Goal: Task Accomplishment & Management: Manage account settings

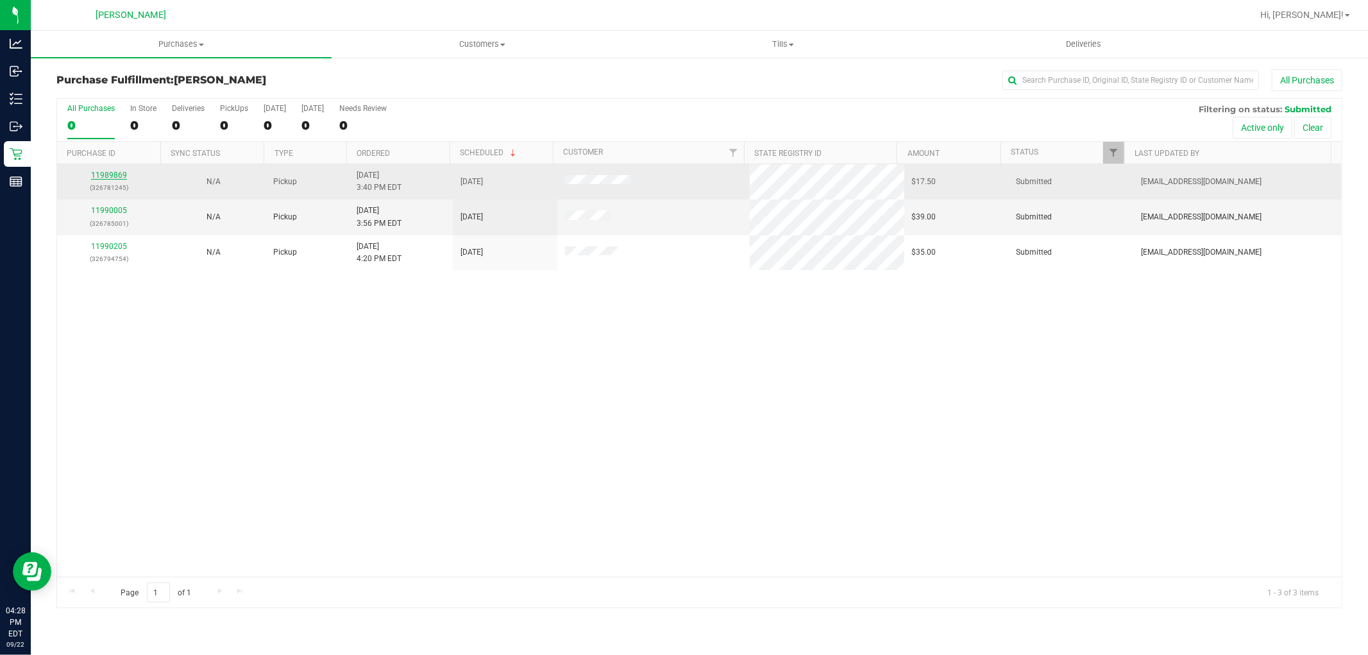
click at [106, 172] on link "11989869" at bounding box center [109, 175] width 36 height 9
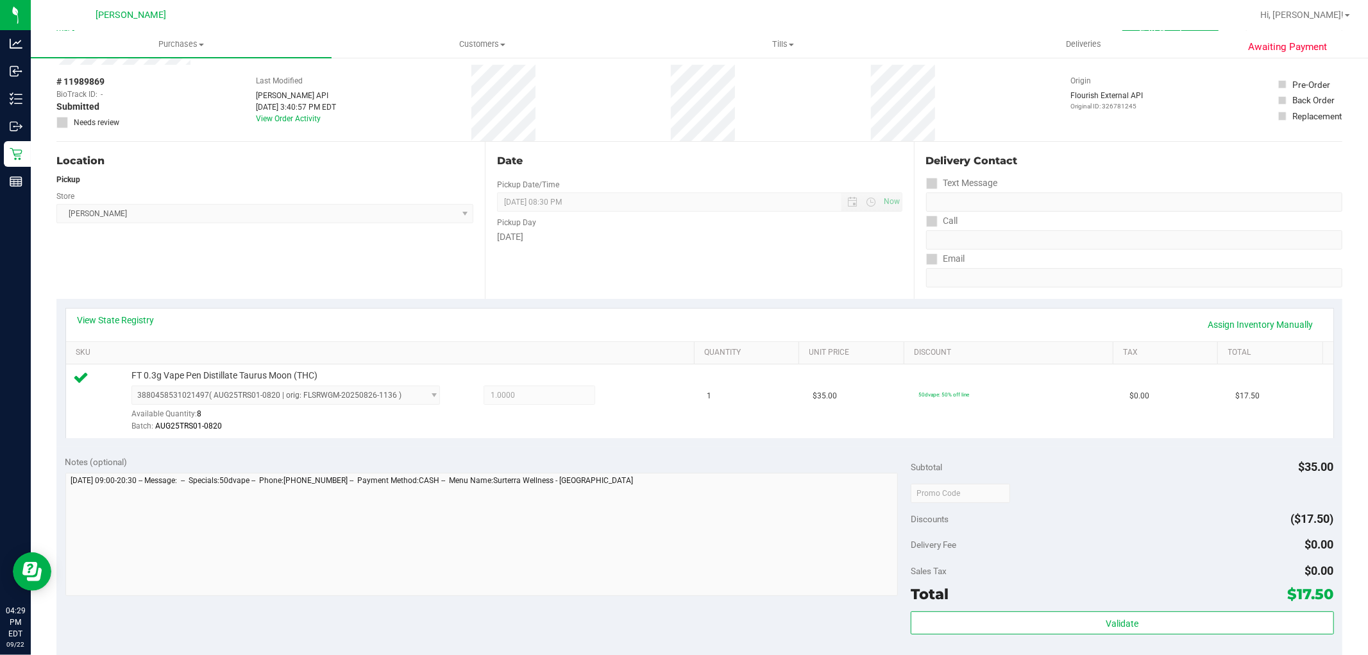
scroll to position [142, 0]
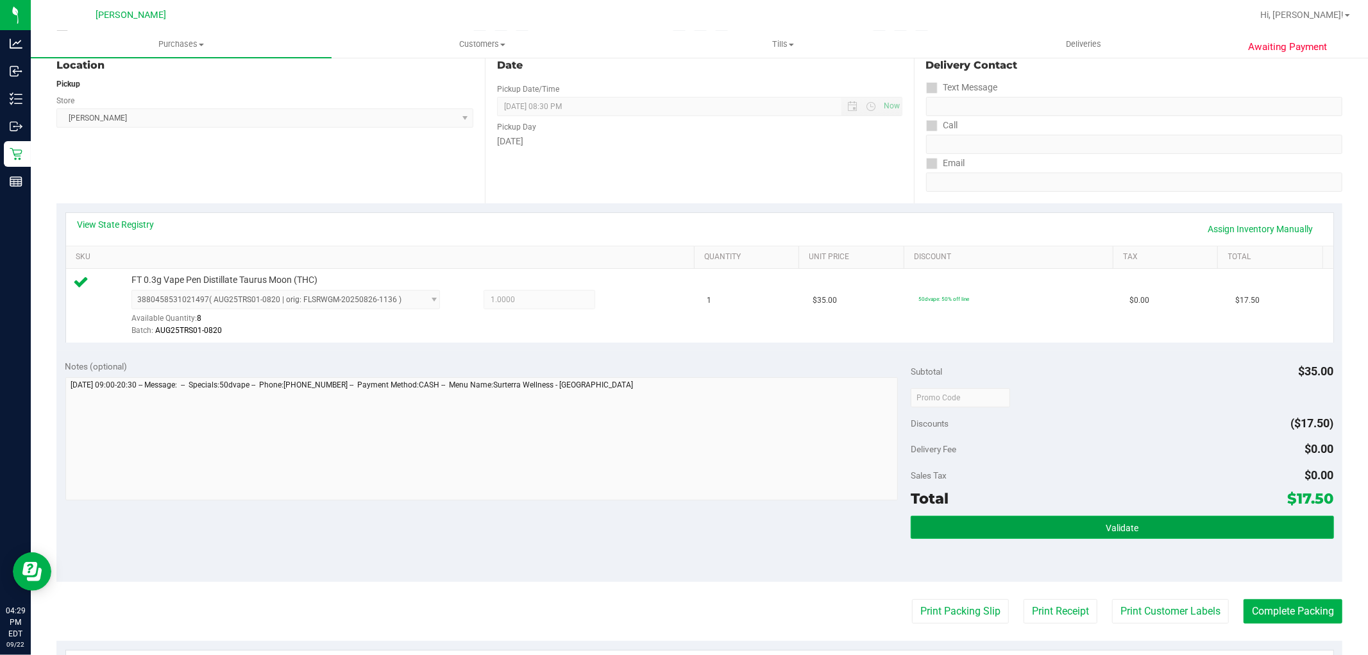
click at [1143, 521] on button "Validate" at bounding box center [1122, 527] width 423 height 23
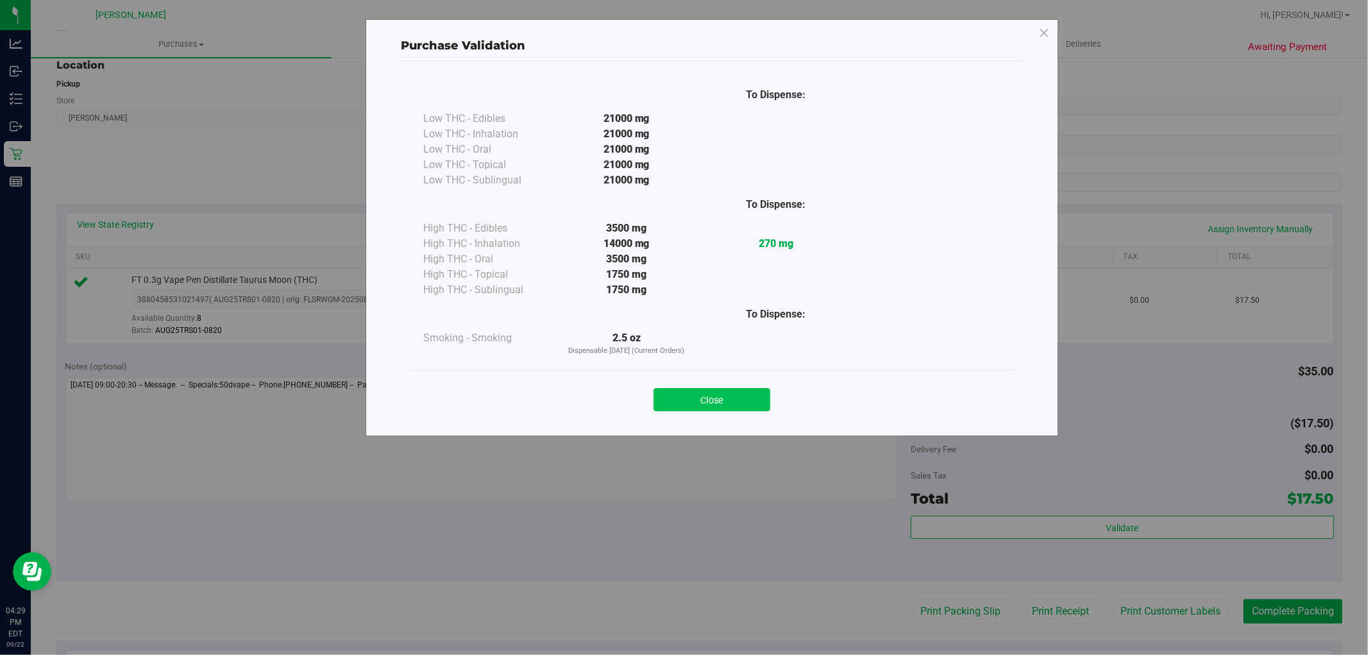
click at [700, 394] on button "Close" at bounding box center [711, 399] width 117 height 23
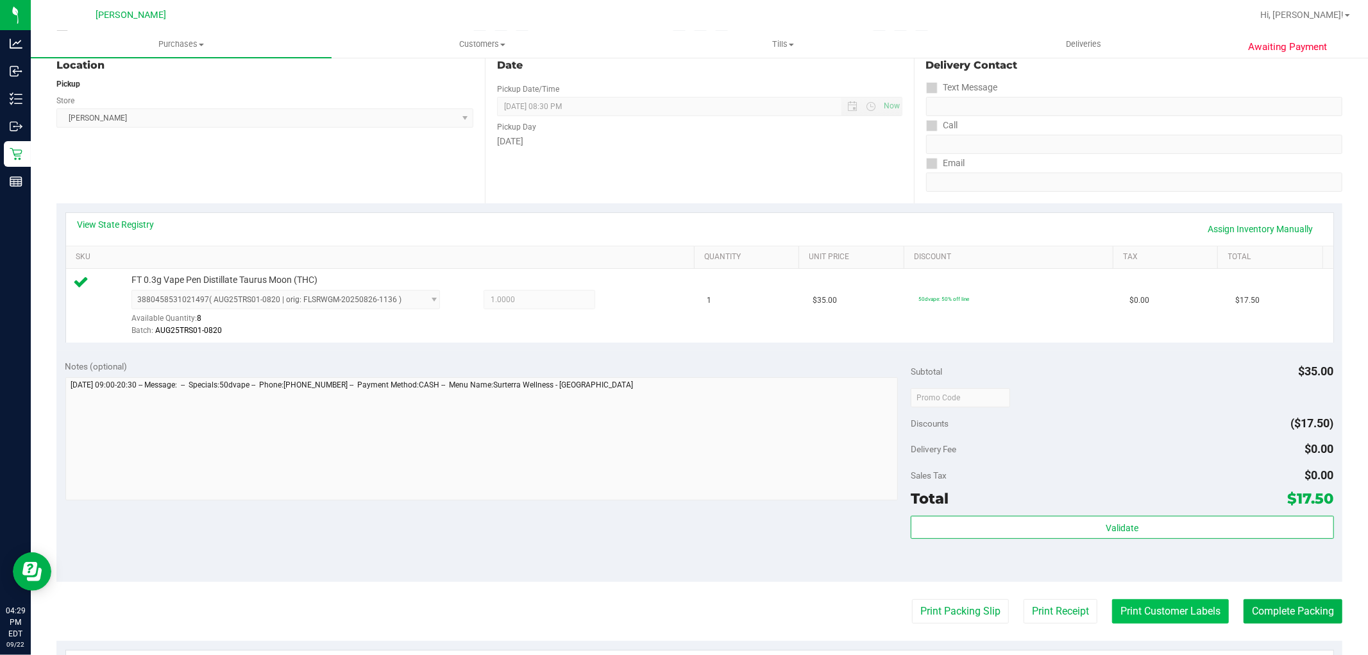
click at [1120, 609] on button "Print Customer Labels" at bounding box center [1170, 611] width 117 height 24
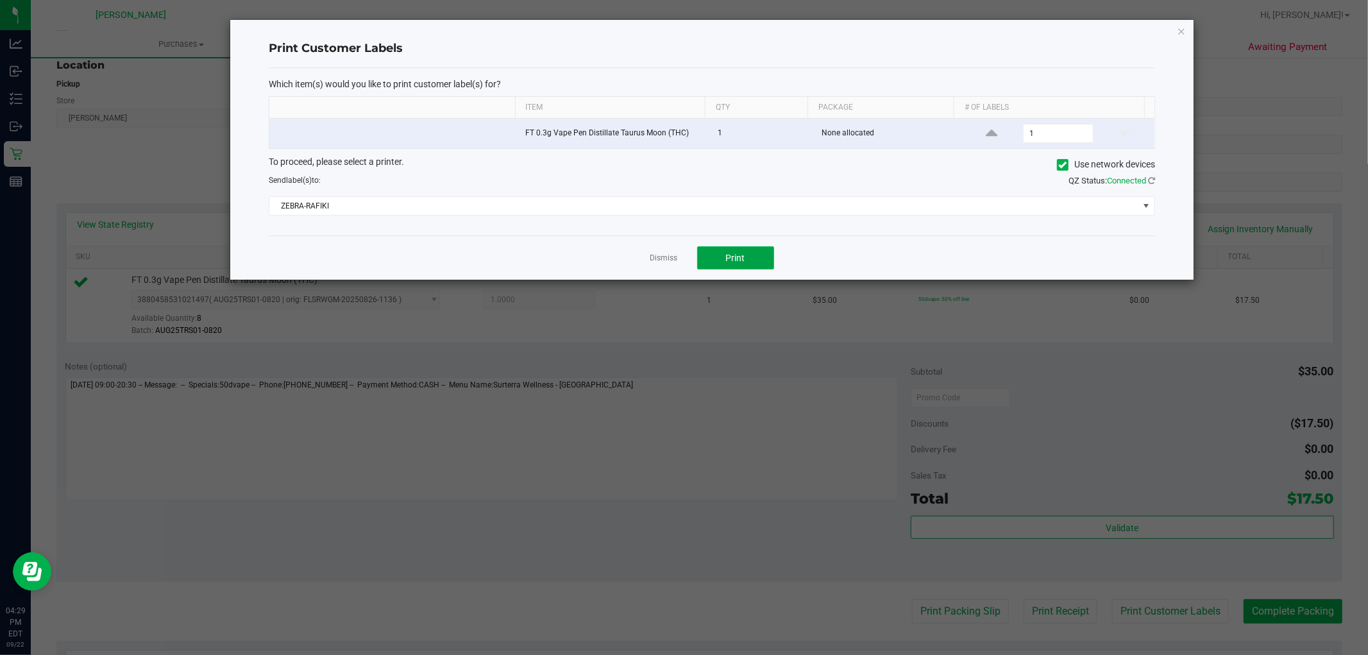
click at [748, 258] on button "Print" at bounding box center [735, 257] width 77 height 23
click at [654, 259] on link "Dismiss" at bounding box center [664, 258] width 28 height 11
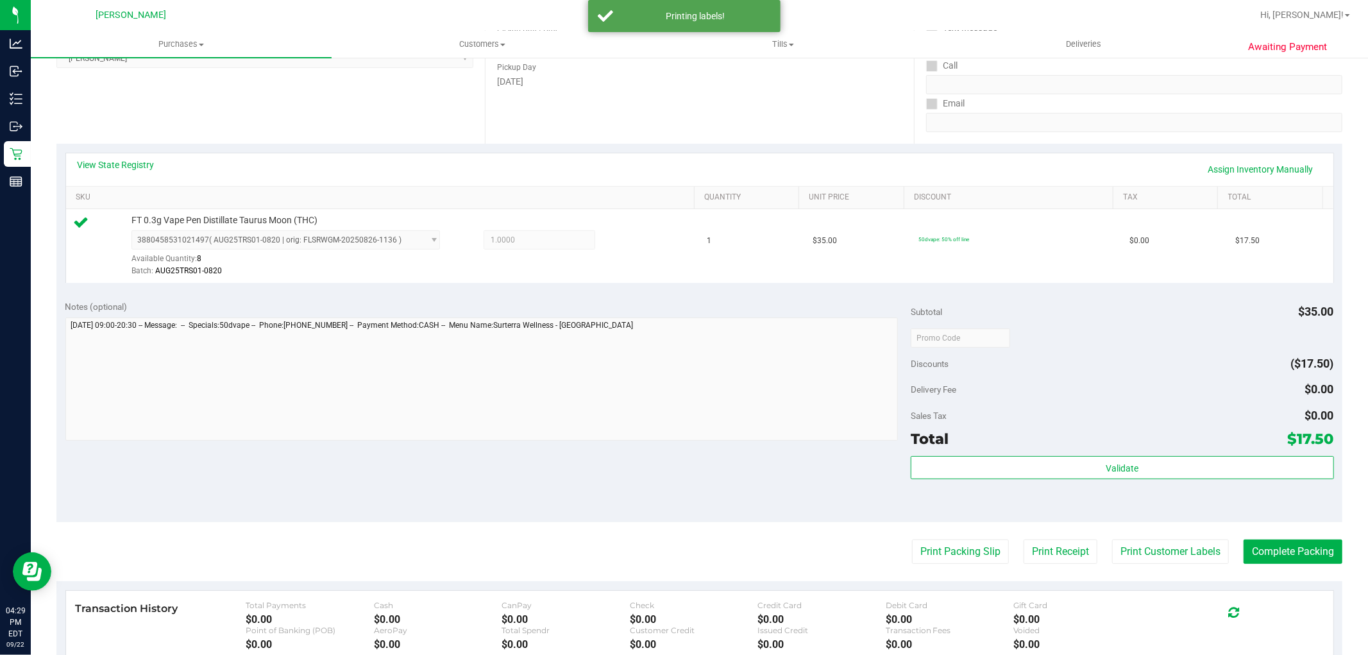
scroll to position [285, 0]
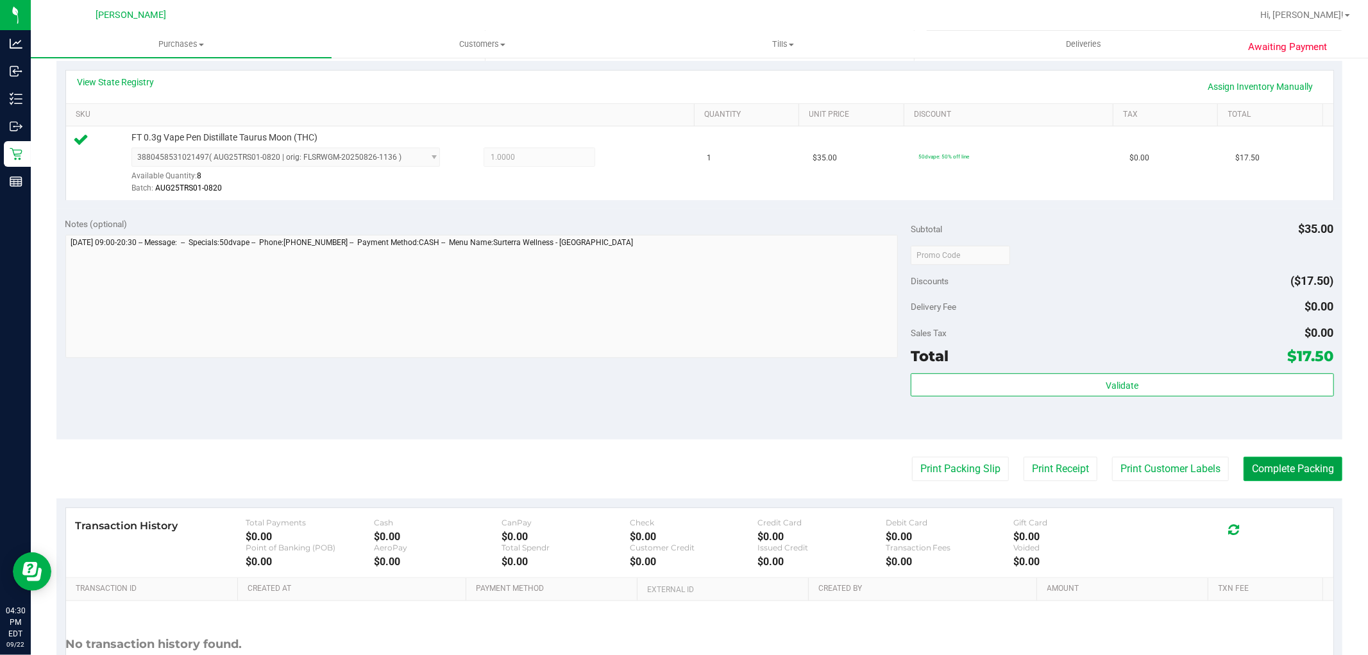
click at [1276, 466] on button "Complete Packing" at bounding box center [1292, 469] width 99 height 24
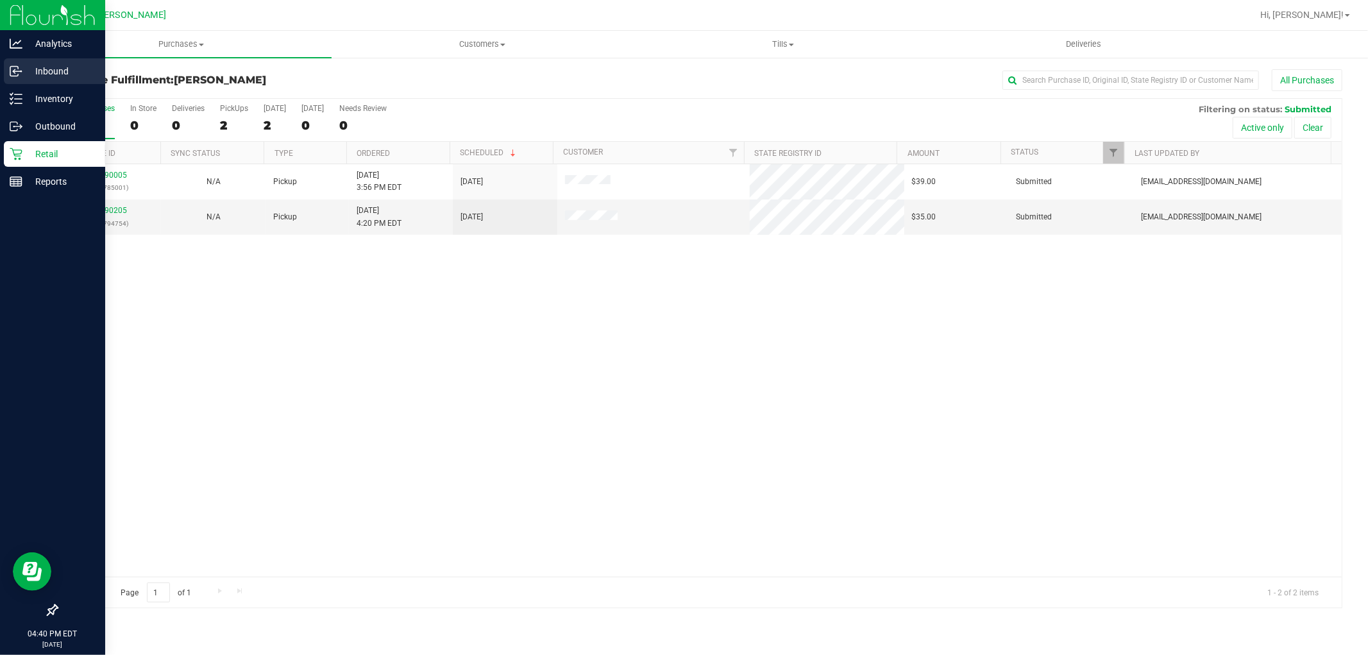
click at [61, 67] on p "Inbound" at bounding box center [60, 70] width 77 height 15
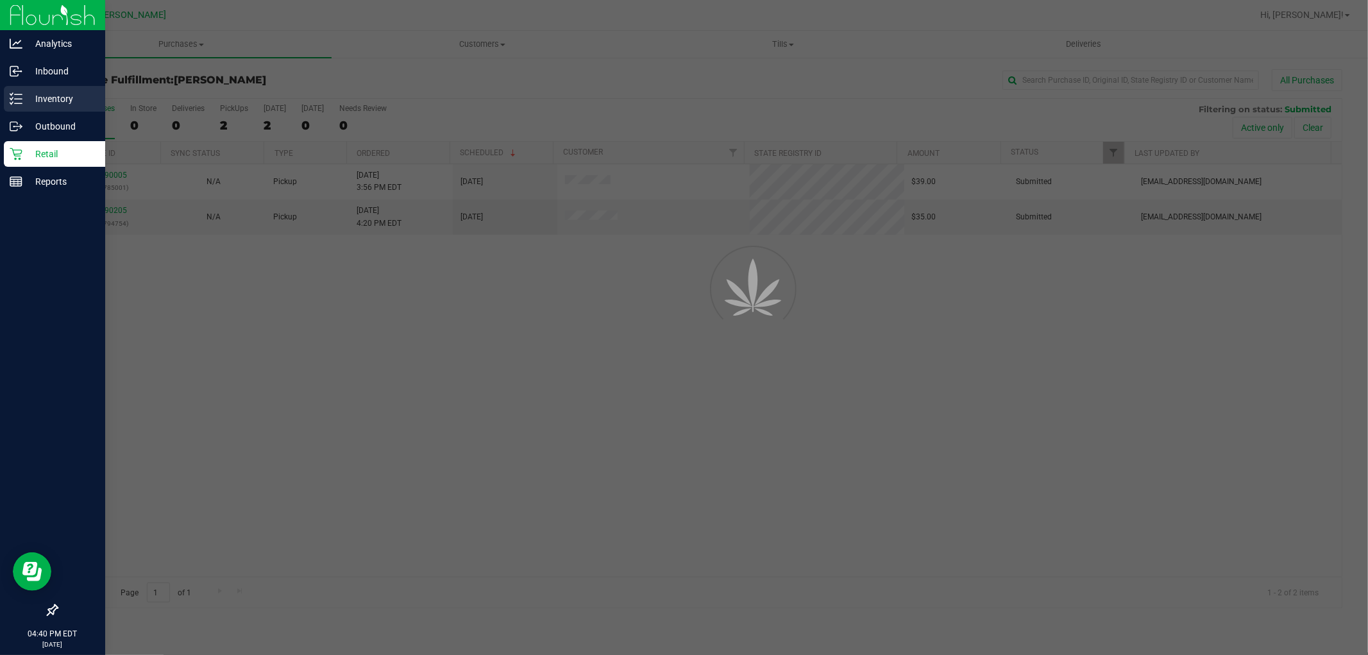
click at [62, 97] on p "Inventory" at bounding box center [60, 98] width 77 height 15
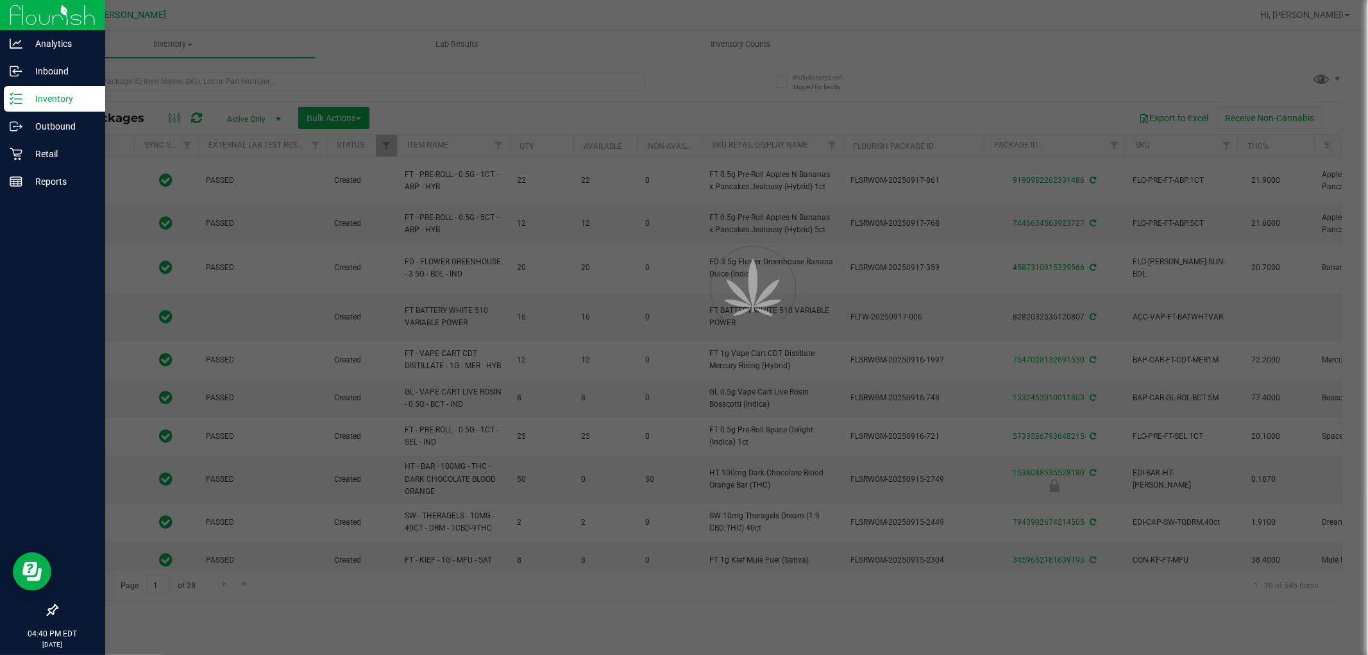
drag, startPoint x: 111, startPoint y: 86, endPoint x: 253, endPoint y: 80, distance: 142.5
click at [253, 80] on div at bounding box center [684, 327] width 1368 height 655
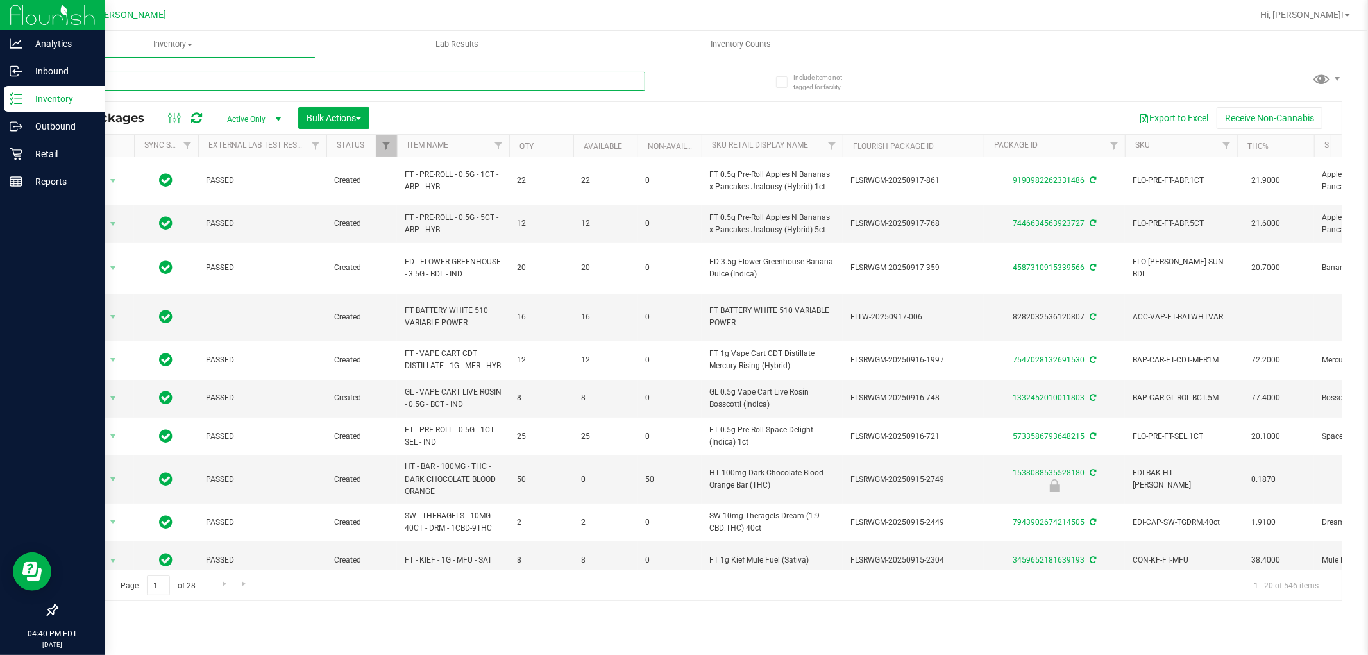
click at [253, 80] on input "text" at bounding box center [350, 81] width 589 height 19
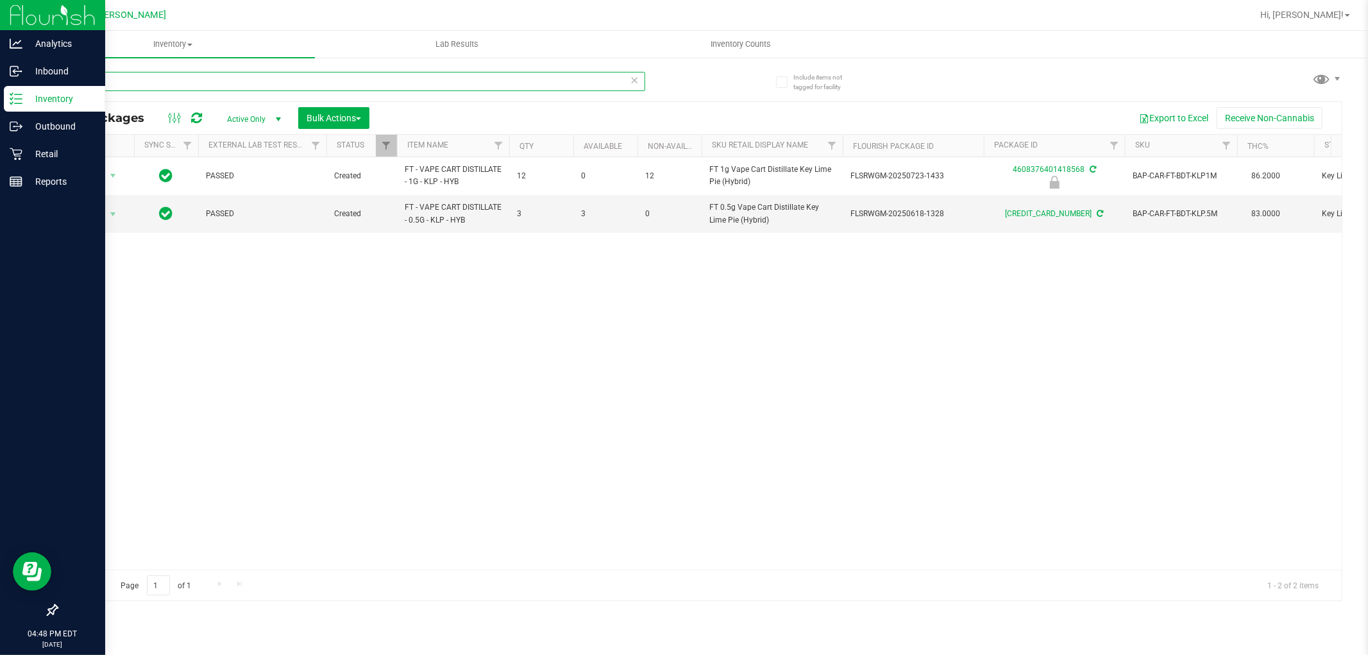
click at [297, 72] on input "KLP" at bounding box center [350, 81] width 589 height 19
type input "ABP"
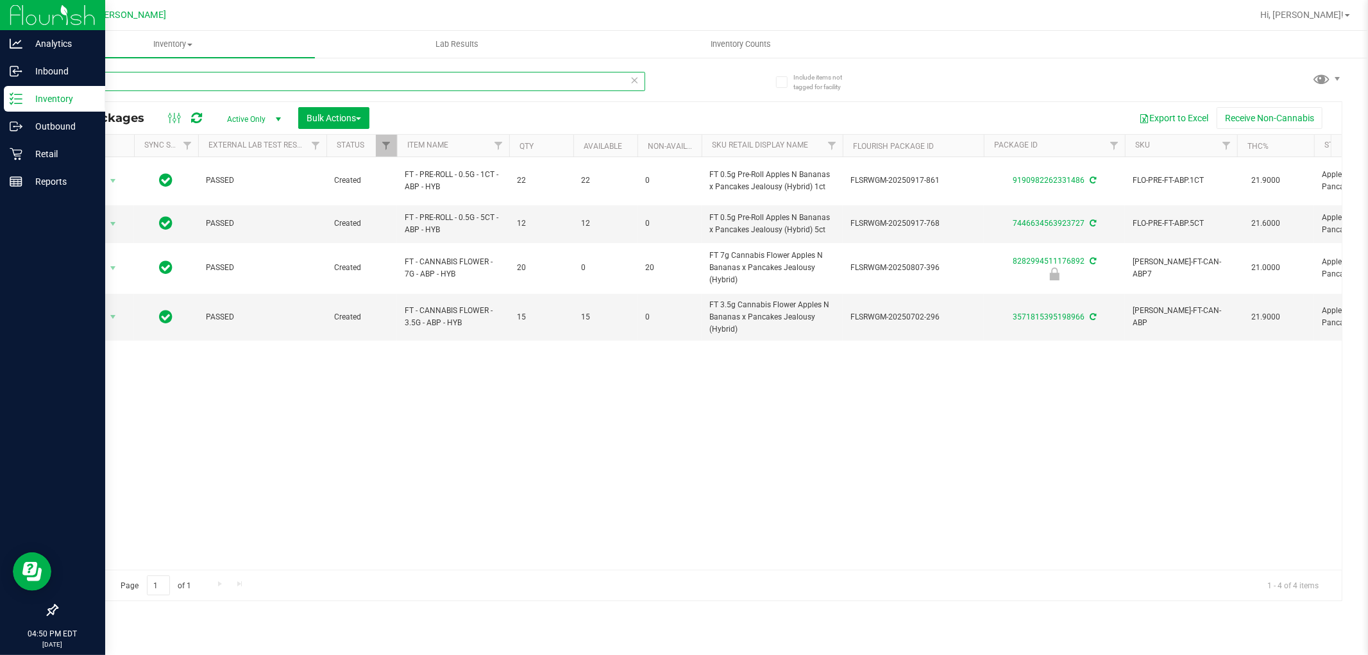
click at [214, 75] on input "ABP" at bounding box center [350, 81] width 589 height 19
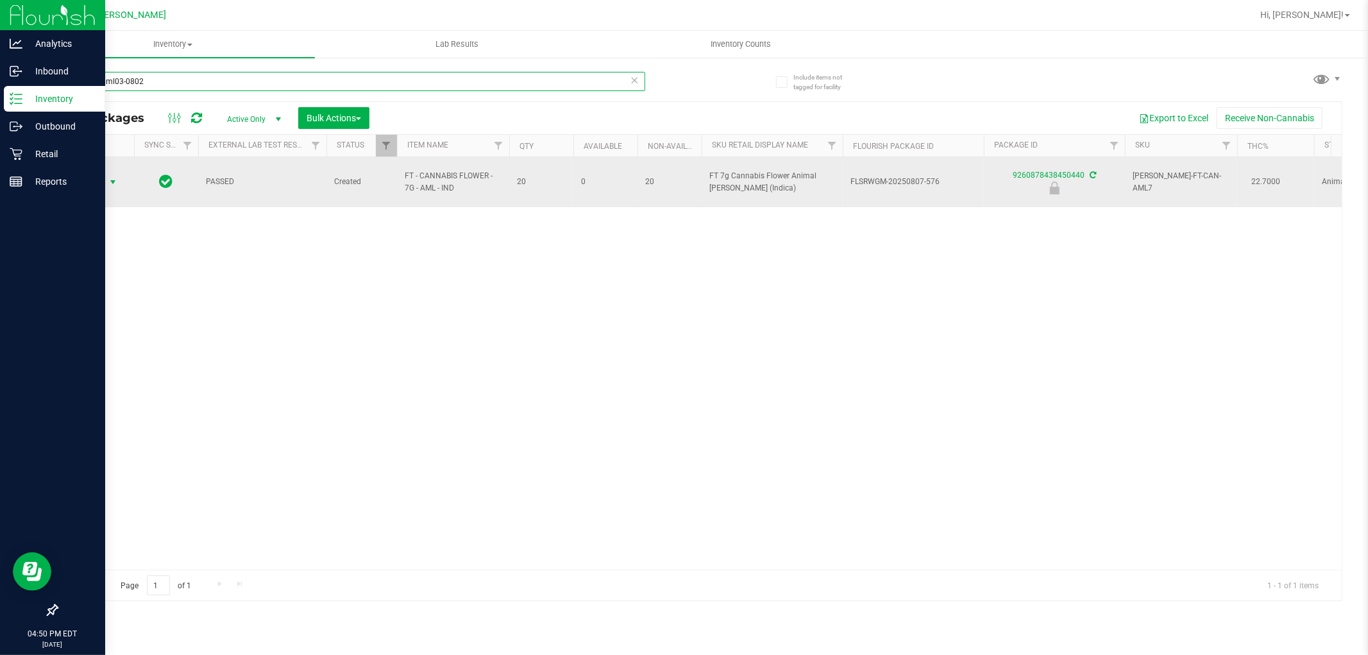
type input "w-jul25aml03-0802"
click at [112, 177] on span "select" at bounding box center [113, 182] width 10 height 10
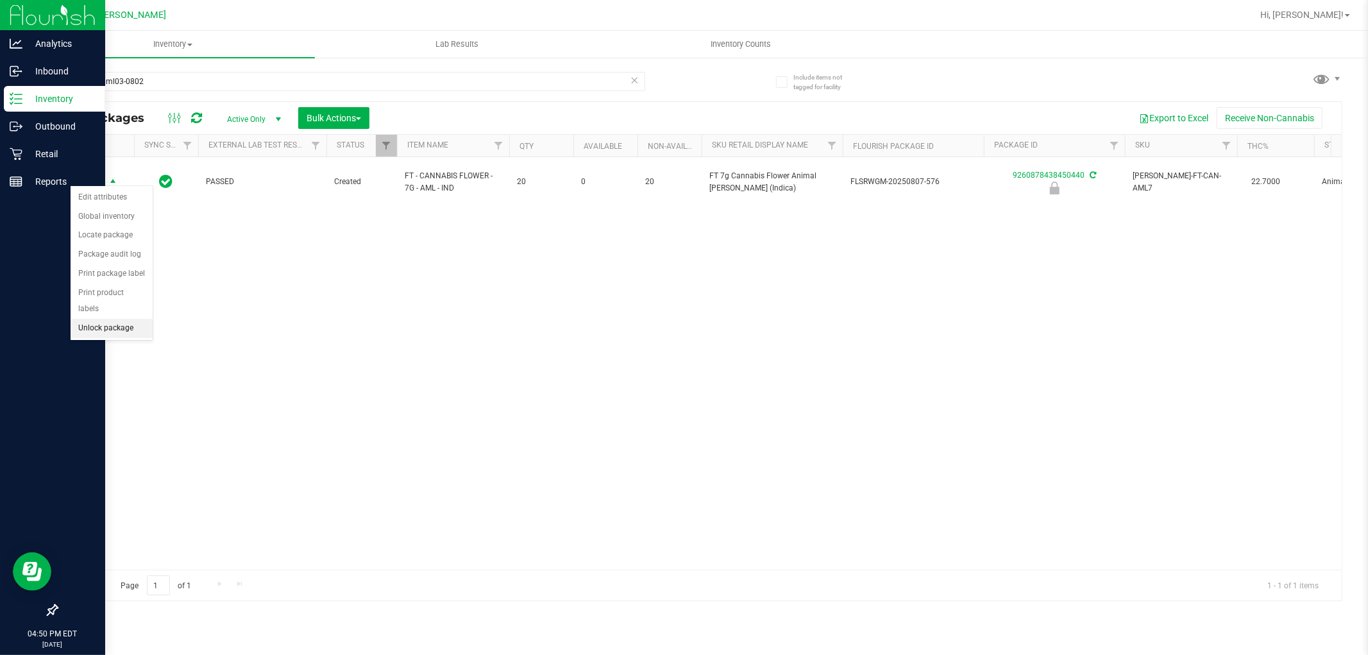
click at [109, 328] on li "Unlock package" at bounding box center [112, 328] width 82 height 19
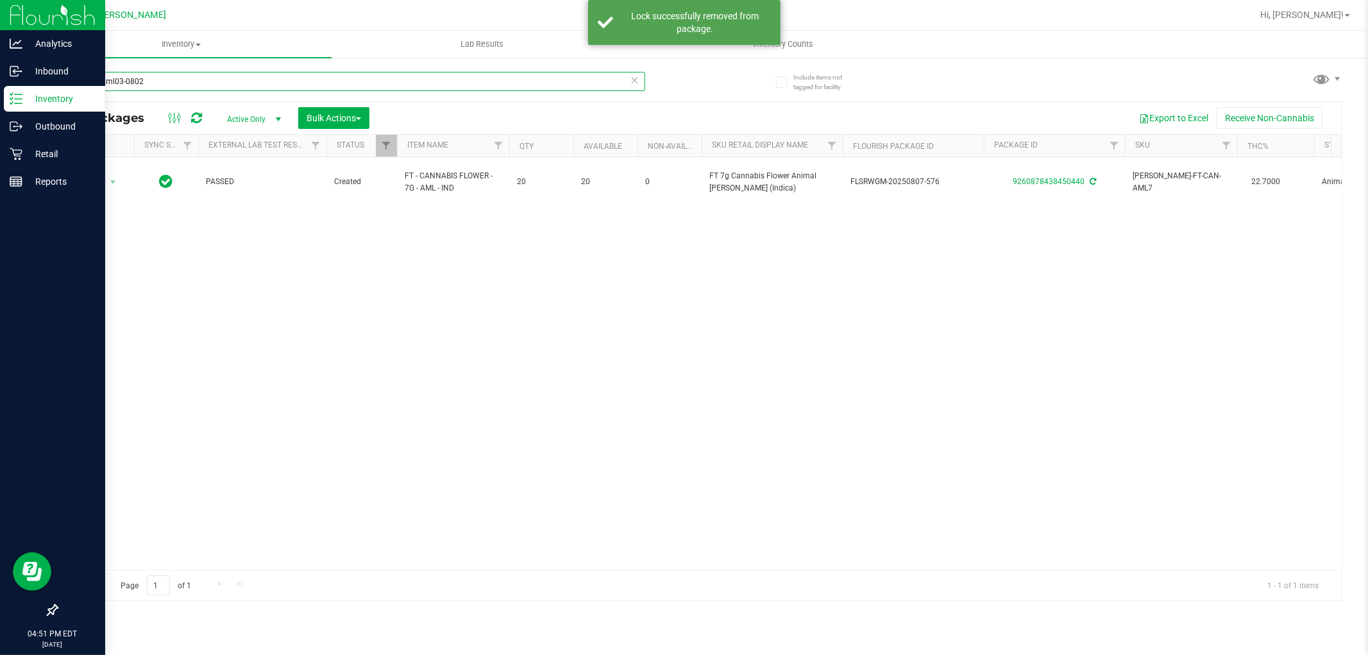
click at [154, 86] on input "w-jul25aml03-0802" at bounding box center [350, 81] width 589 height 19
click at [155, 85] on input "w-jul25aml03-0802" at bounding box center [350, 81] width 589 height 19
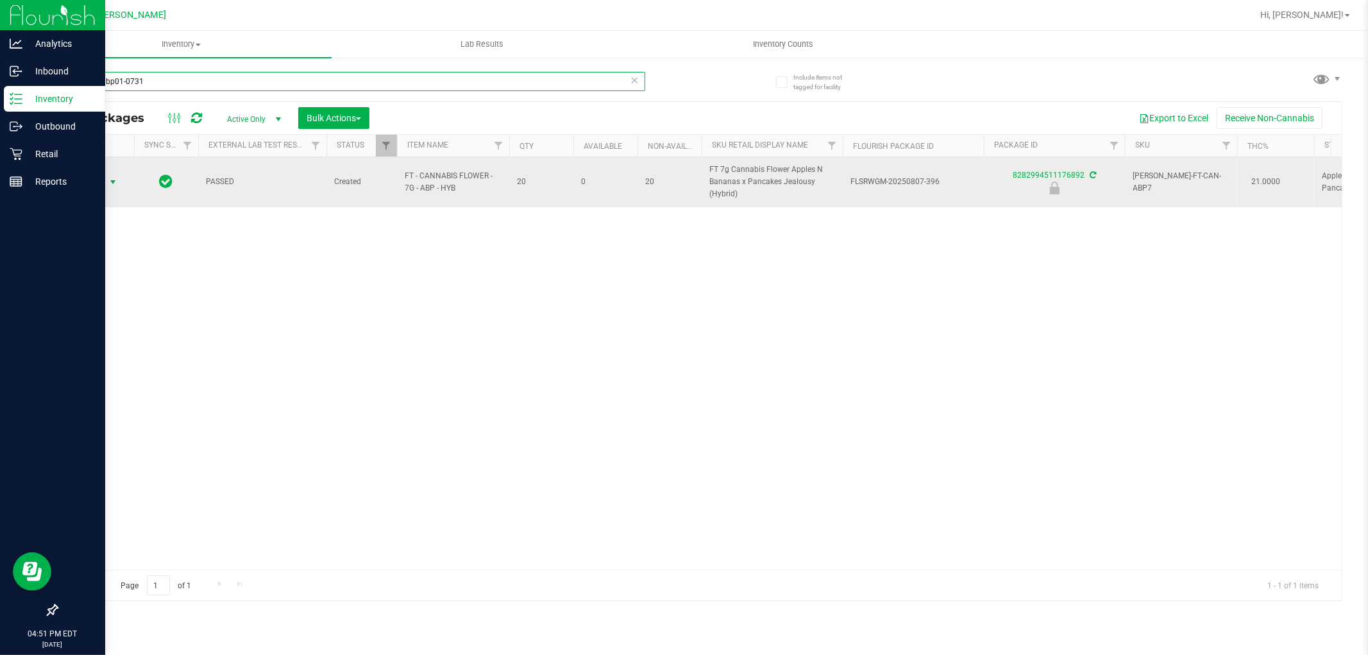
type input "w-jul25abp01-0731"
click at [108, 184] on span "select" at bounding box center [113, 182] width 10 height 10
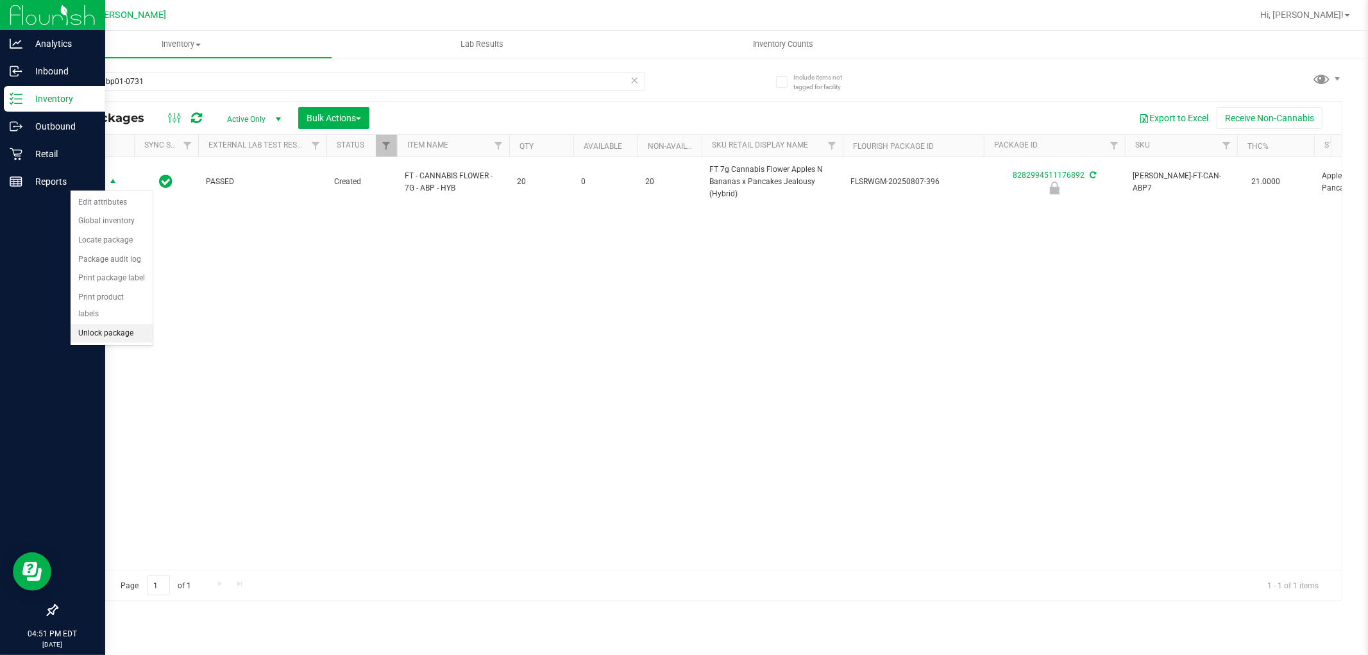
click at [119, 328] on li "Unlock package" at bounding box center [112, 333] width 82 height 19
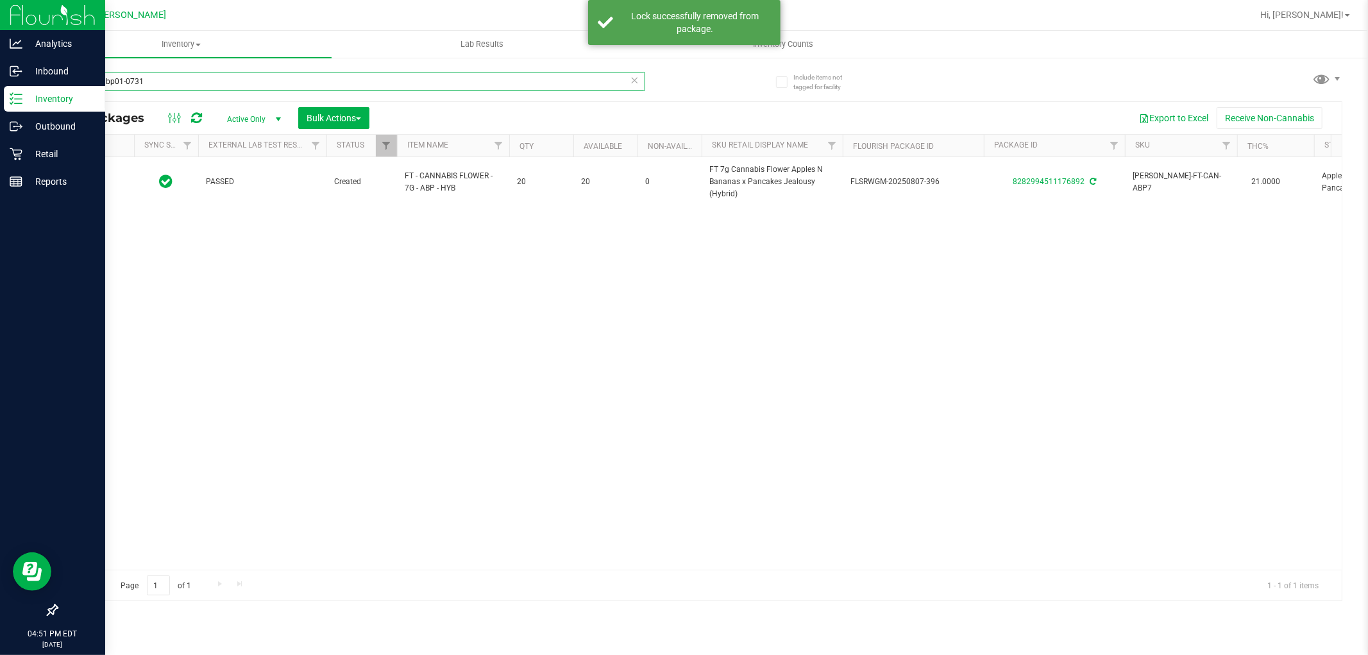
click at [181, 85] on input "w-jul25abp01-0731" at bounding box center [350, 81] width 589 height 19
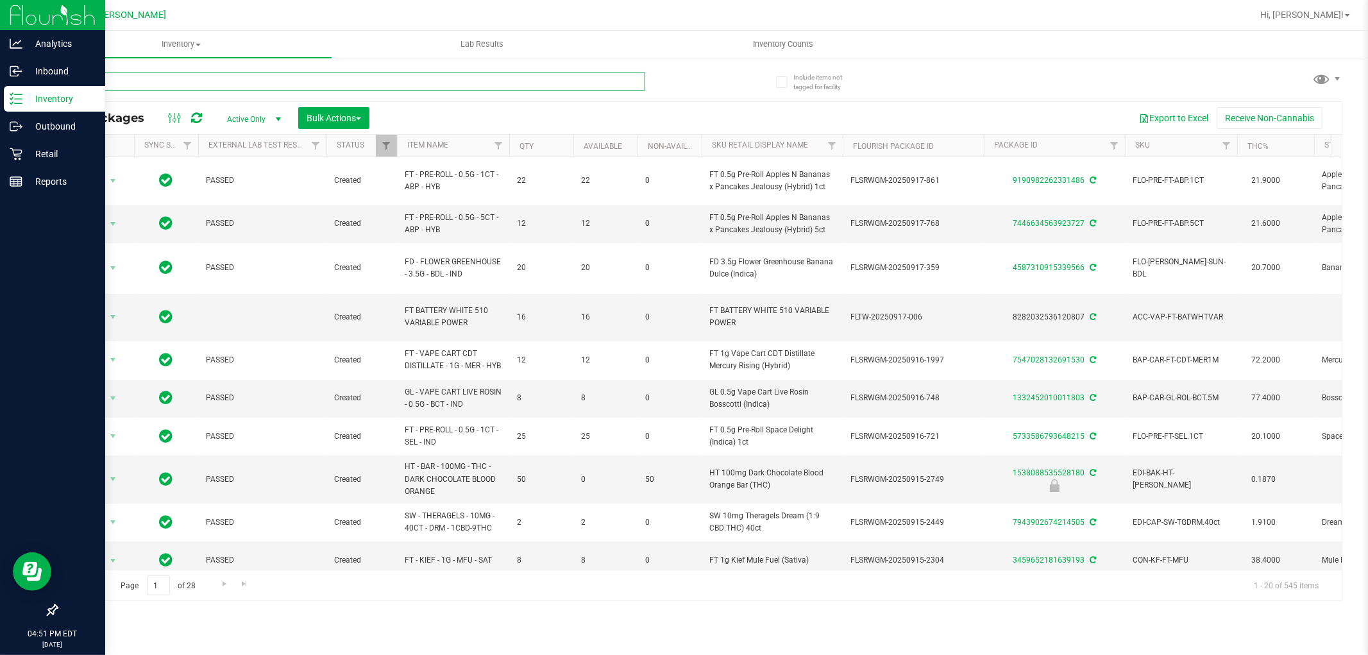
click at [178, 81] on input "text" at bounding box center [350, 81] width 589 height 19
type input "w-jun25aml01-0624"
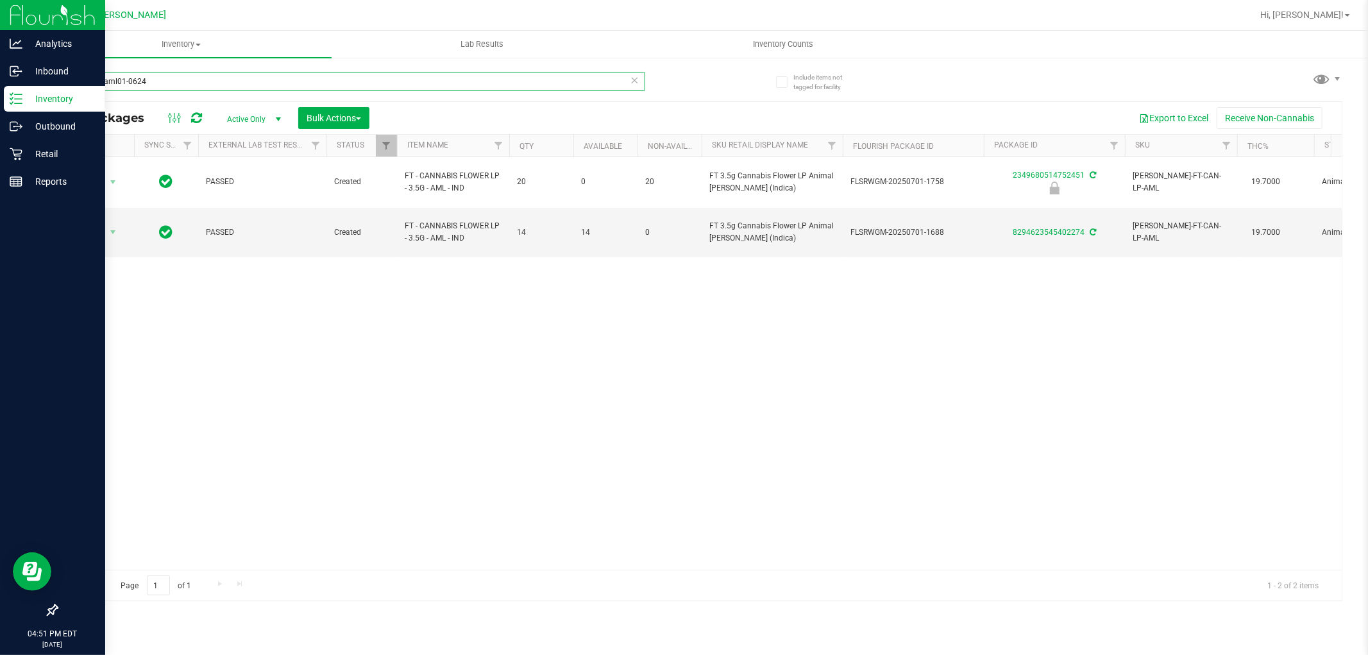
click at [117, 84] on input "w-jun25aml01-0624" at bounding box center [350, 81] width 589 height 19
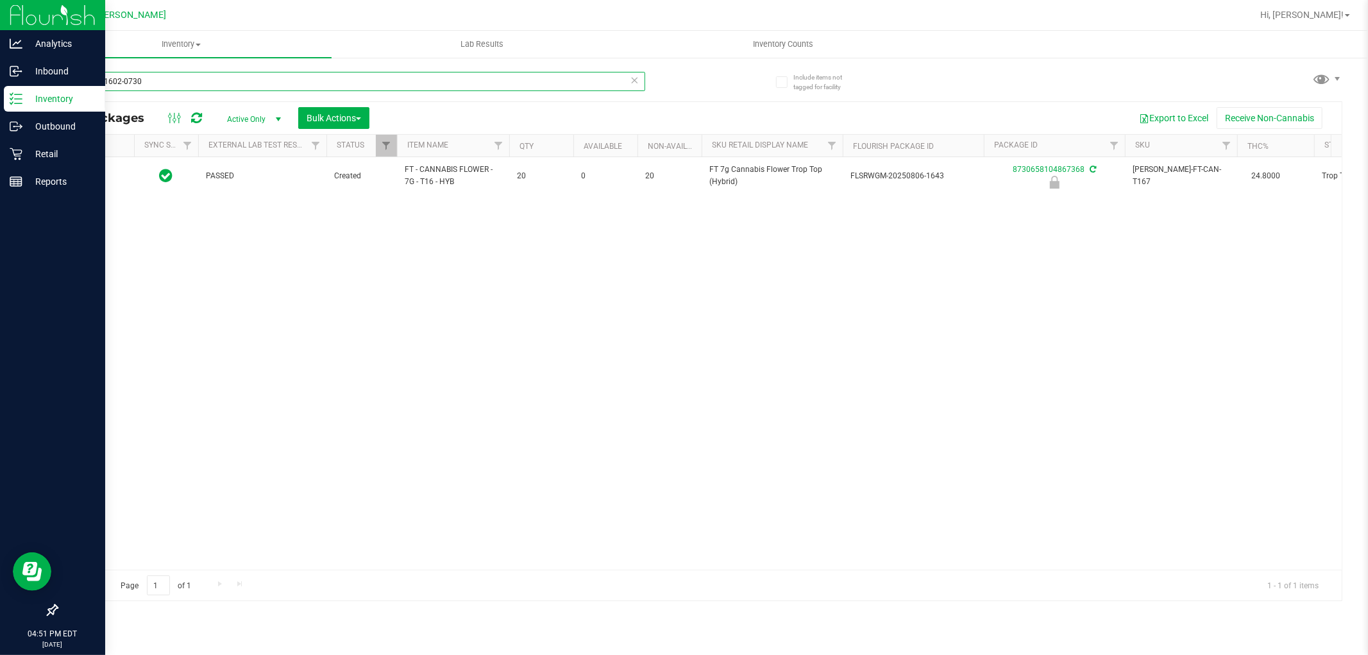
type input "w-jul25t1602-0730"
click at [99, 176] on span "Action" at bounding box center [87, 176] width 35 height 18
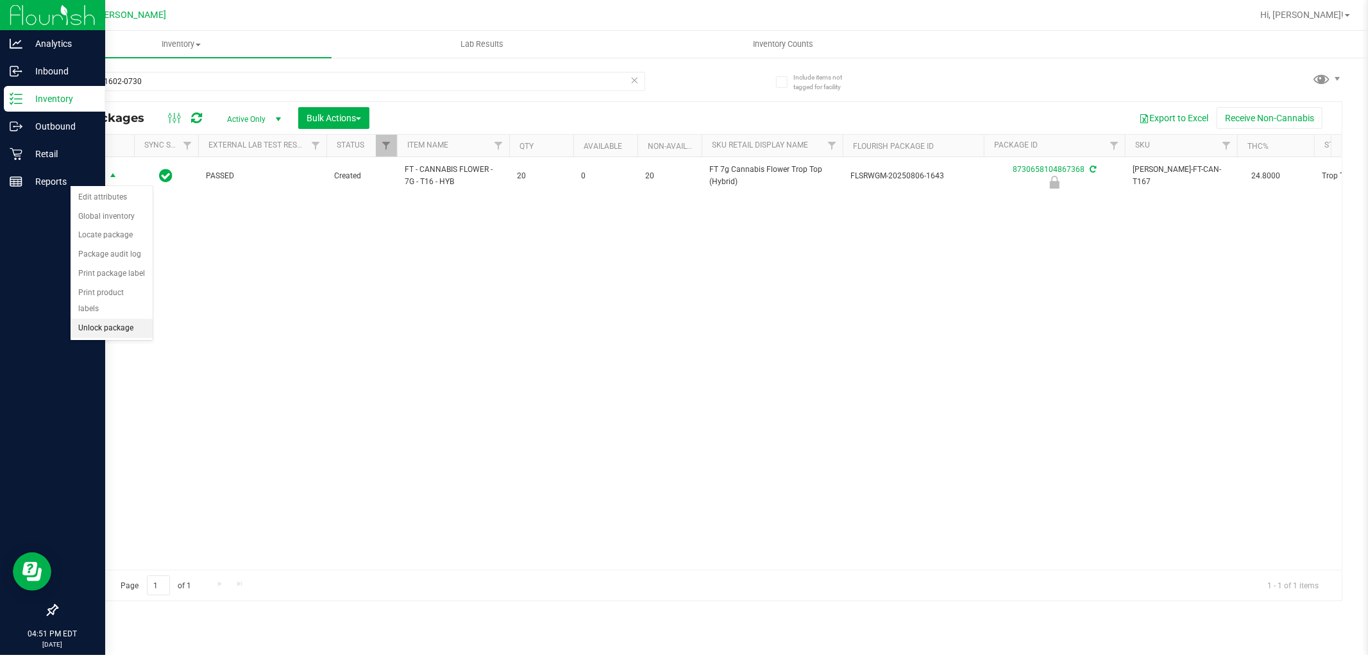
click at [124, 330] on li "Unlock package" at bounding box center [112, 328] width 82 height 19
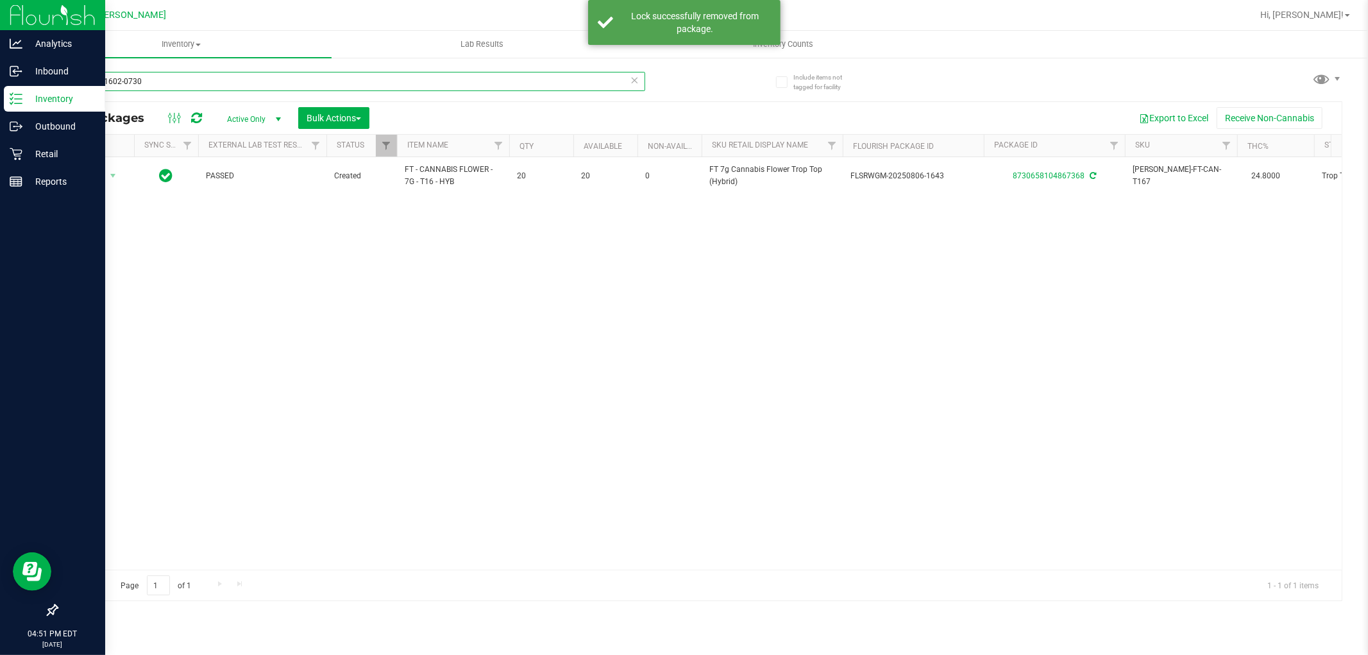
click at [131, 81] on input "w-jul25t1602-0730" at bounding box center [350, 81] width 589 height 19
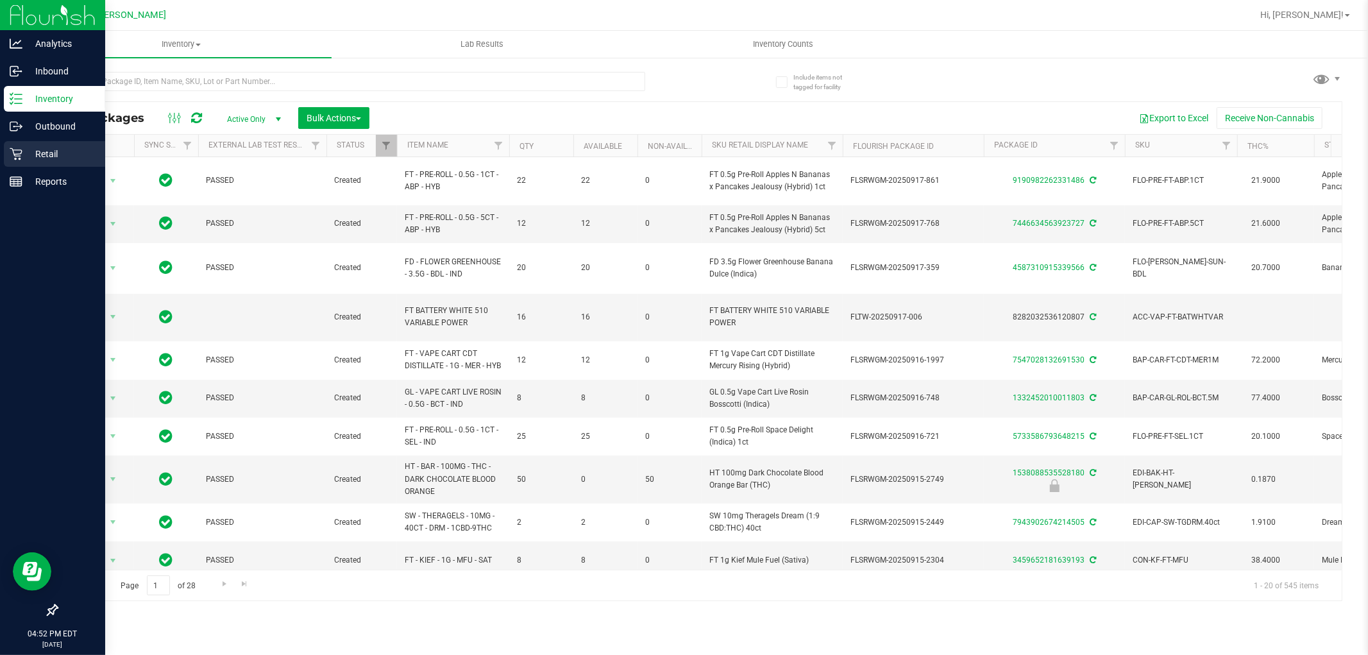
click at [21, 158] on icon at bounding box center [16, 153] width 13 height 13
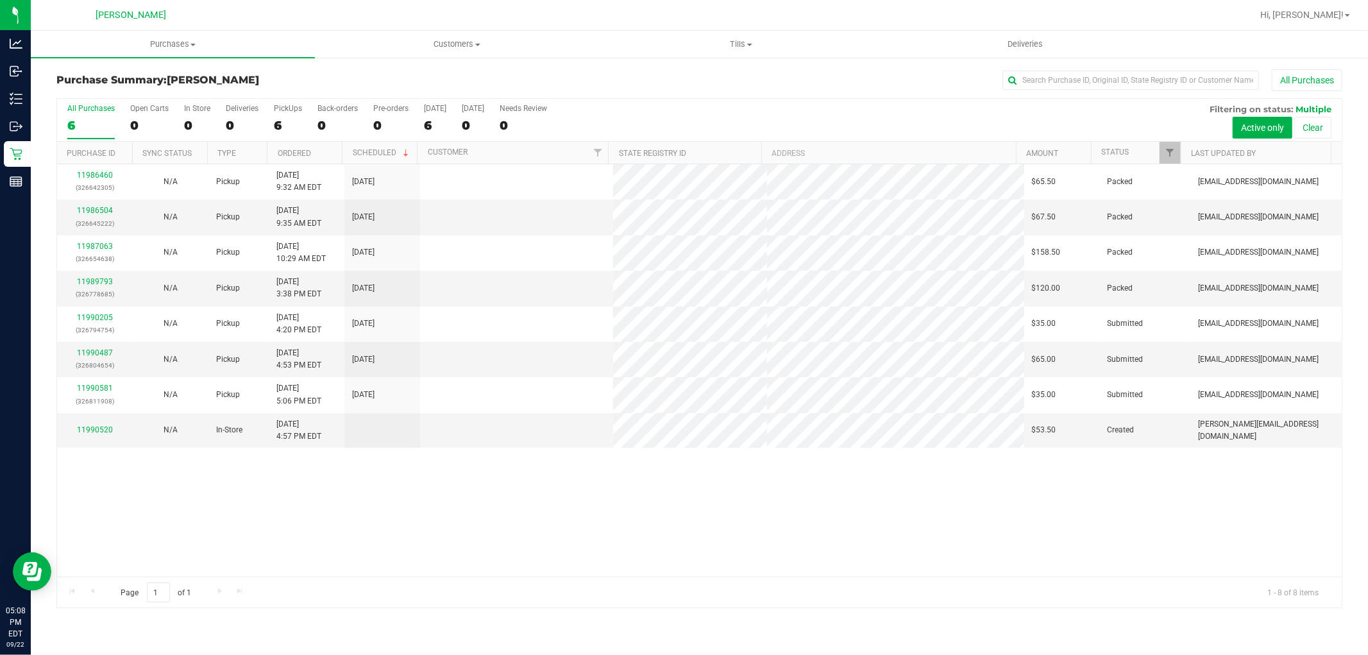
click at [105, 463] on div "11986460 (326642305) N/A Pickup [DATE] 9:32 AM EDT 9/22/2025 $65.50 Packed [EMA…" at bounding box center [699, 370] width 1284 height 412
click at [103, 428] on link "11990520" at bounding box center [95, 429] width 36 height 9
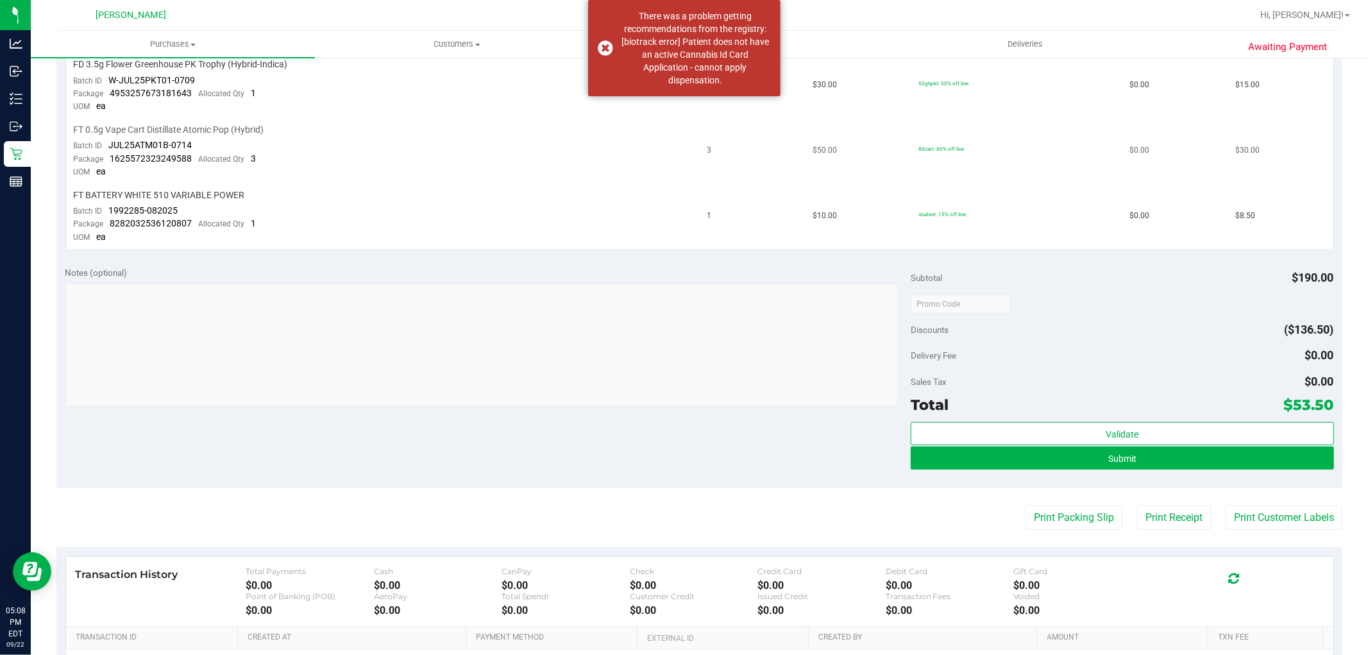
scroll to position [427, 0]
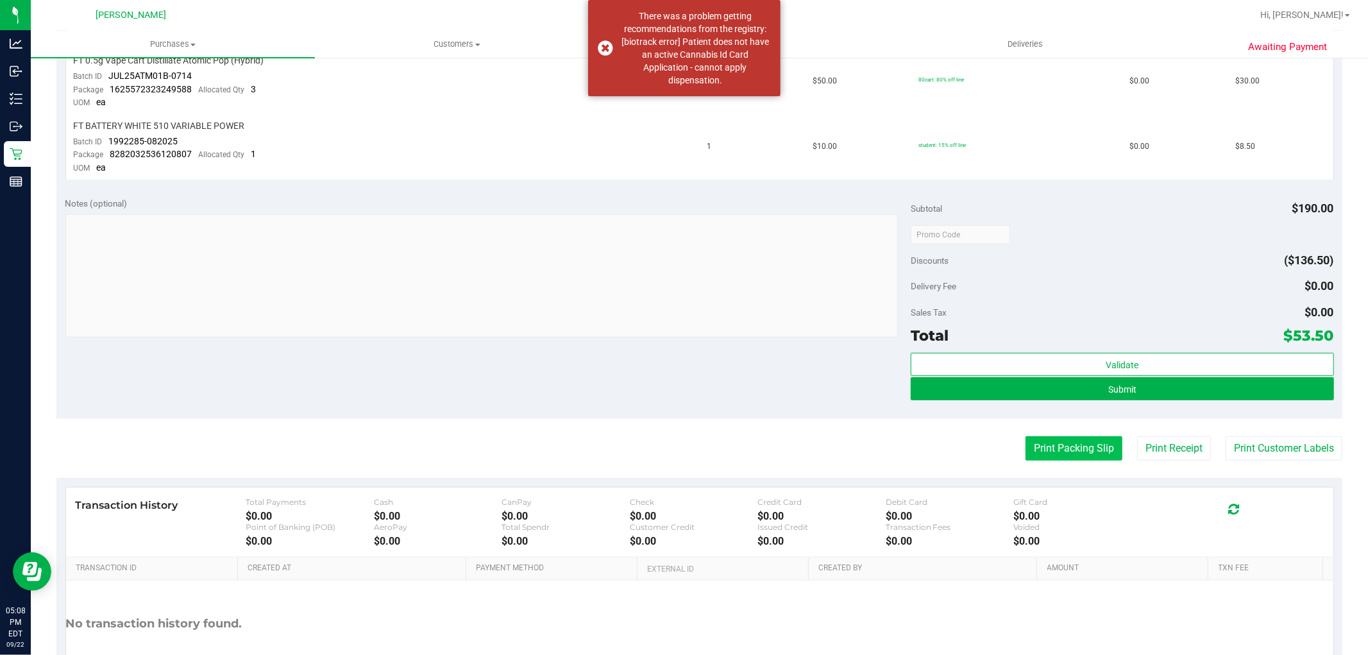
click at [1041, 452] on button "Print Packing Slip" at bounding box center [1073, 448] width 97 height 24
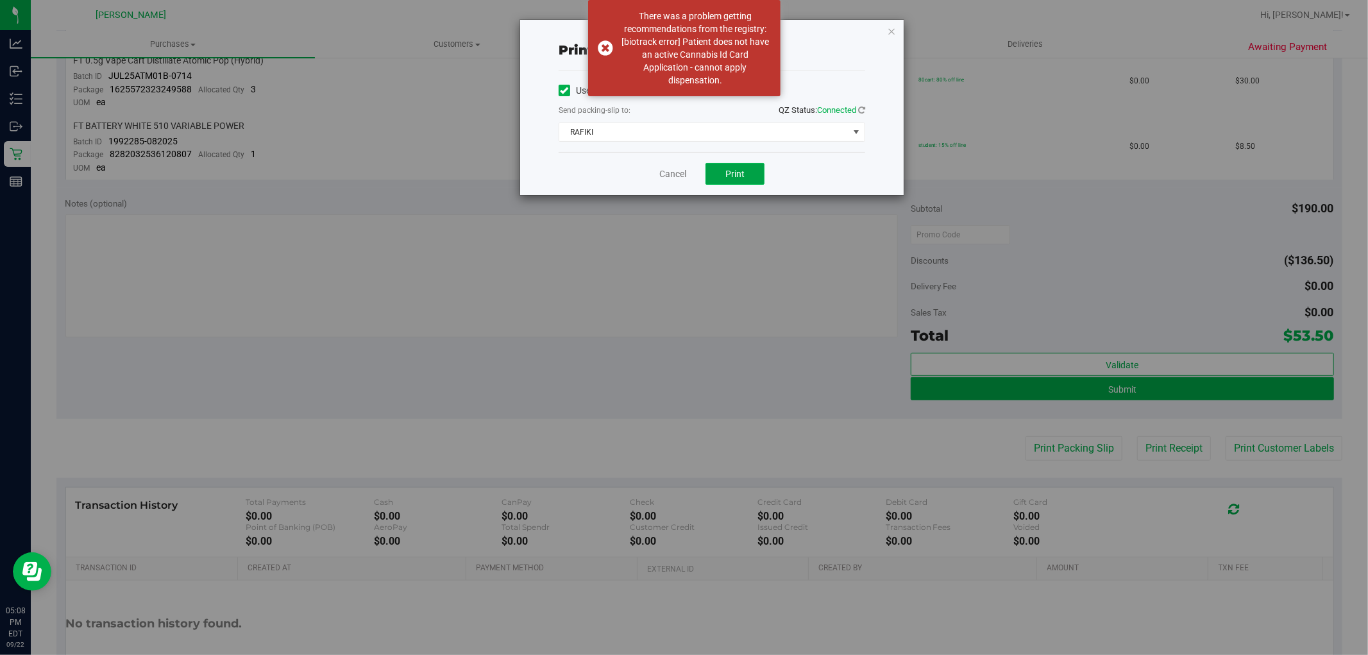
click at [736, 176] on span "Print" at bounding box center [734, 174] width 19 height 10
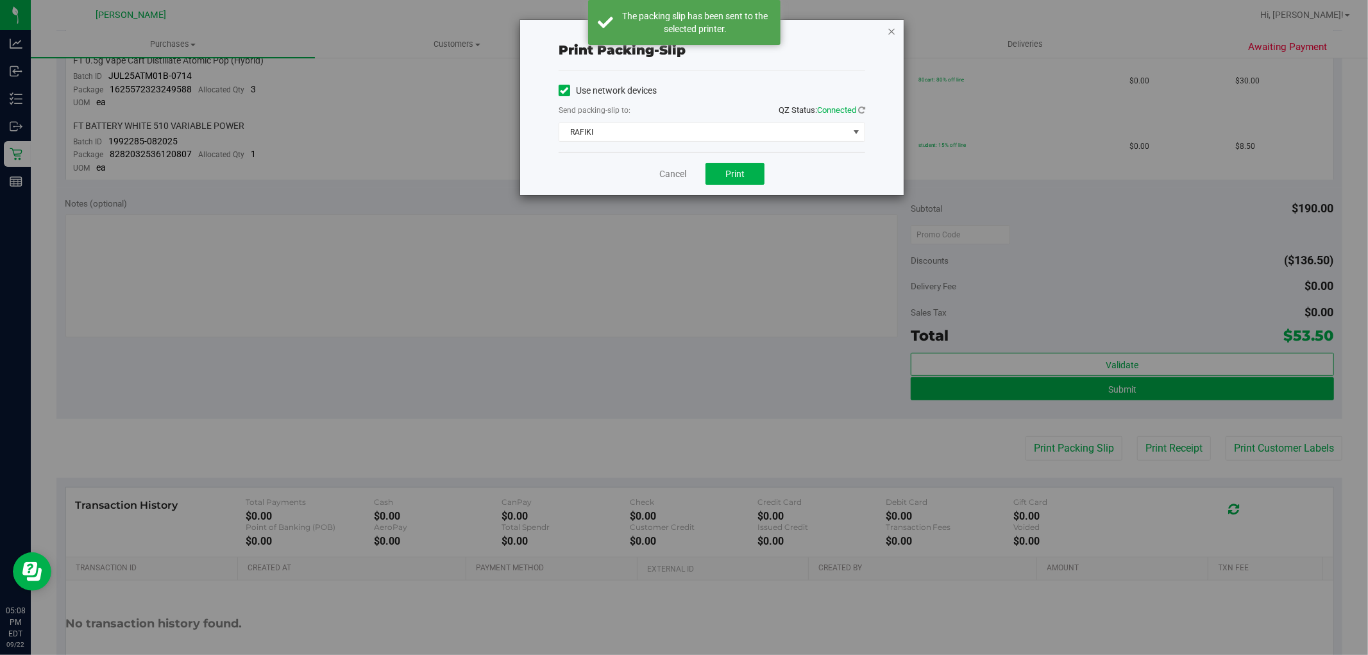
click at [894, 33] on icon "button" at bounding box center [891, 30] width 9 height 15
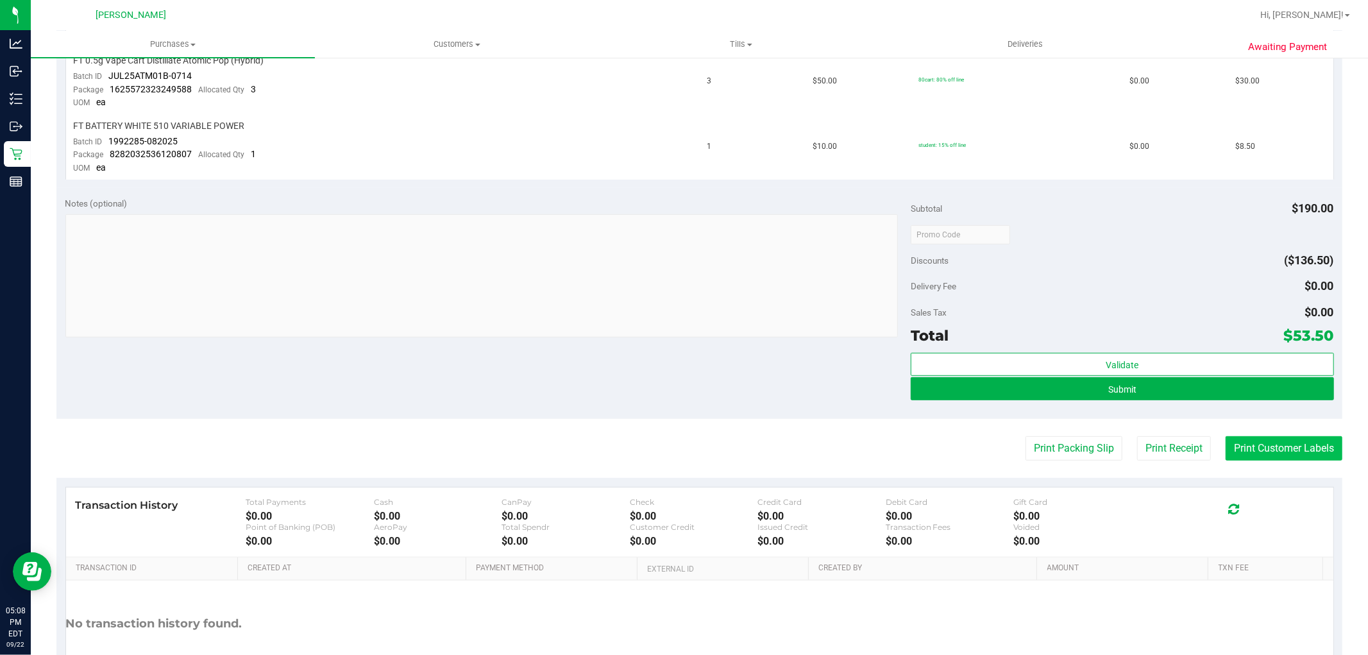
click at [1258, 444] on button "Print Customer Labels" at bounding box center [1283, 448] width 117 height 24
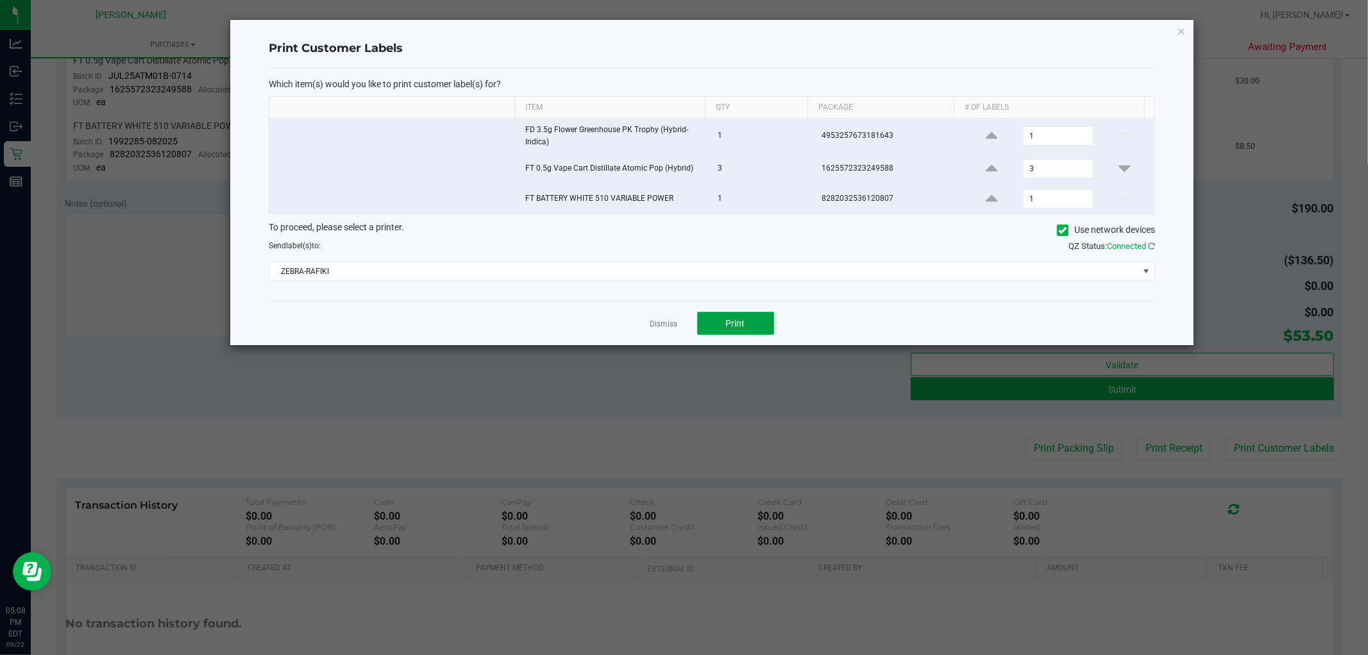
click at [743, 316] on button "Print" at bounding box center [735, 323] width 77 height 23
click at [659, 323] on link "Dismiss" at bounding box center [664, 324] width 28 height 11
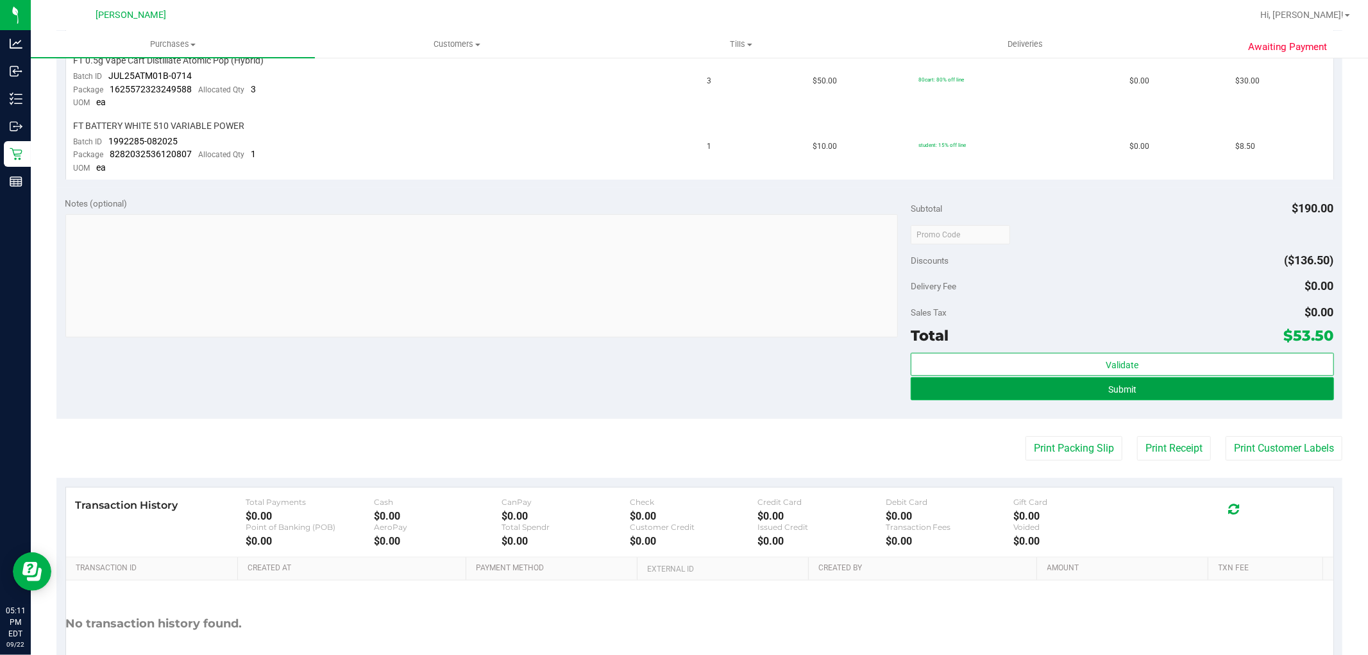
click at [1138, 389] on button "Submit" at bounding box center [1122, 388] width 423 height 23
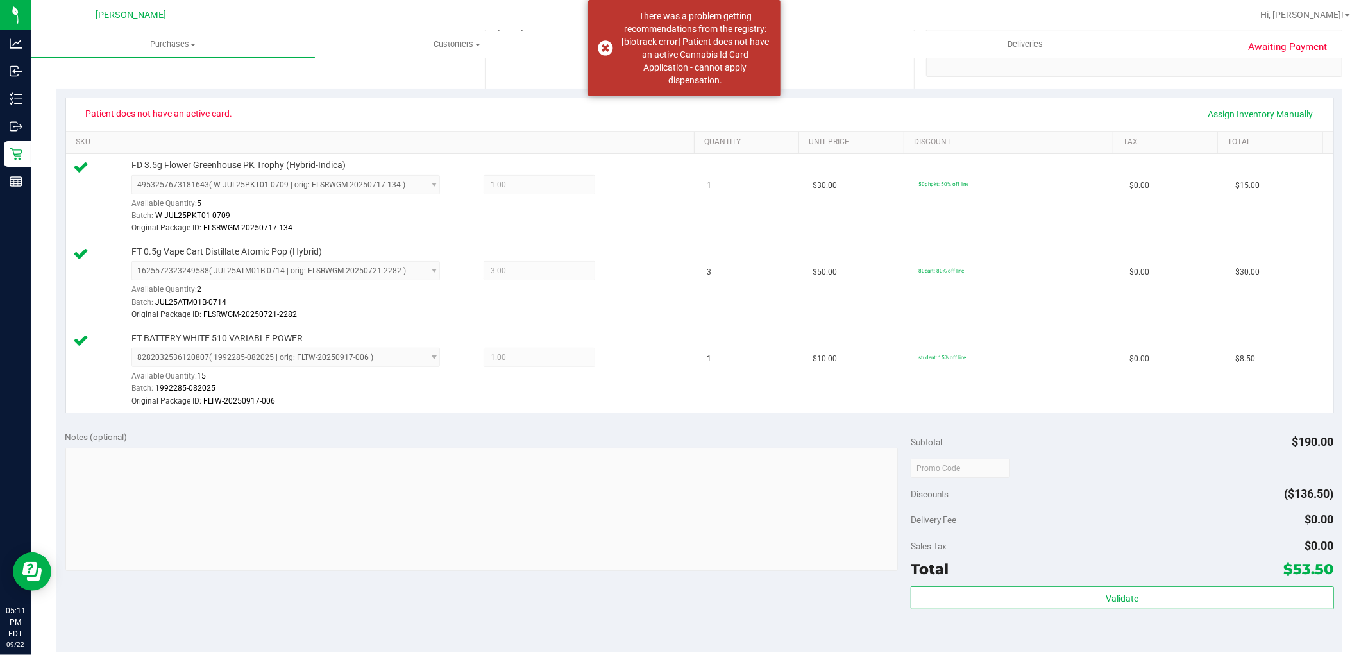
scroll to position [142, 0]
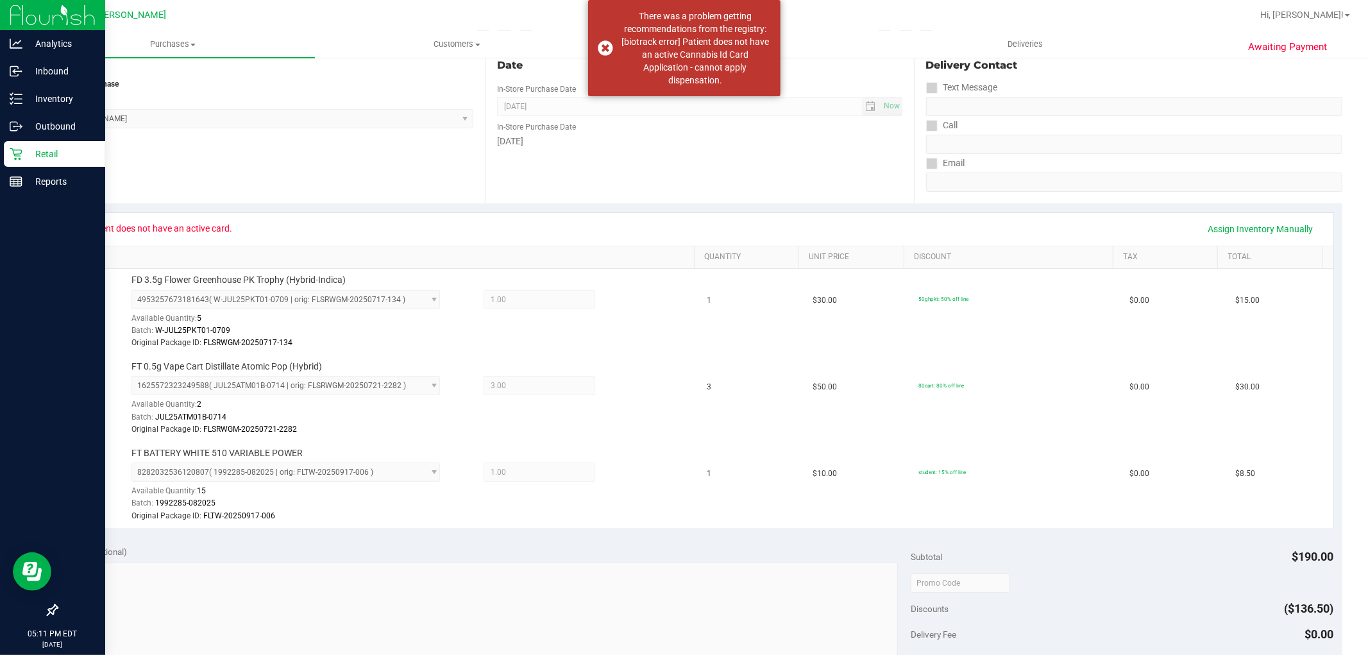
click at [47, 158] on p "Retail" at bounding box center [60, 153] width 77 height 15
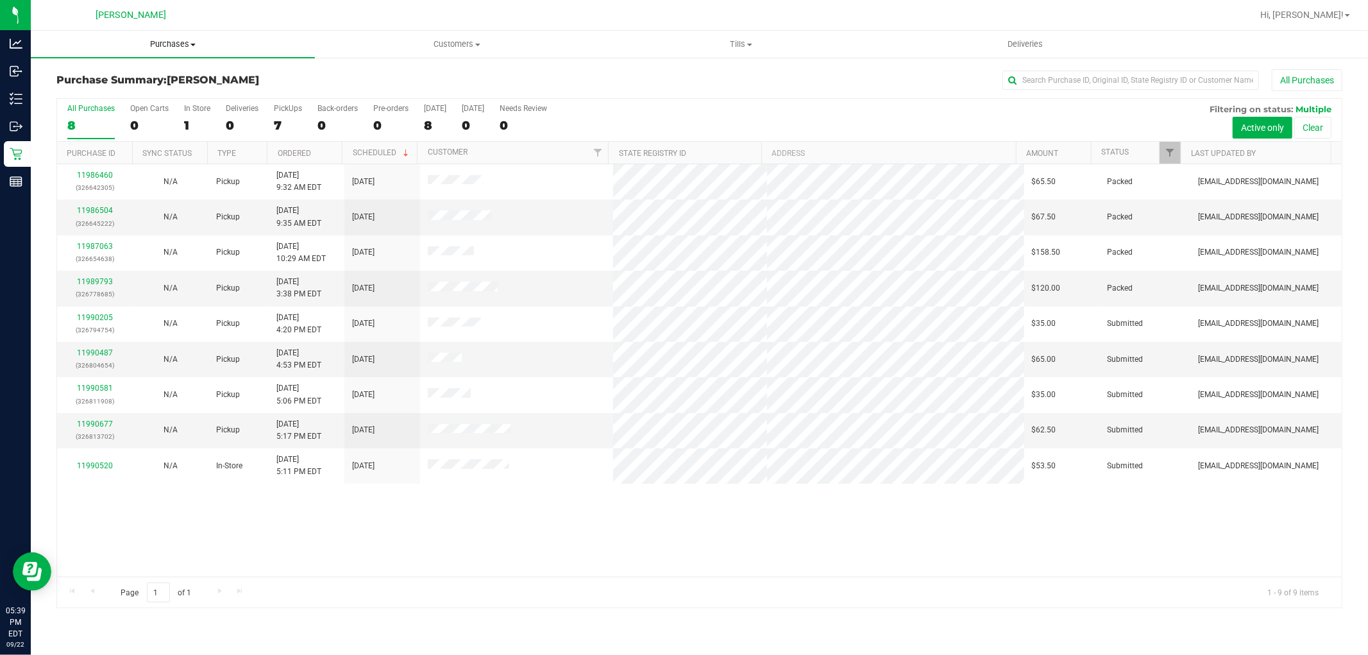
click at [183, 43] on span "Purchases" at bounding box center [173, 44] width 284 height 12
click at [129, 90] on li "Fulfillment" at bounding box center [173, 92] width 284 height 15
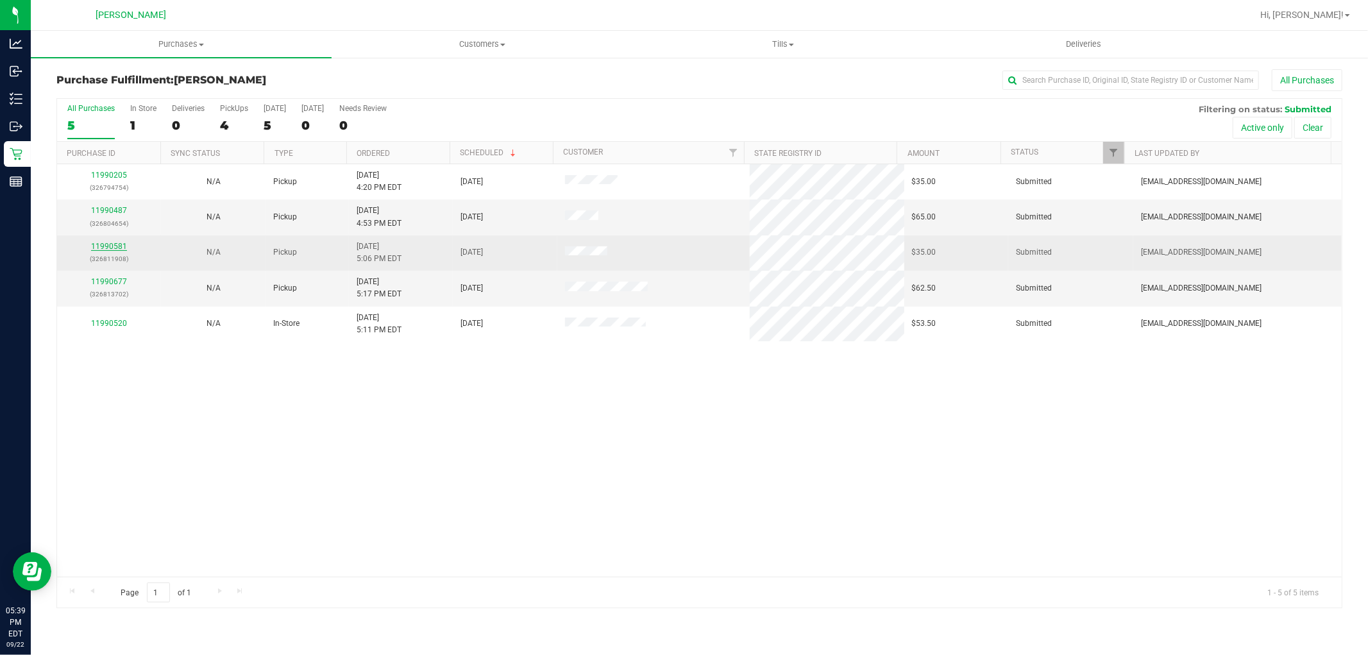
click at [114, 248] on link "11990581" at bounding box center [109, 246] width 36 height 9
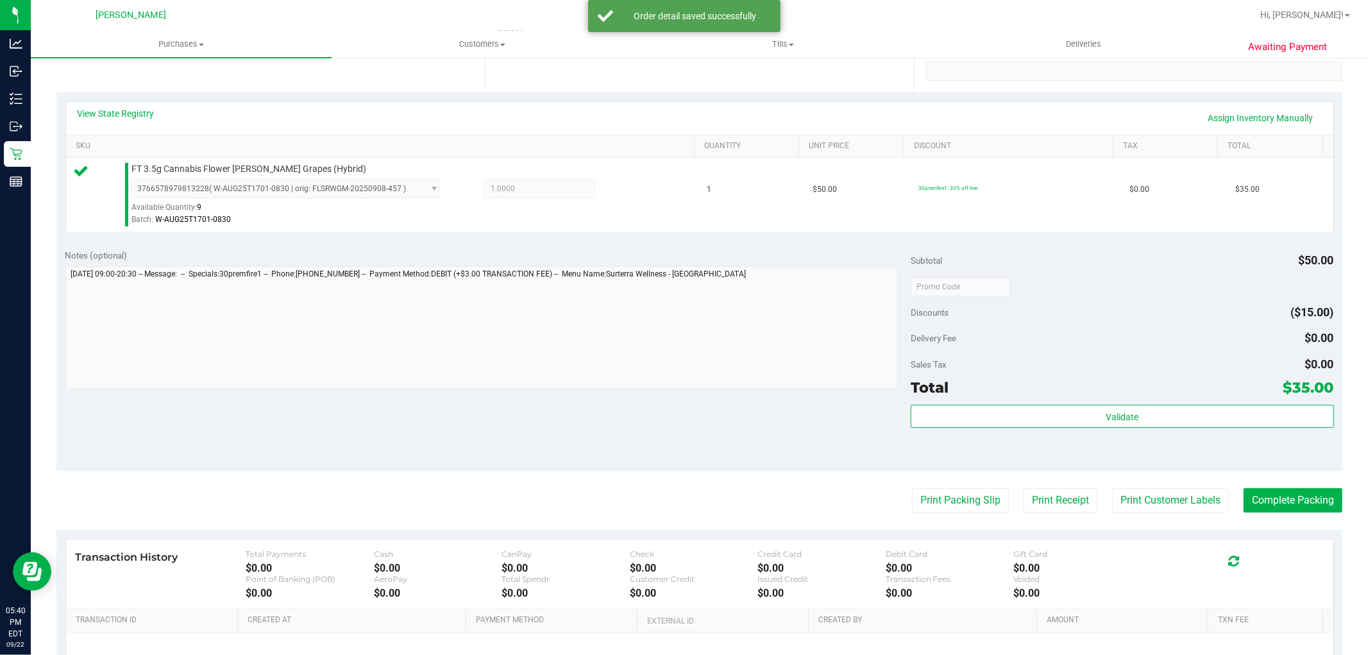
scroll to position [285, 0]
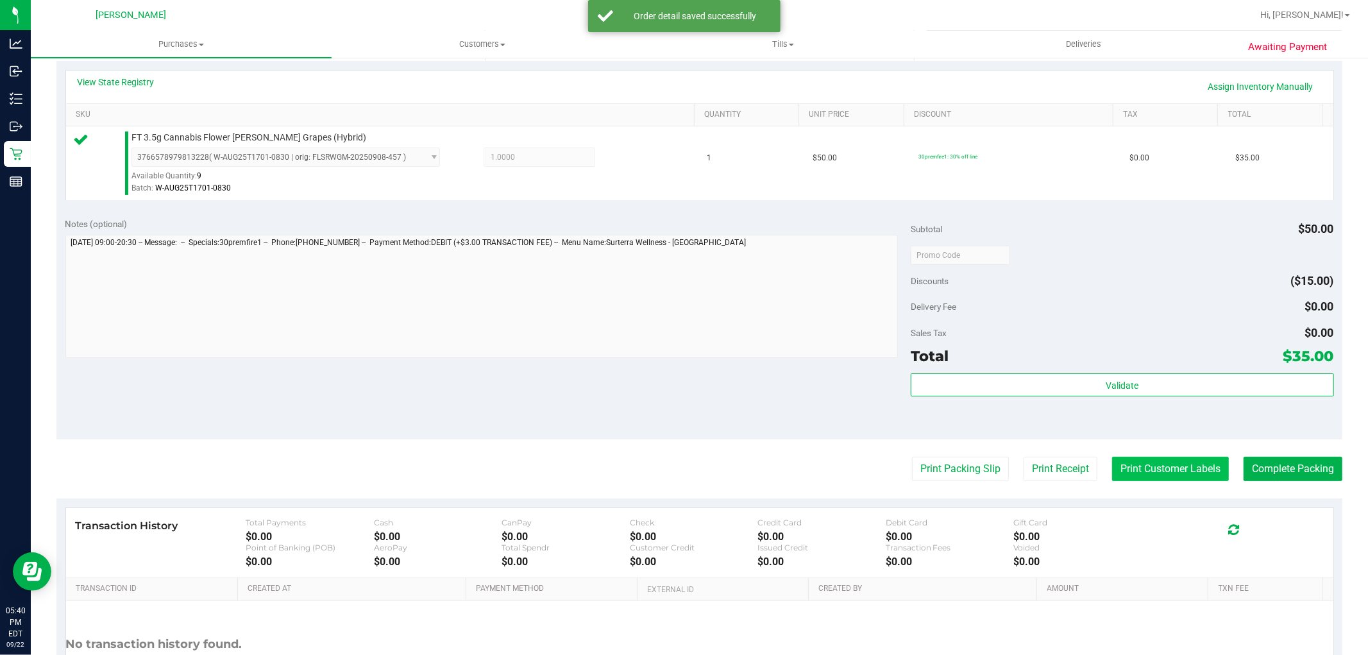
click at [1137, 473] on button "Print Customer Labels" at bounding box center [1170, 469] width 117 height 24
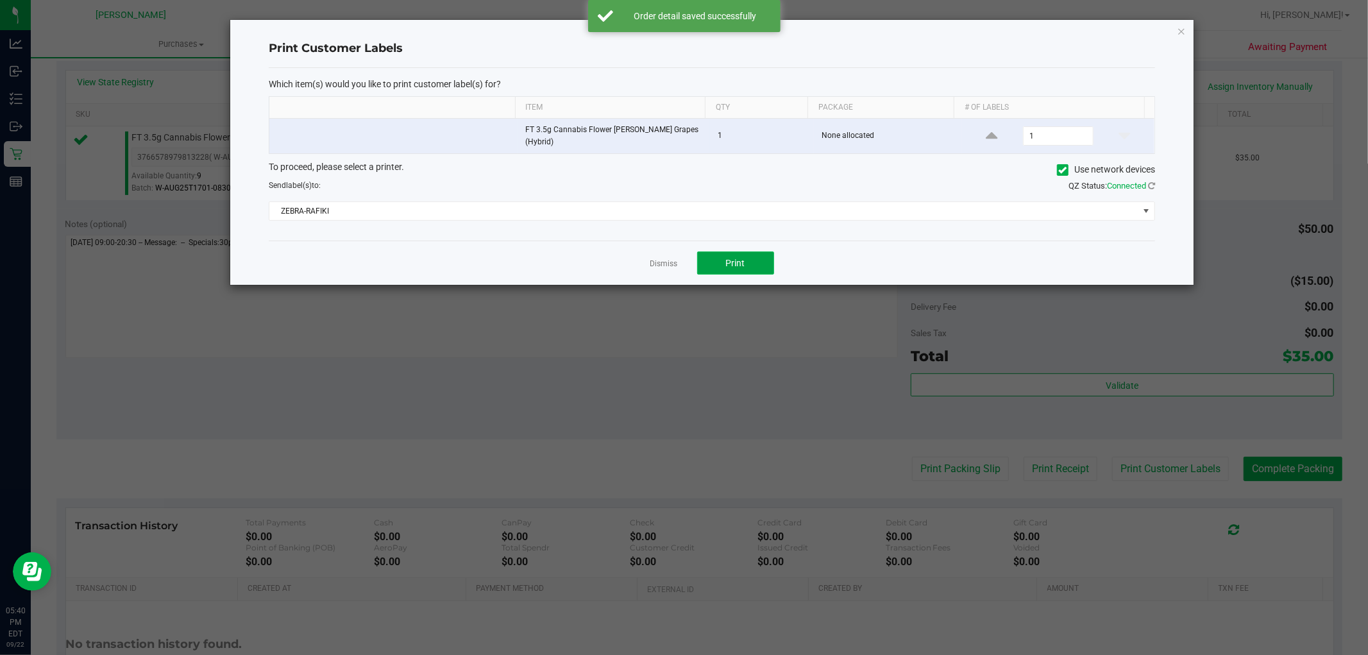
click at [731, 258] on span "Print" at bounding box center [735, 263] width 19 height 10
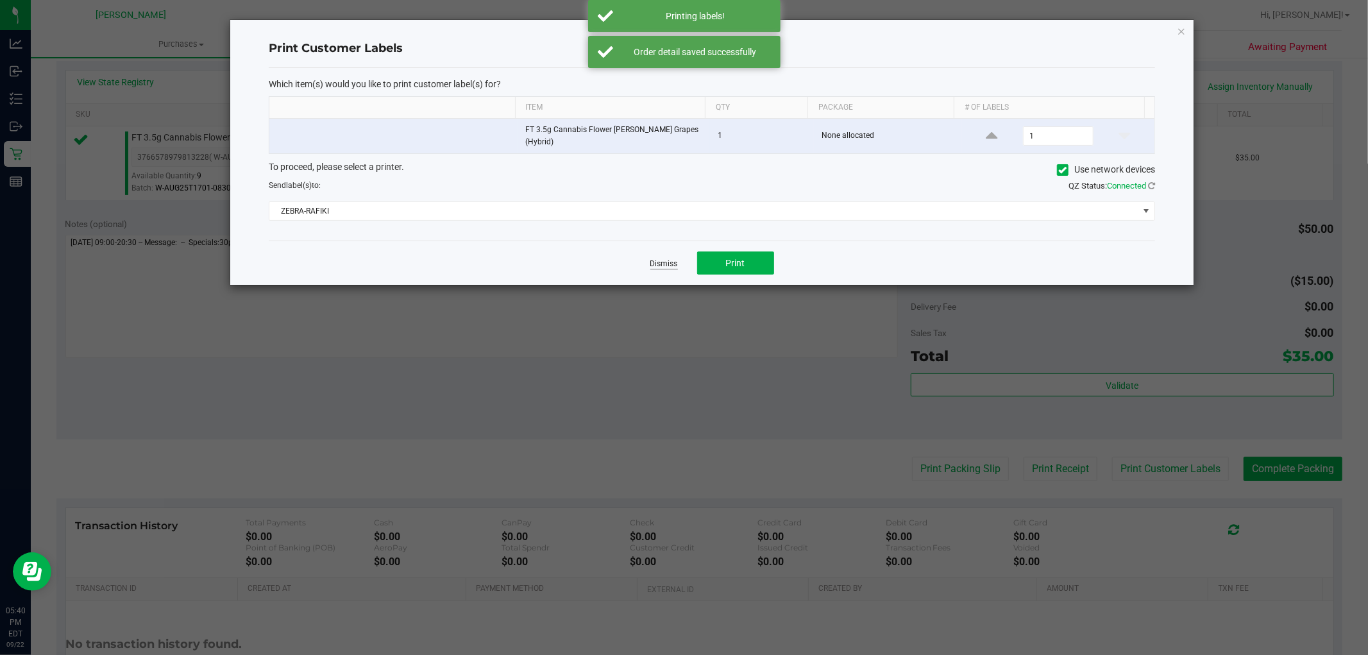
click at [653, 262] on link "Dismiss" at bounding box center [664, 263] width 28 height 11
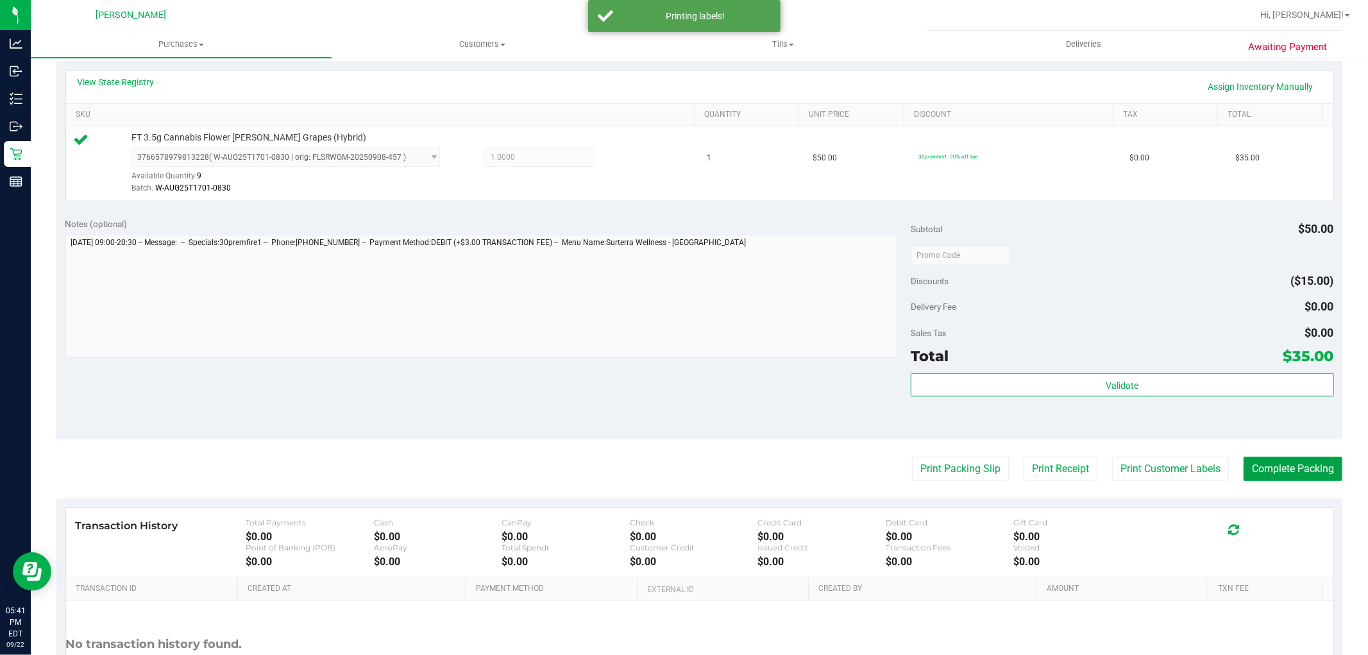
click at [1293, 476] on button "Complete Packing" at bounding box center [1292, 469] width 99 height 24
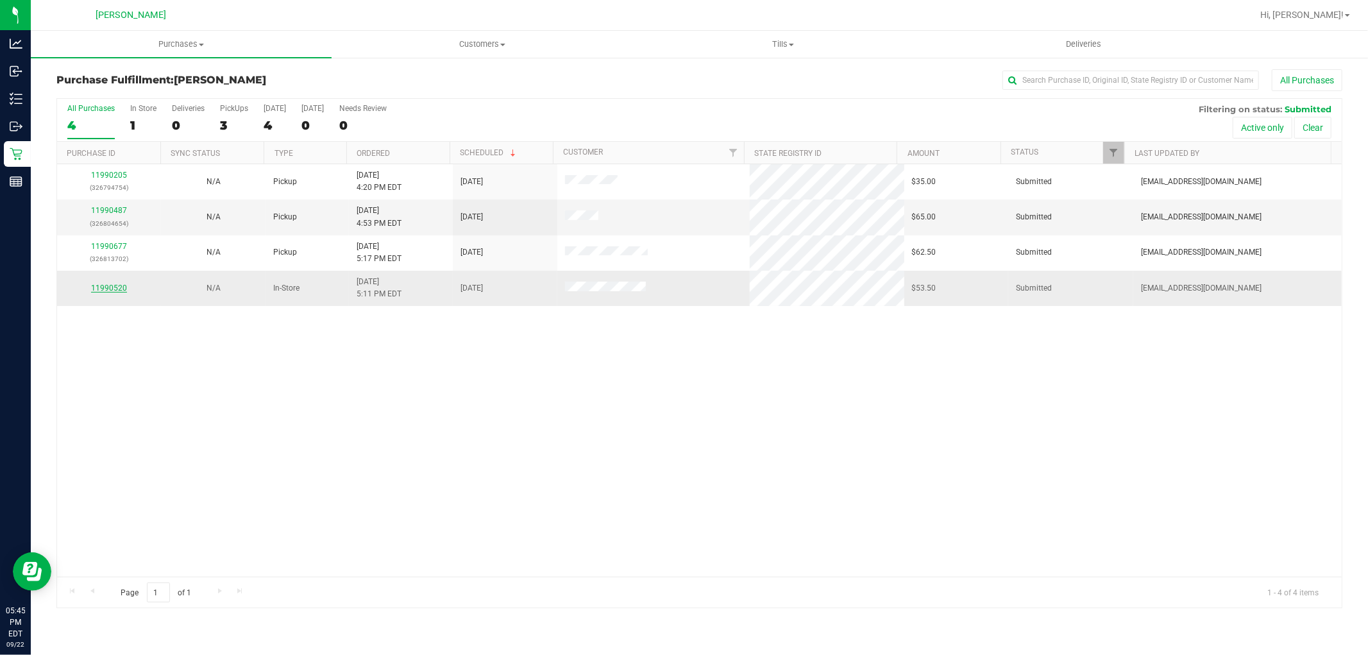
click at [101, 284] on link "11990520" at bounding box center [109, 287] width 36 height 9
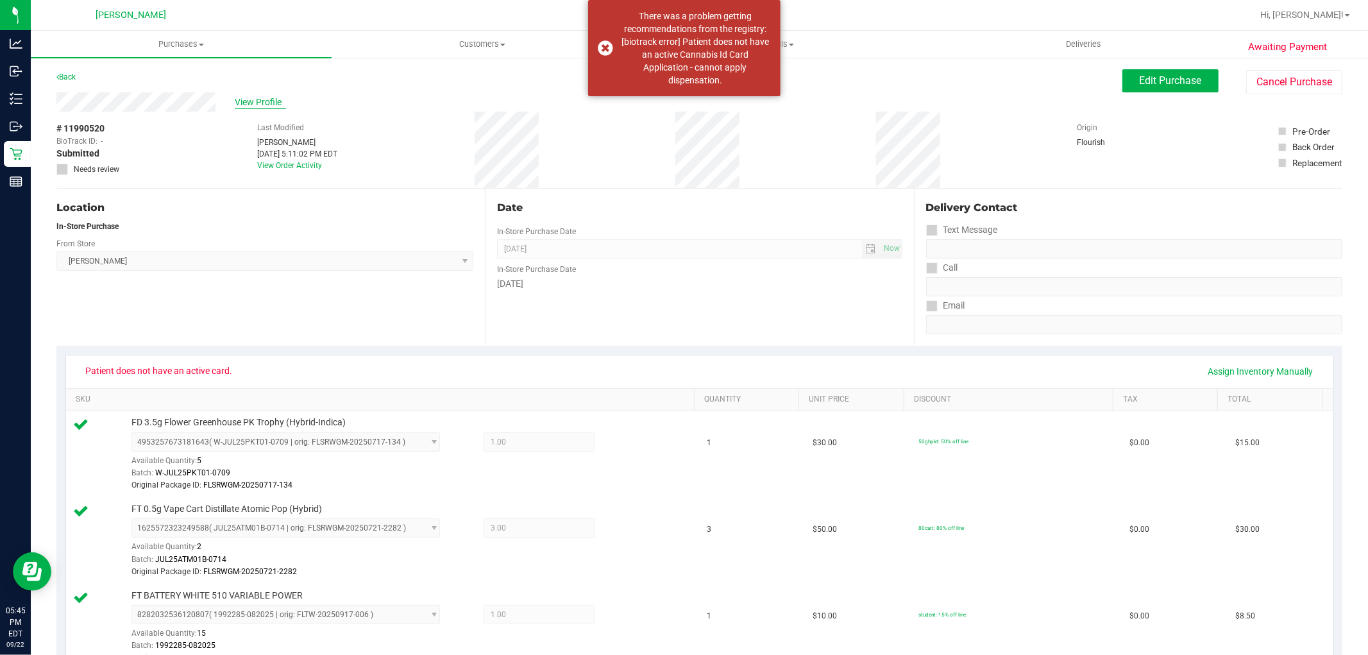
click at [253, 99] on span "View Profile" at bounding box center [260, 102] width 51 height 13
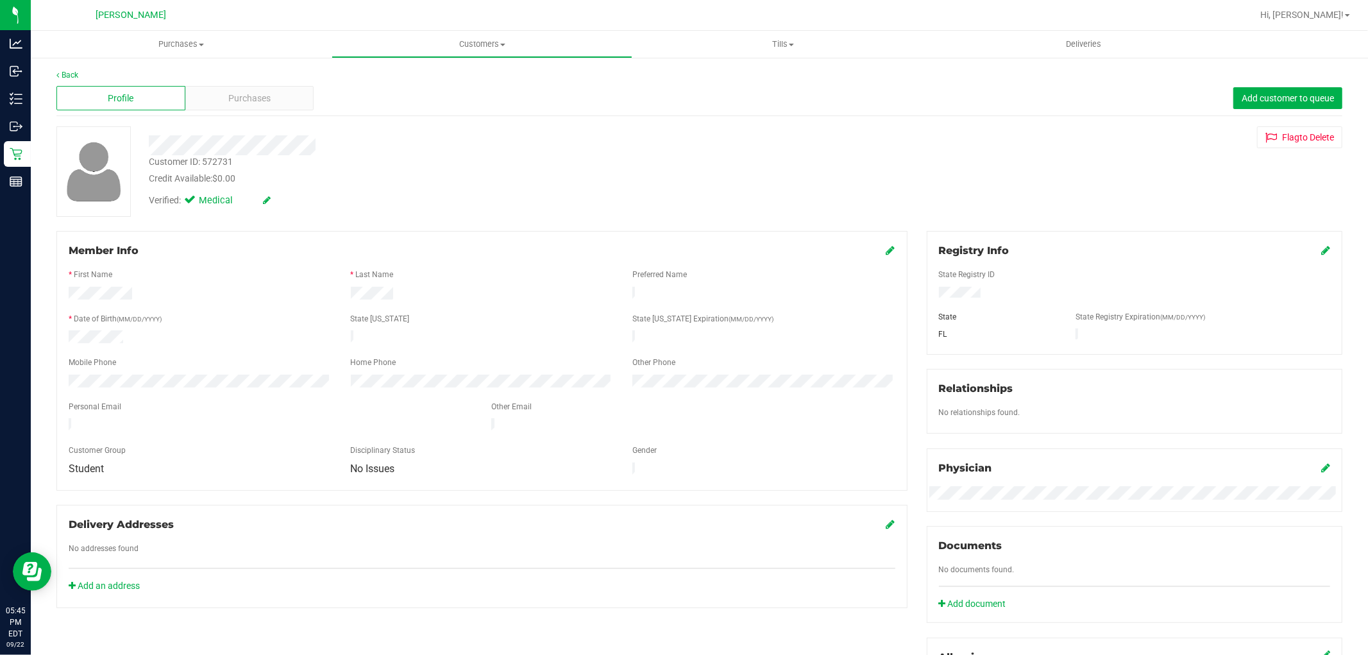
click at [219, 161] on div "Customer ID: 572731" at bounding box center [191, 161] width 84 height 13
copy div "572731"
click at [71, 73] on link "Back" at bounding box center [67, 75] width 22 height 9
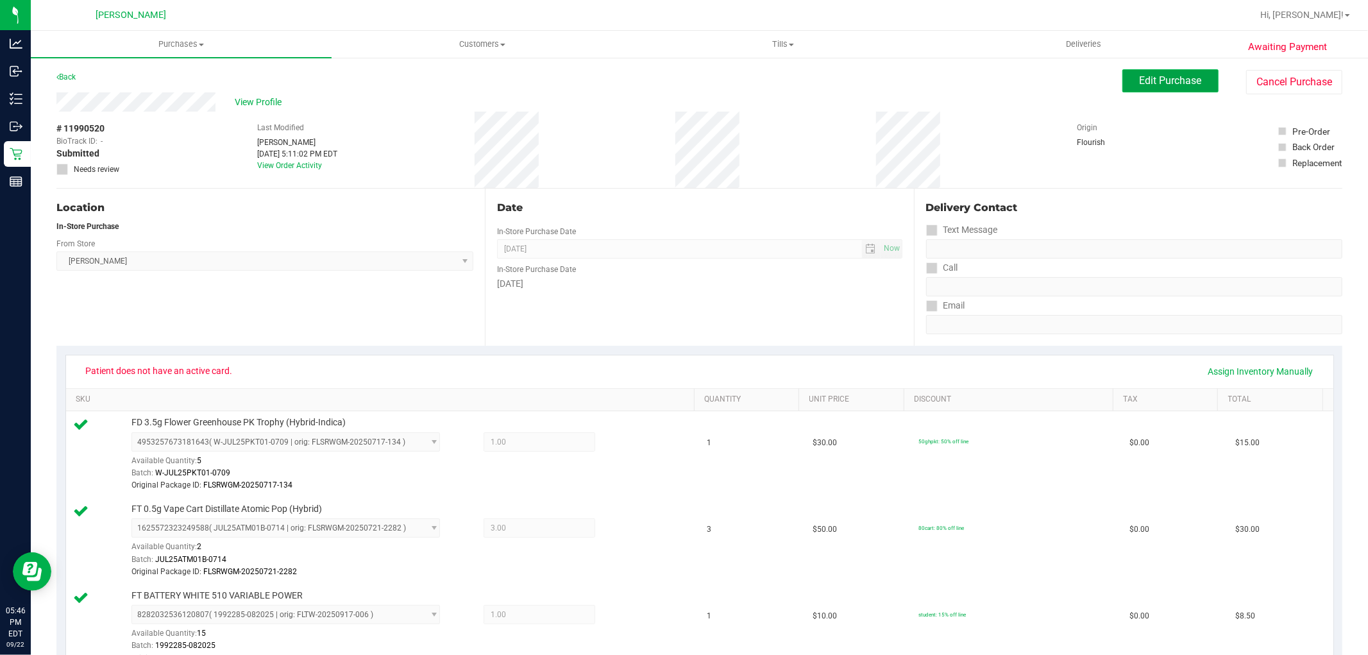
click at [1164, 85] on span "Edit Purchase" at bounding box center [1171, 80] width 62 height 12
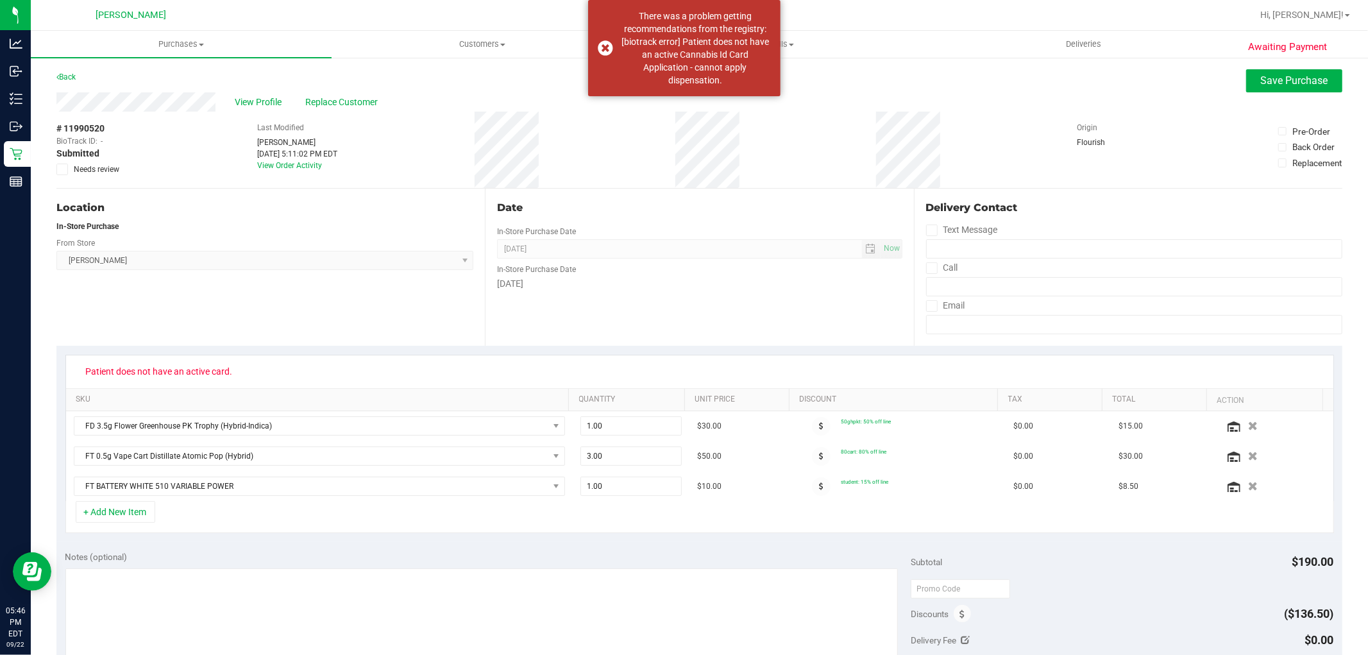
click at [69, 167] on label "Needs review" at bounding box center [88, 170] width 64 height 12
click at [0, 0] on input "Needs review" at bounding box center [0, 0] width 0 height 0
click at [1277, 74] on span "Save Purchase" at bounding box center [1294, 80] width 67 height 12
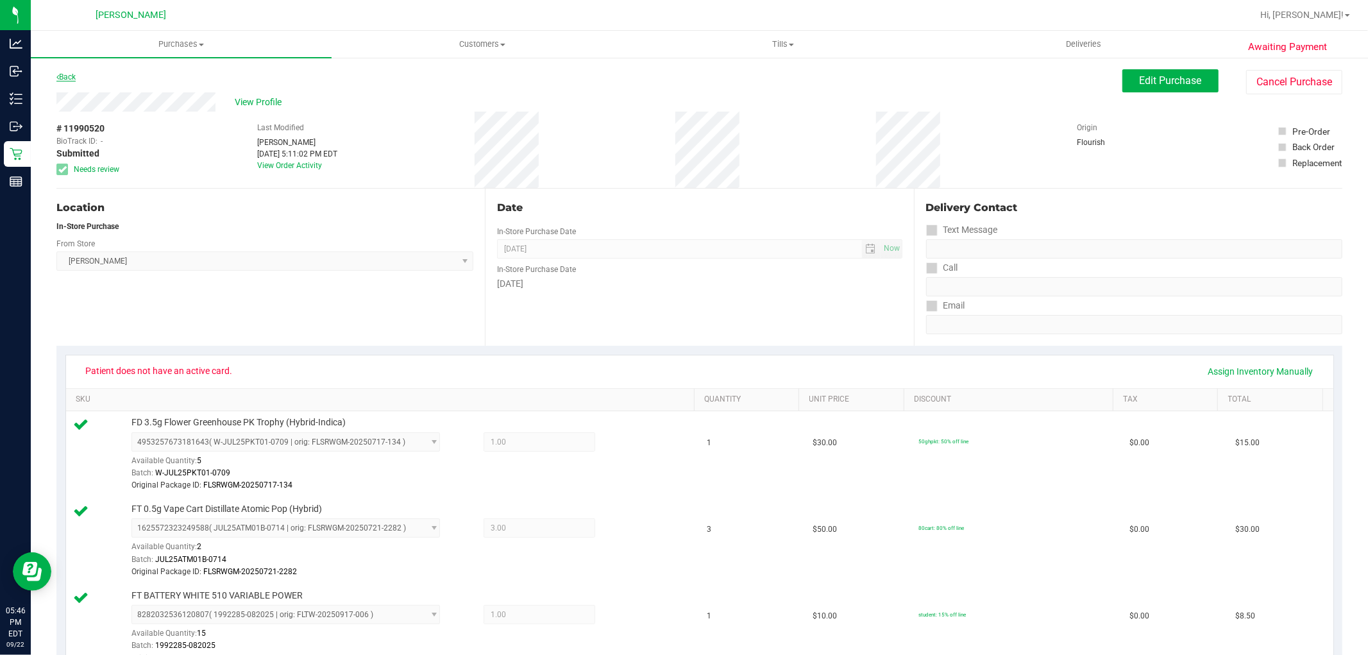
click at [61, 75] on link "Back" at bounding box center [65, 76] width 19 height 9
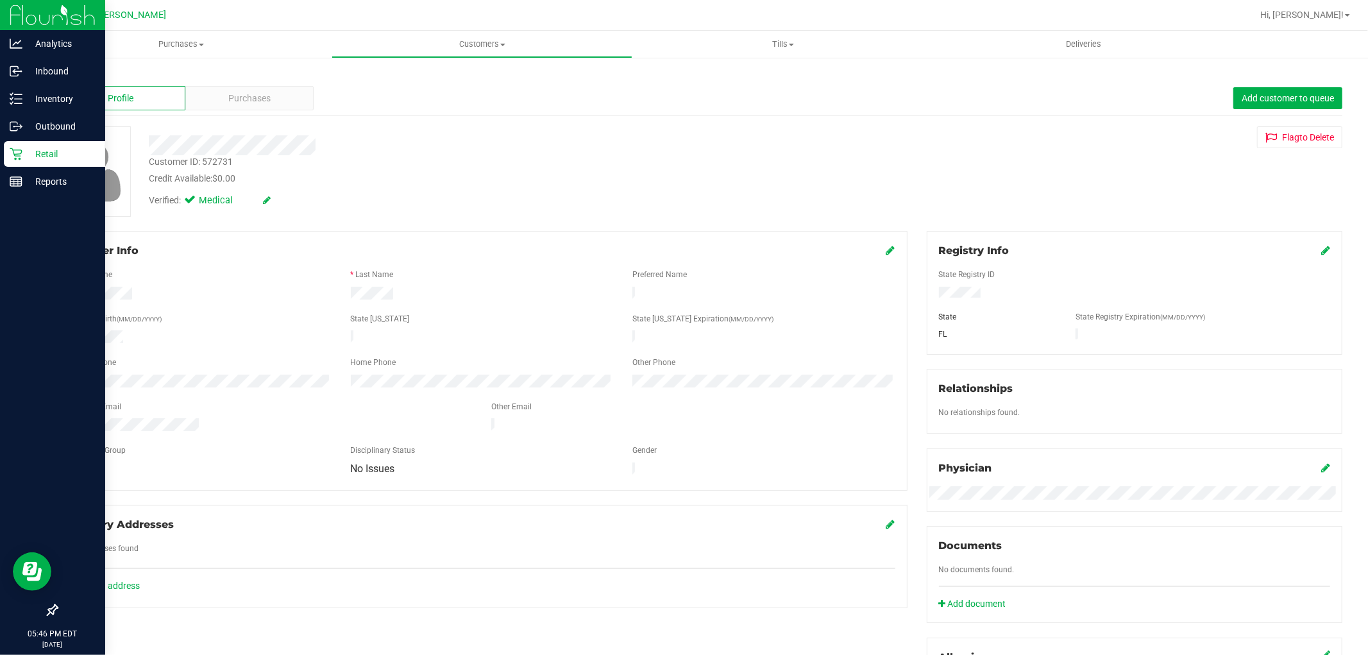
click at [20, 149] on icon at bounding box center [16, 154] width 12 height 12
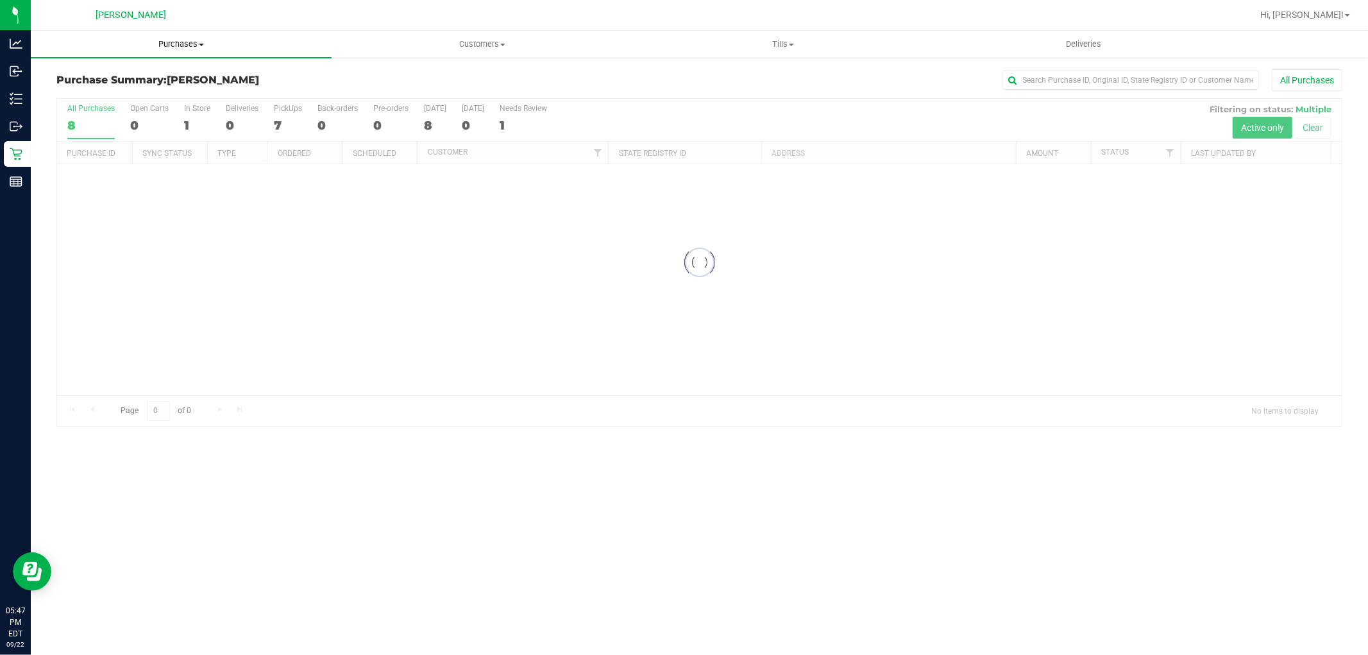
click at [200, 39] on span "Purchases" at bounding box center [181, 44] width 301 height 12
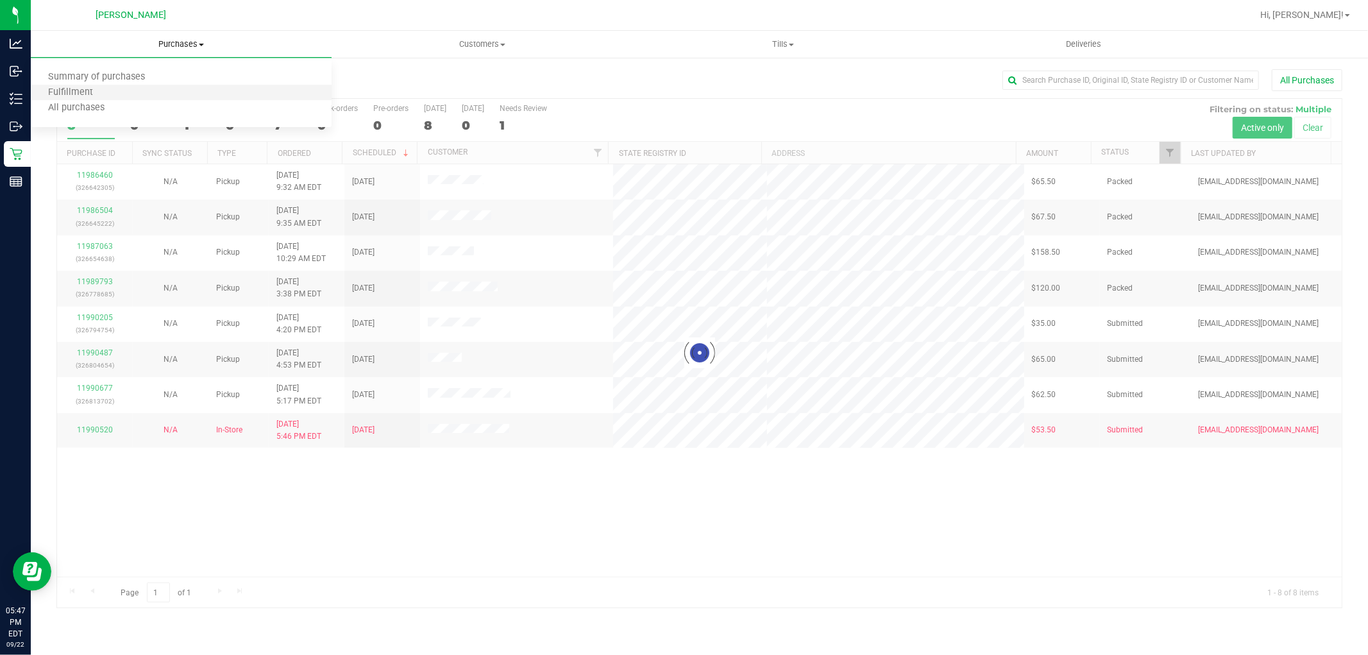
click at [128, 97] on li "Fulfillment" at bounding box center [181, 92] width 301 height 15
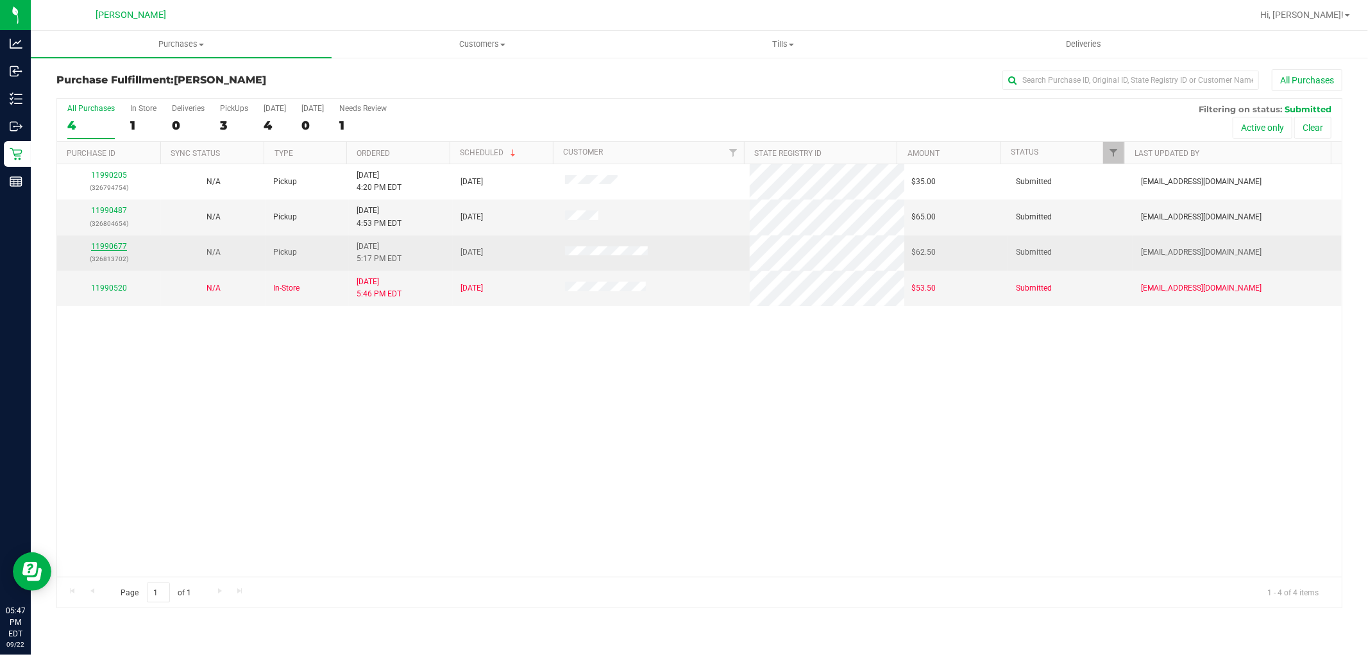
click at [101, 245] on link "11990677" at bounding box center [109, 246] width 36 height 9
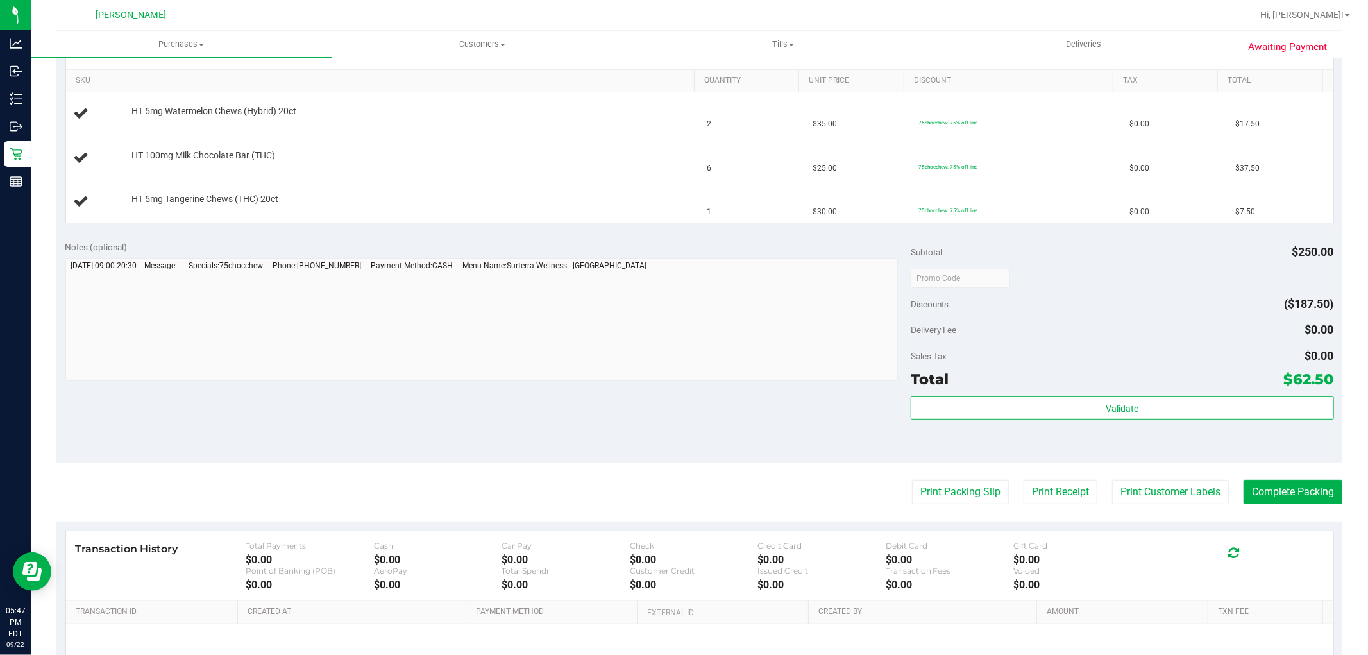
scroll to position [356, 0]
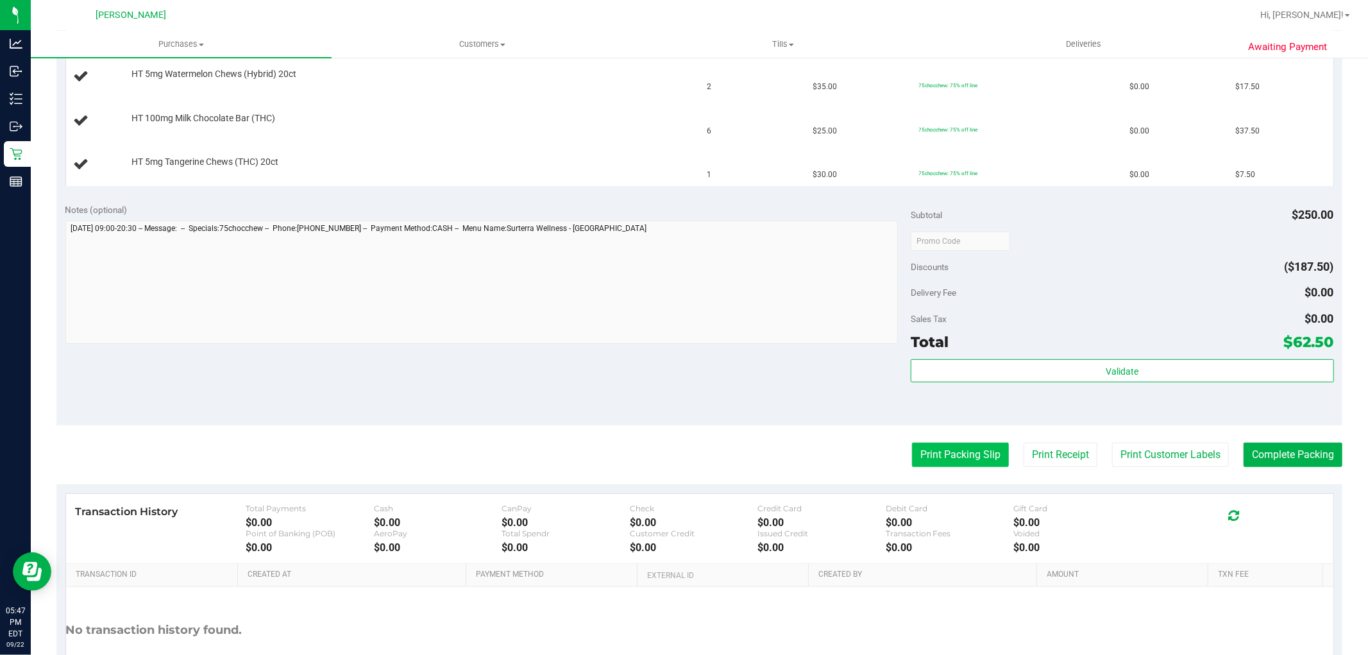
click at [925, 457] on button "Print Packing Slip" at bounding box center [960, 454] width 97 height 24
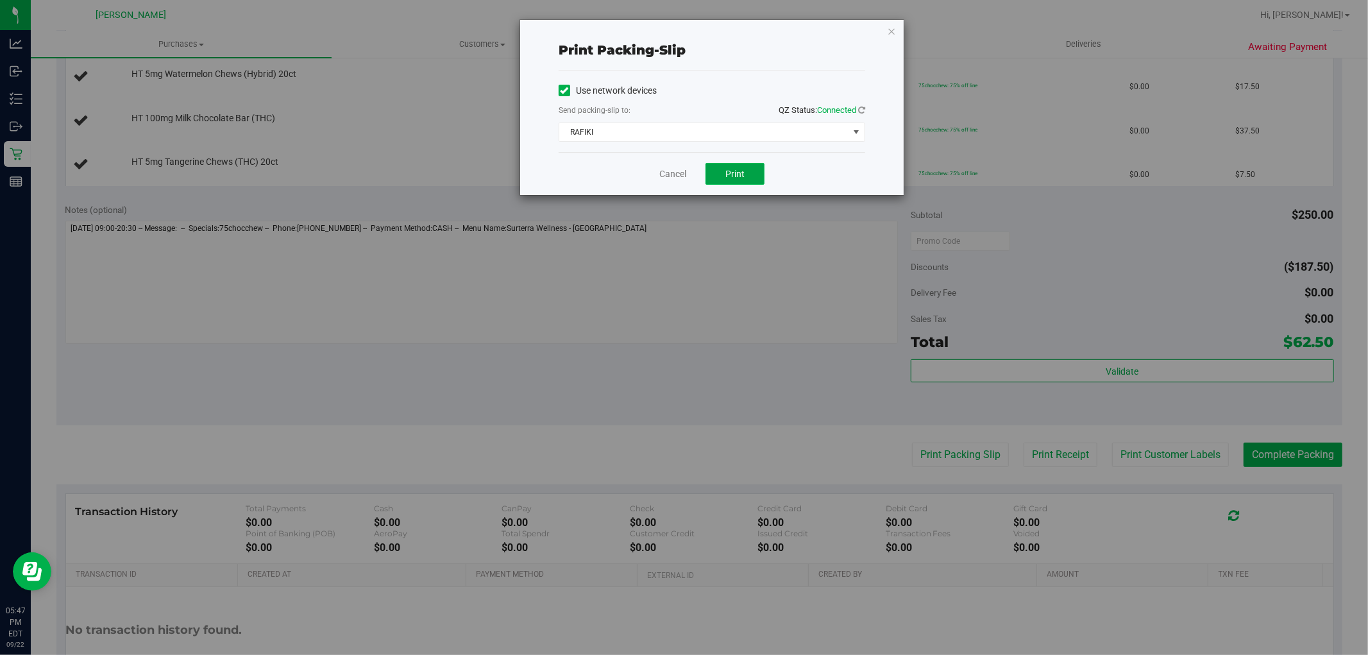
click at [734, 174] on span "Print" at bounding box center [734, 174] width 19 height 10
click at [669, 173] on link "Cancel" at bounding box center [672, 173] width 27 height 13
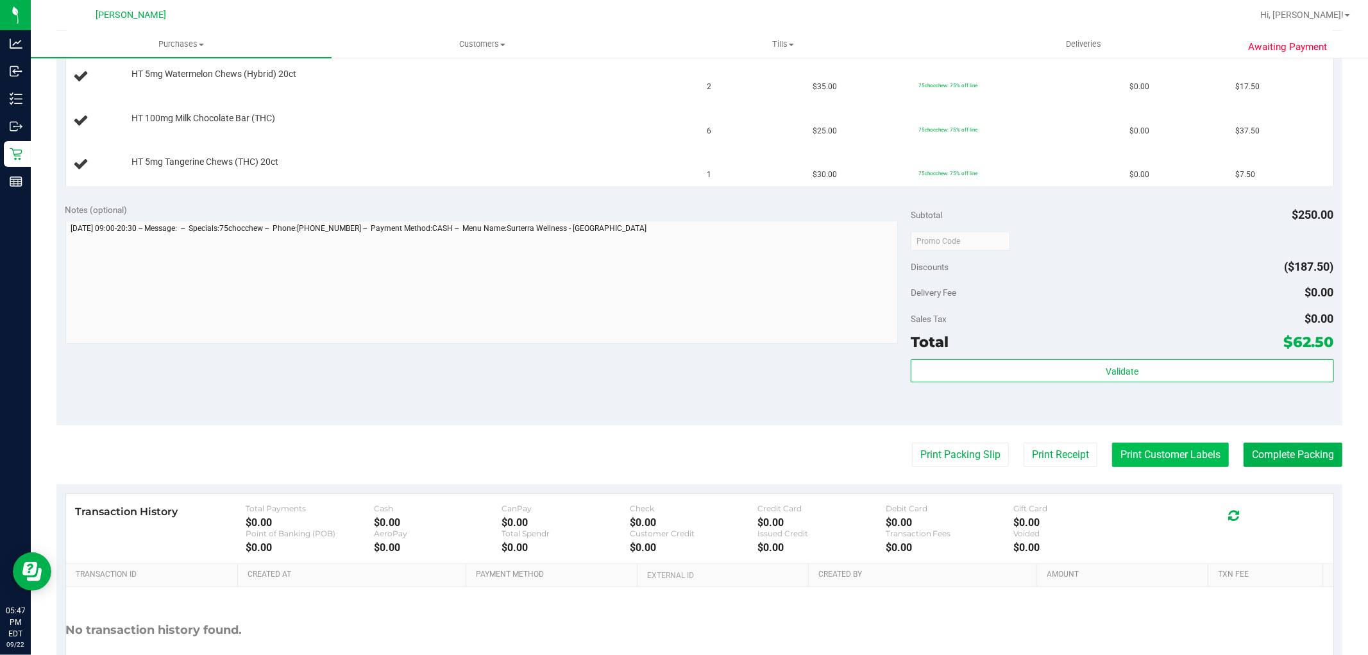
click at [1140, 451] on button "Print Customer Labels" at bounding box center [1170, 454] width 117 height 24
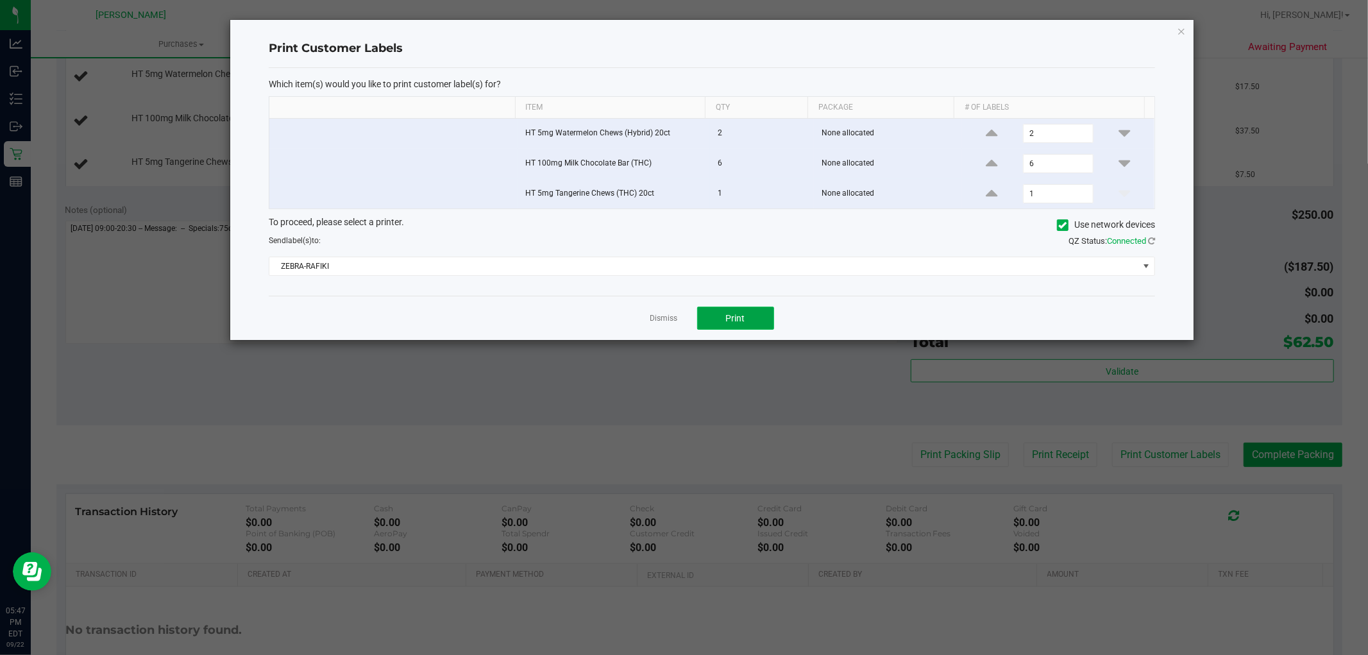
click at [748, 321] on button "Print" at bounding box center [735, 318] width 77 height 23
click at [655, 313] on link "Dismiss" at bounding box center [664, 318] width 28 height 11
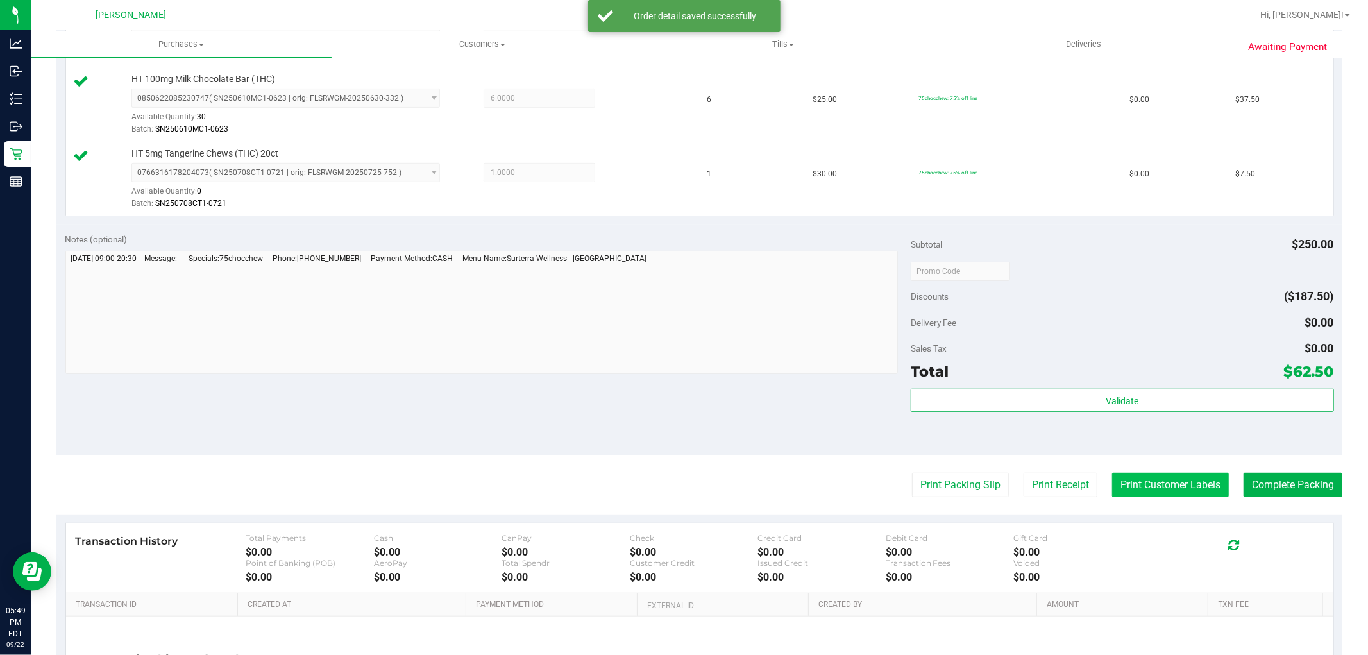
scroll to position [427, 0]
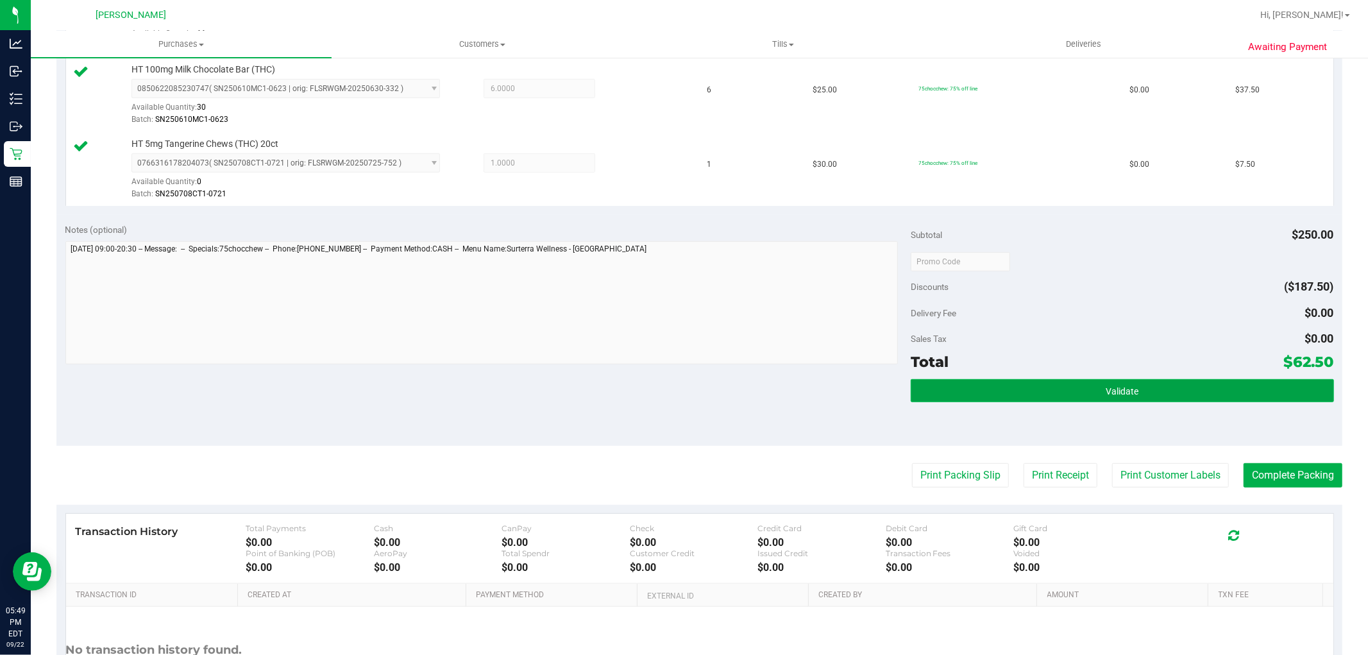
click at [1158, 394] on button "Validate" at bounding box center [1122, 390] width 423 height 23
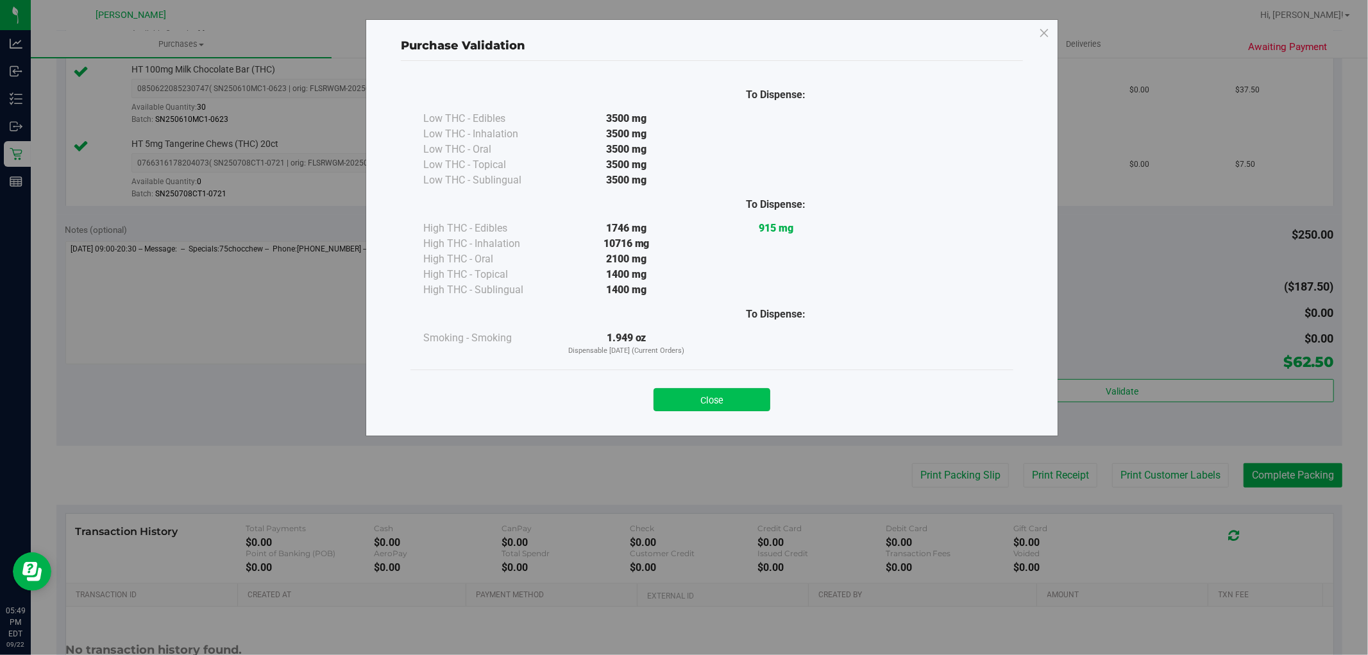
click at [749, 405] on button "Close" at bounding box center [711, 399] width 117 height 23
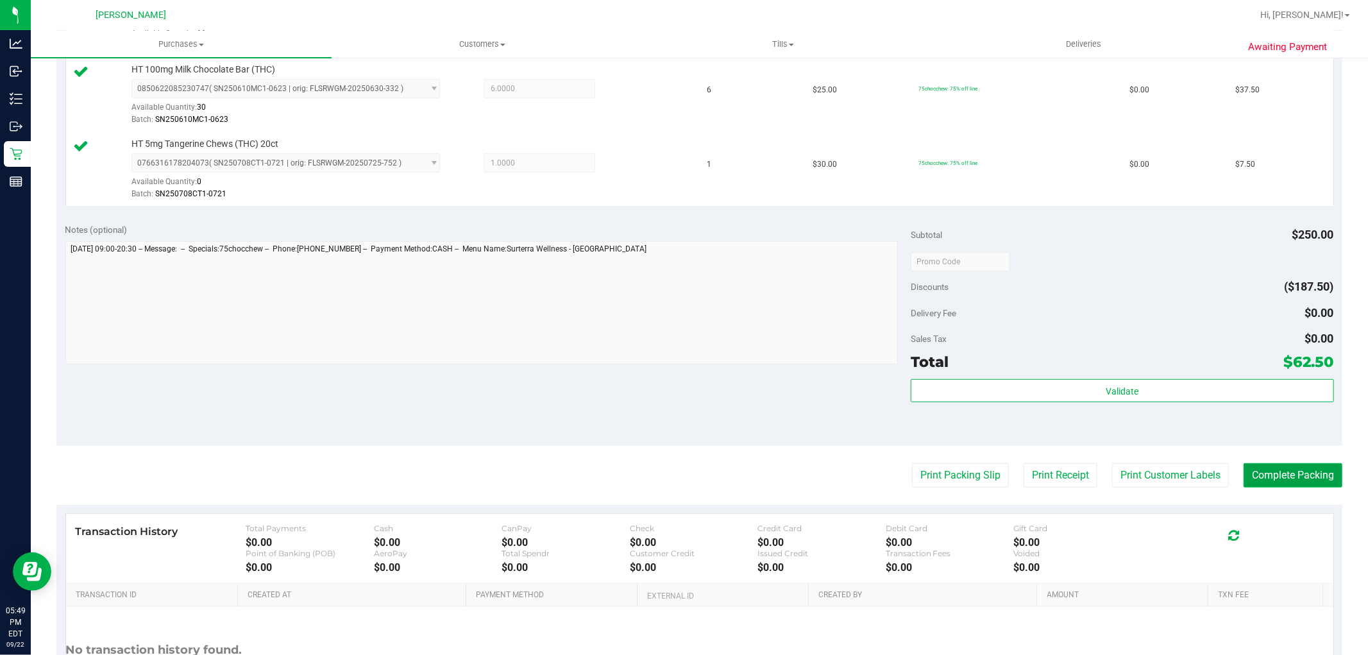
click at [1268, 475] on button "Complete Packing" at bounding box center [1292, 475] width 99 height 24
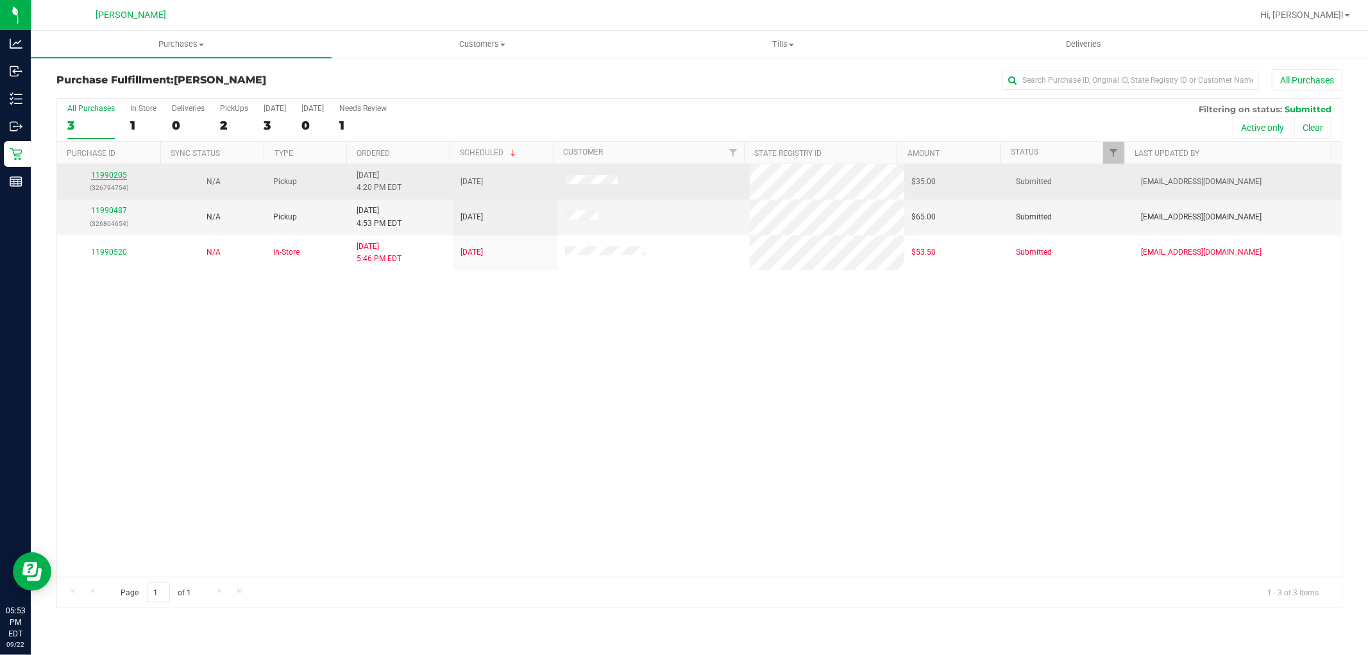
click at [103, 176] on link "11990205" at bounding box center [109, 175] width 36 height 9
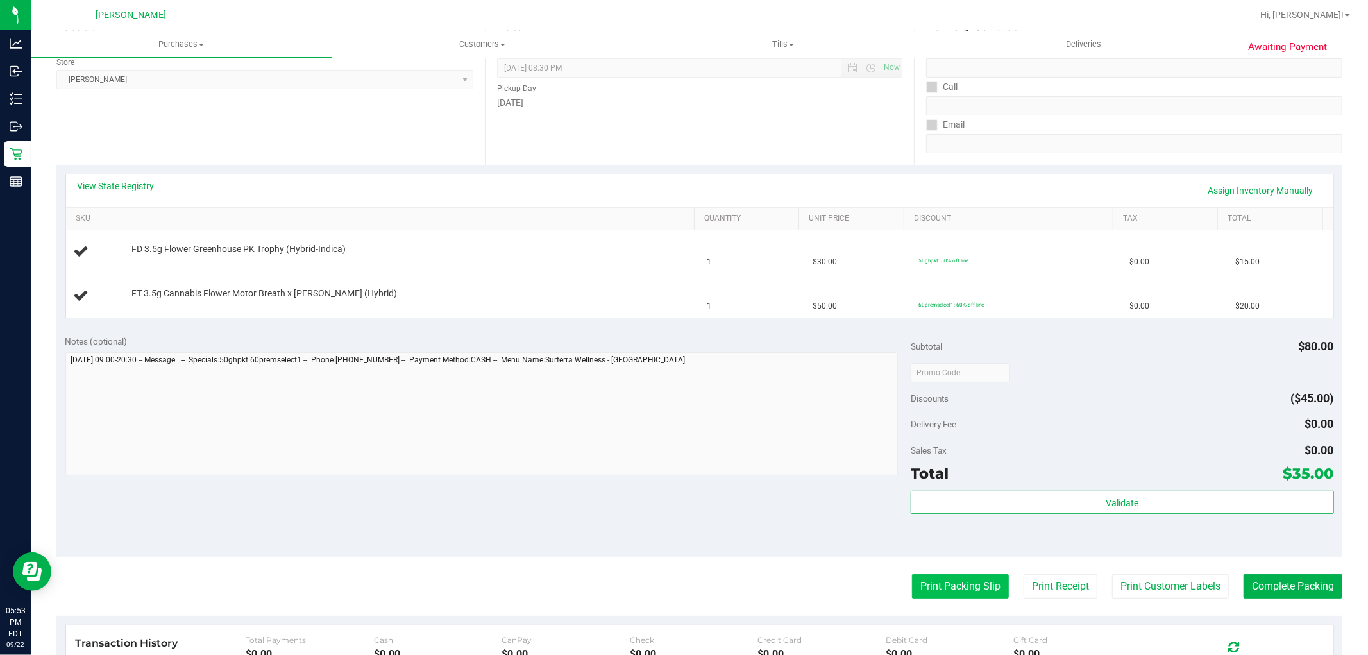
scroll to position [214, 0]
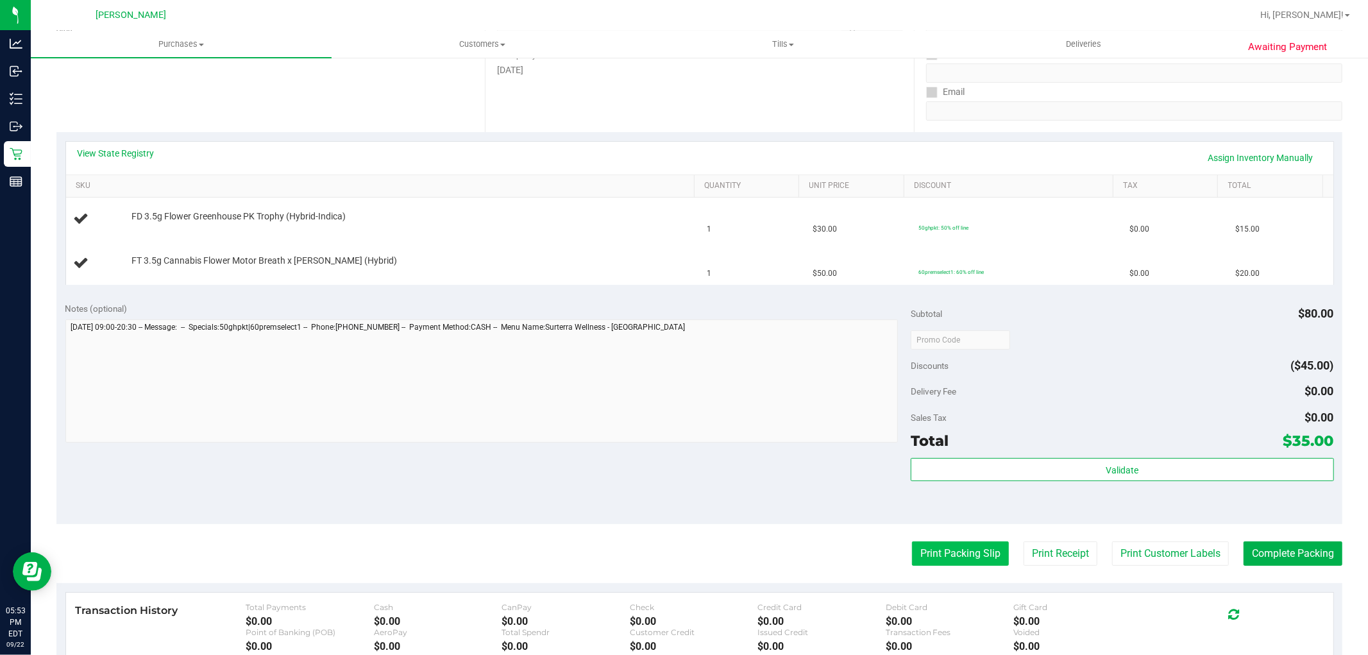
click at [963, 549] on button "Print Packing Slip" at bounding box center [960, 553] width 97 height 24
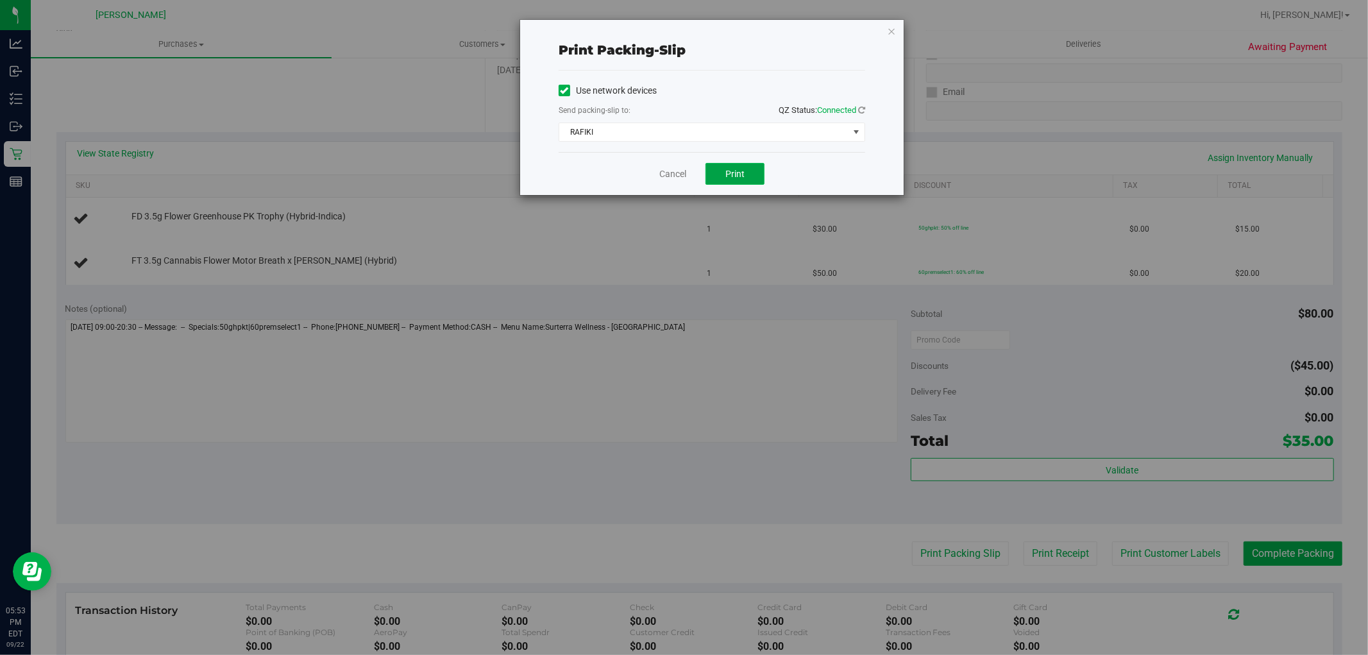
click at [723, 177] on button "Print" at bounding box center [734, 174] width 59 height 22
click at [667, 171] on link "Cancel" at bounding box center [672, 173] width 27 height 13
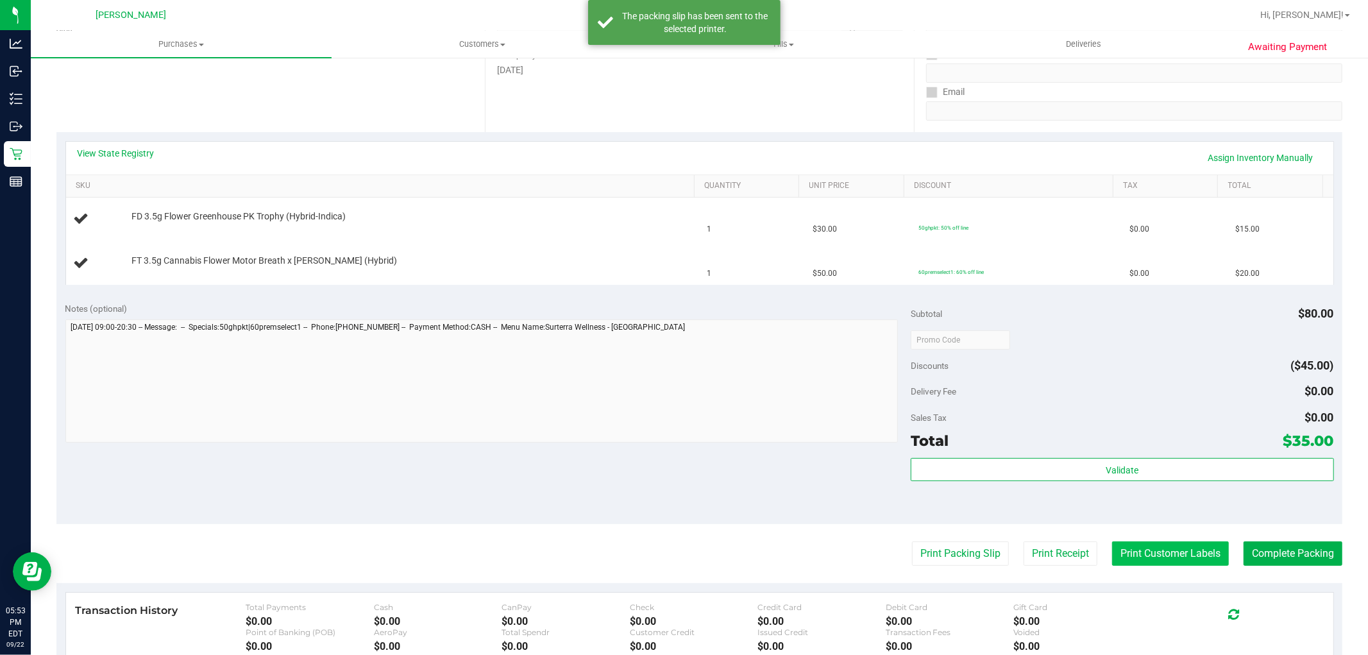
click at [1163, 560] on button "Print Customer Labels" at bounding box center [1170, 553] width 117 height 24
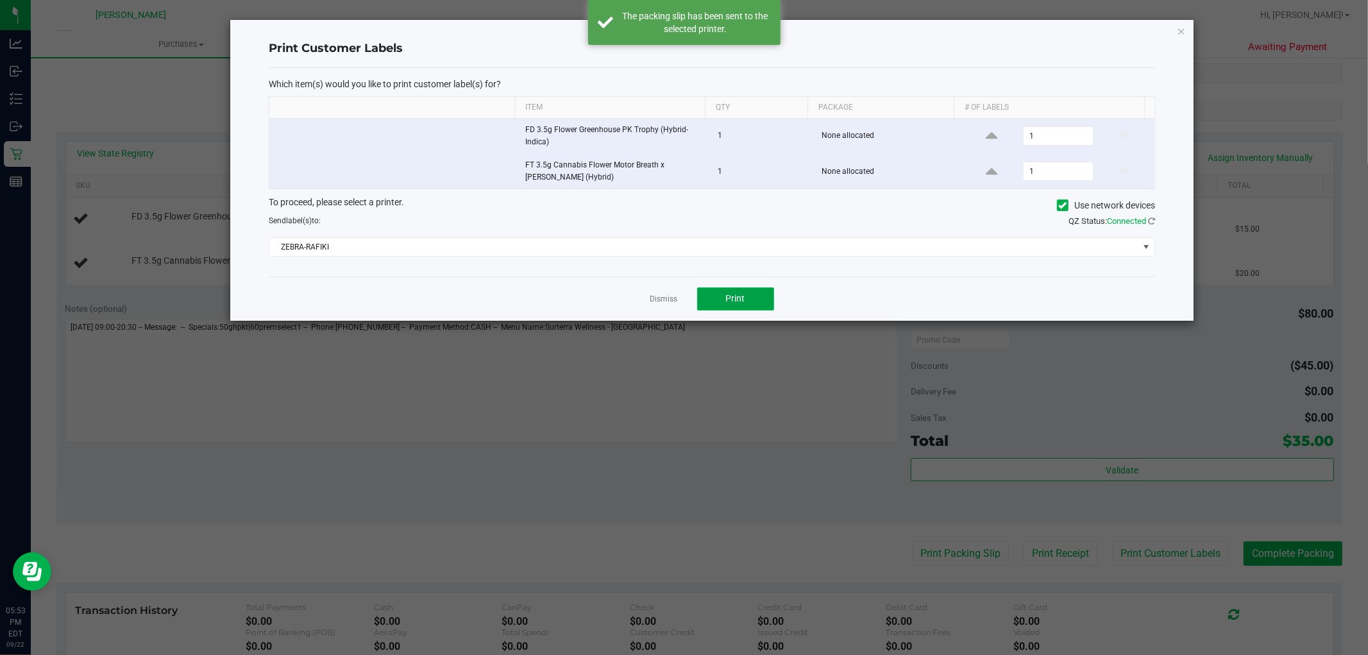
click at [723, 303] on button "Print" at bounding box center [735, 298] width 77 height 23
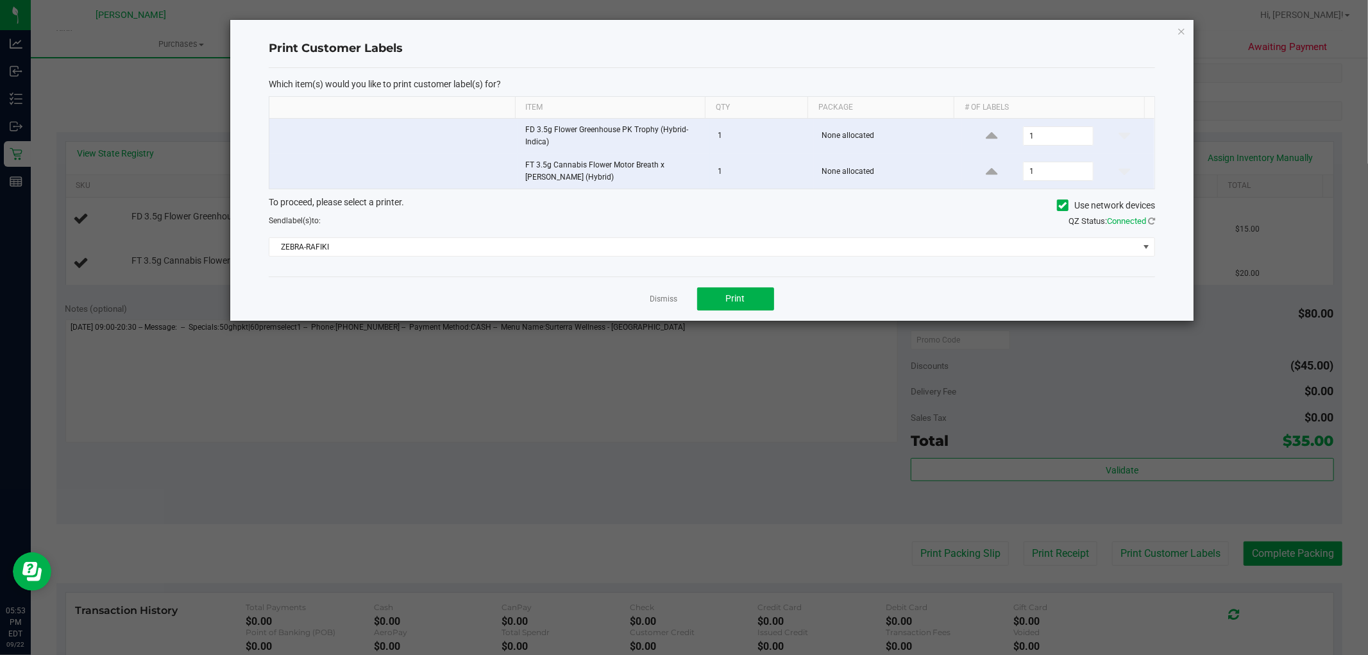
click at [675, 293] on app-cancel-button "Dismiss" at bounding box center [664, 298] width 28 height 13
click at [672, 299] on link "Dismiss" at bounding box center [664, 299] width 28 height 11
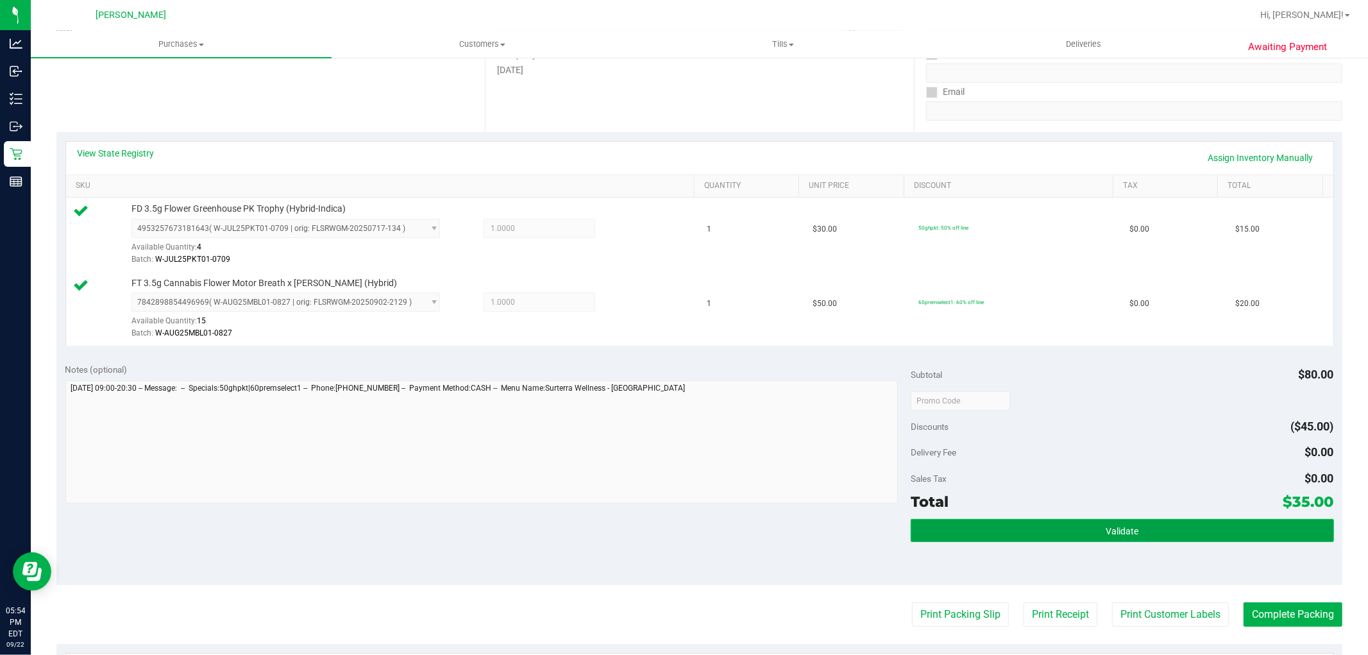
click at [1152, 535] on button "Validate" at bounding box center [1122, 530] width 423 height 23
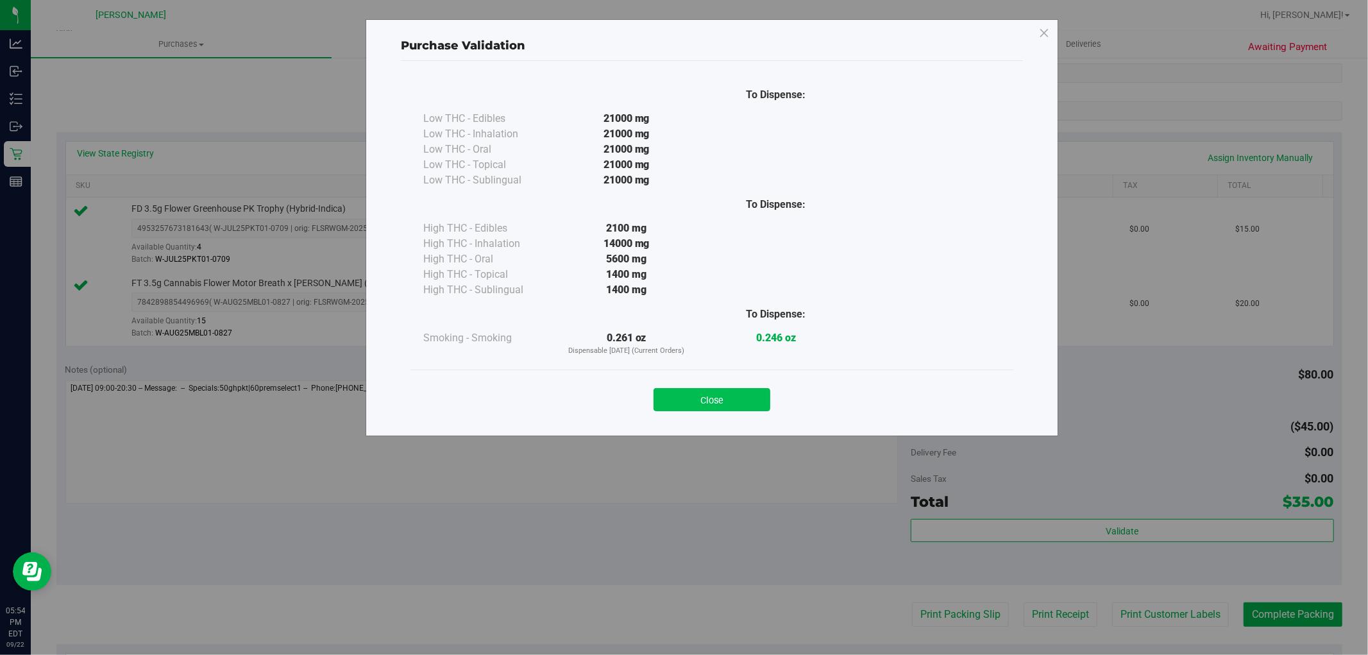
click at [685, 408] on button "Close" at bounding box center [711, 399] width 117 height 23
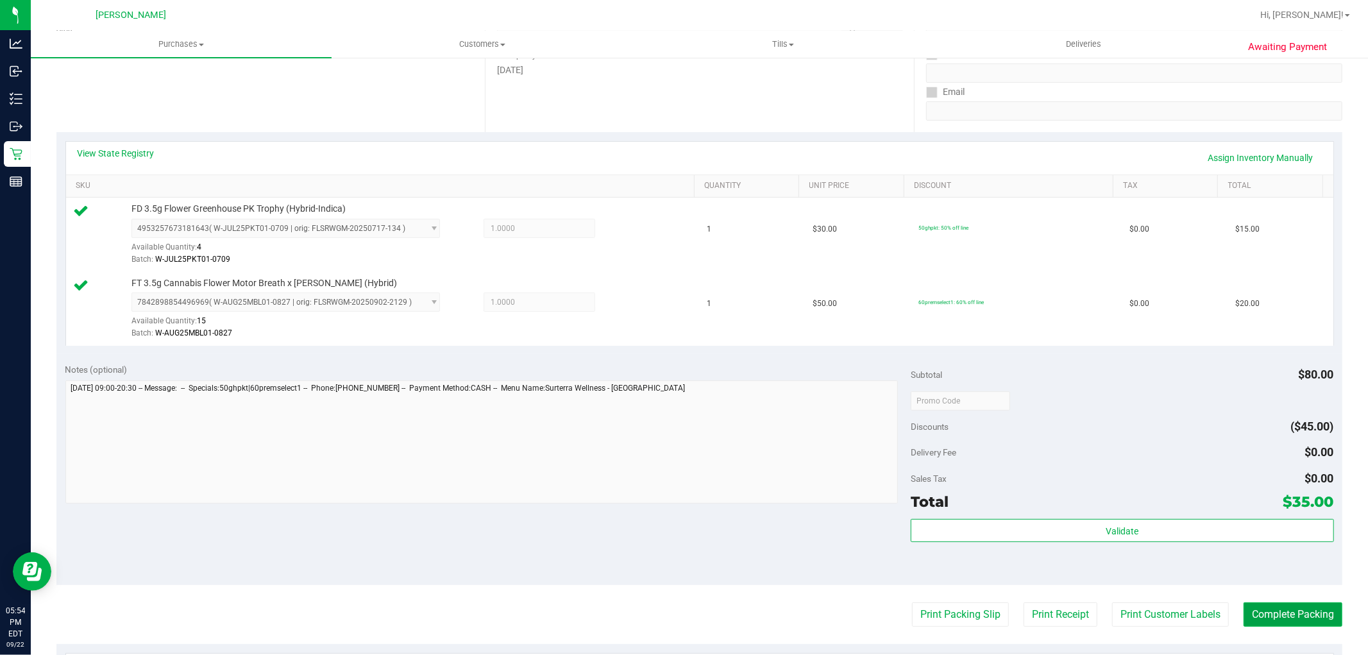
click at [1268, 604] on button "Complete Packing" at bounding box center [1292, 614] width 99 height 24
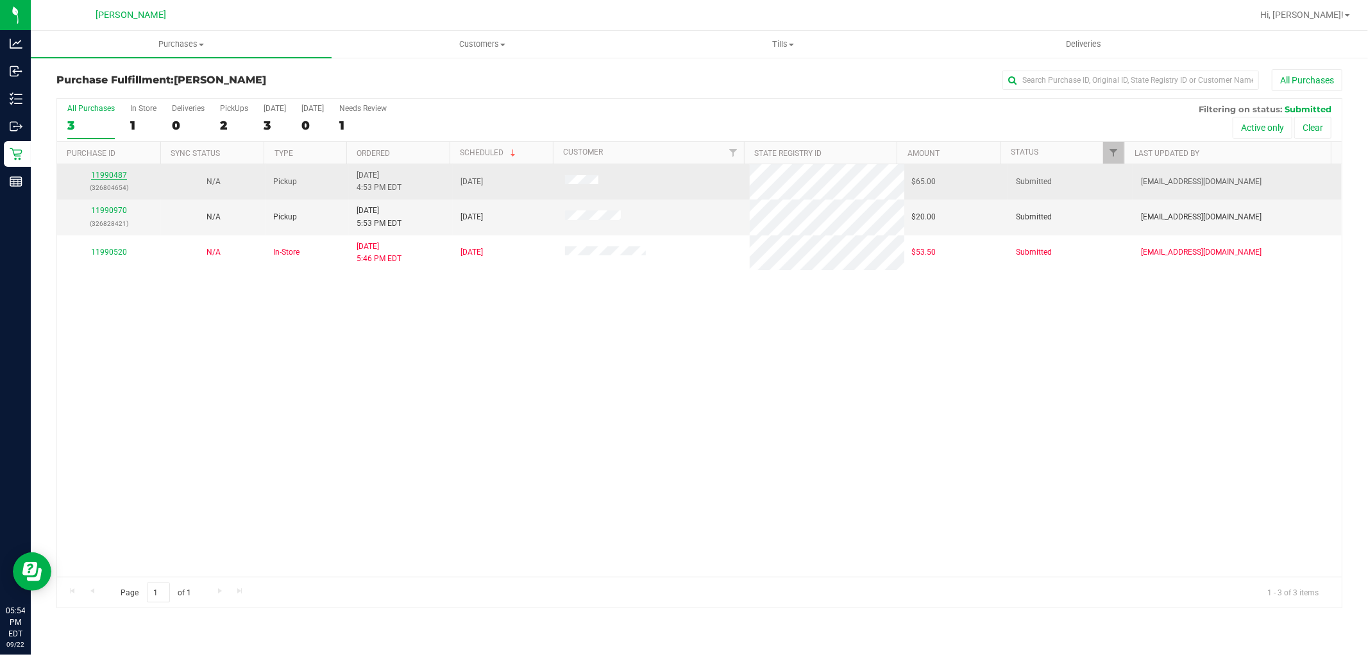
click at [110, 176] on link "11990487" at bounding box center [109, 175] width 36 height 9
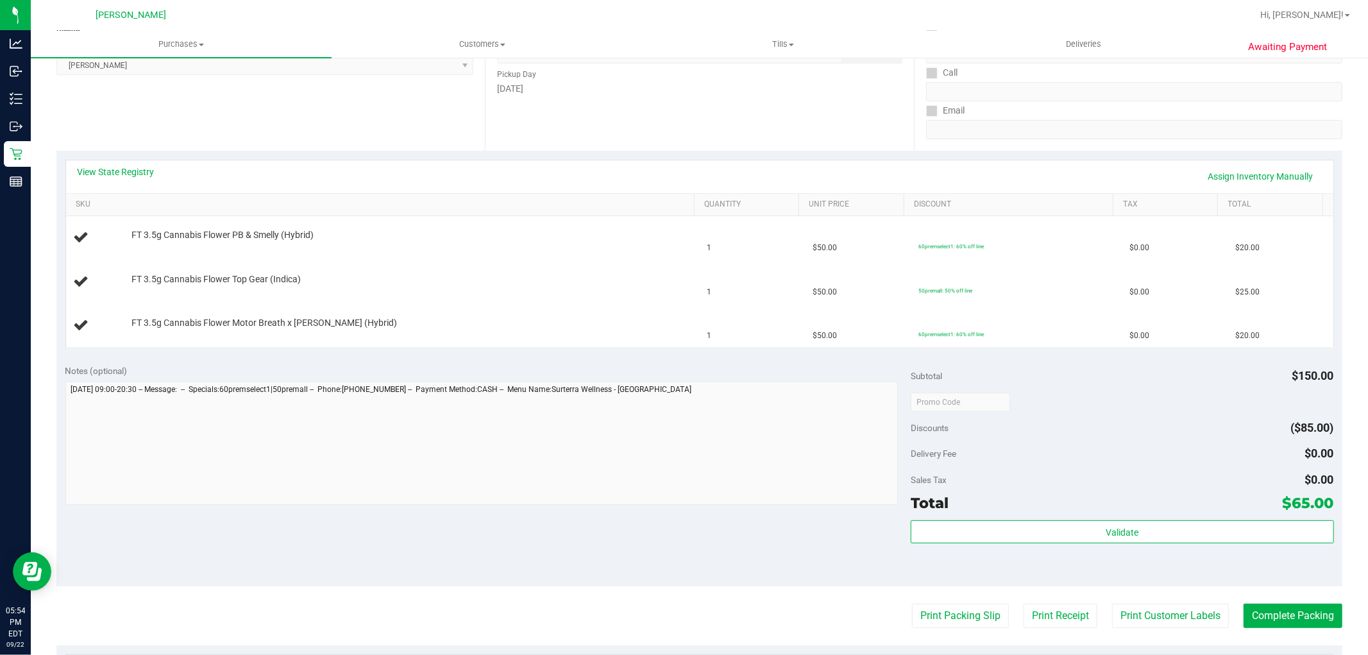
scroll to position [285, 0]
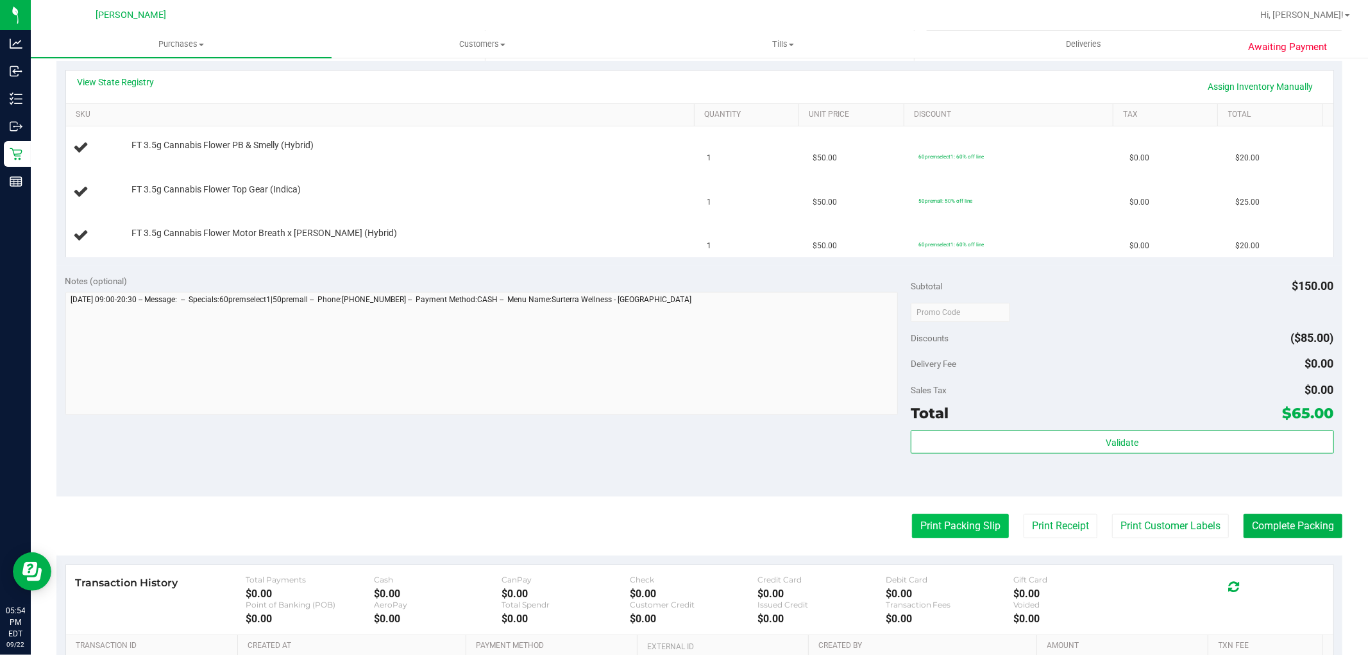
click at [939, 534] on button "Print Packing Slip" at bounding box center [960, 526] width 97 height 24
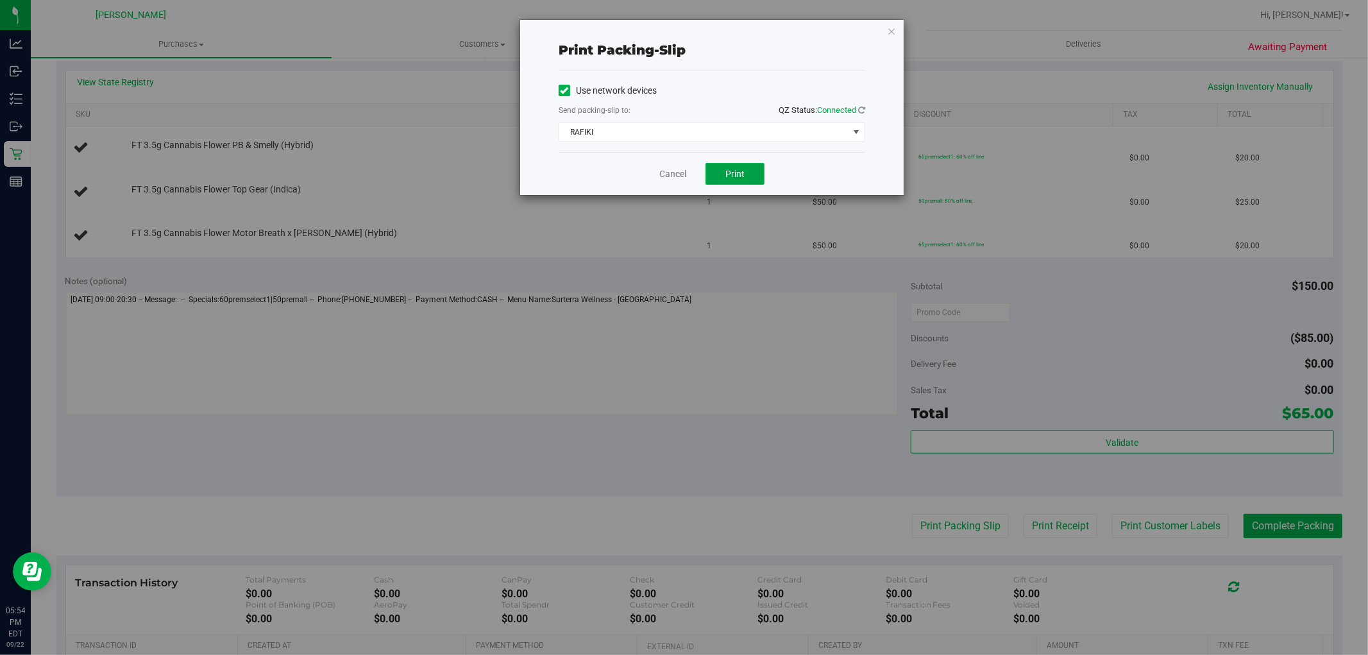
click at [720, 176] on button "Print" at bounding box center [734, 174] width 59 height 22
click at [675, 176] on link "Cancel" at bounding box center [672, 173] width 27 height 13
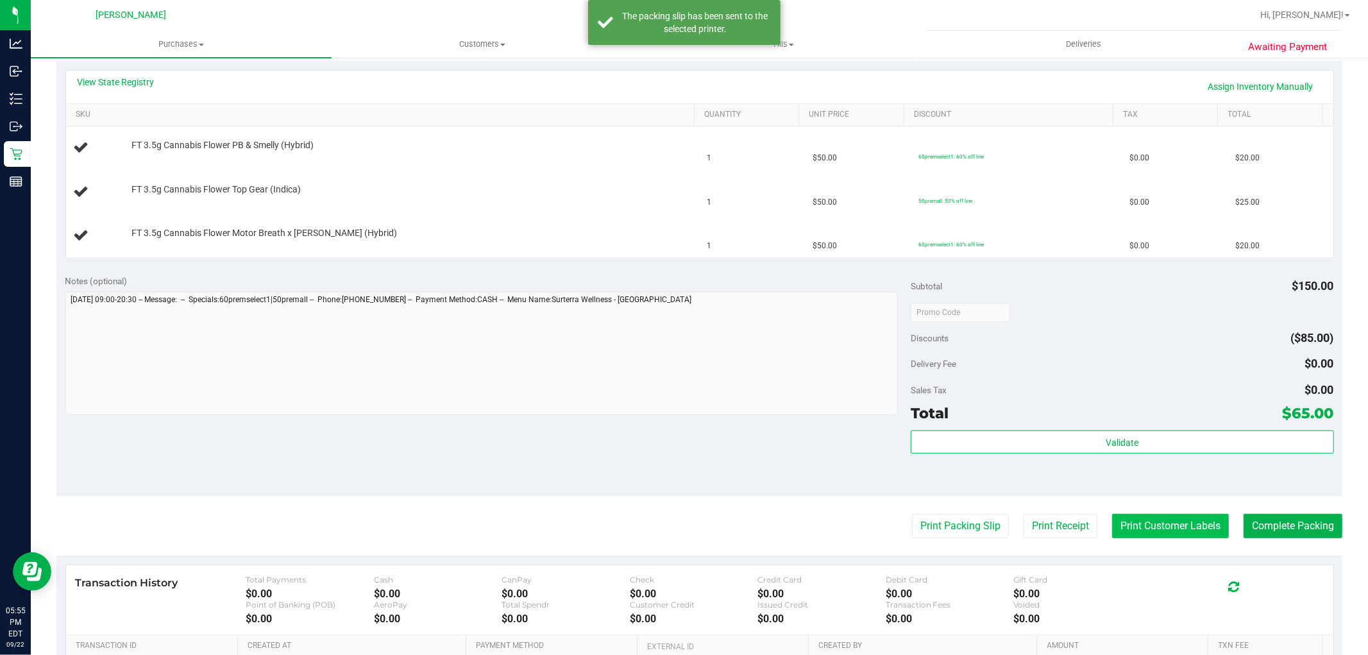
click at [1172, 536] on button "Print Customer Labels" at bounding box center [1170, 526] width 117 height 24
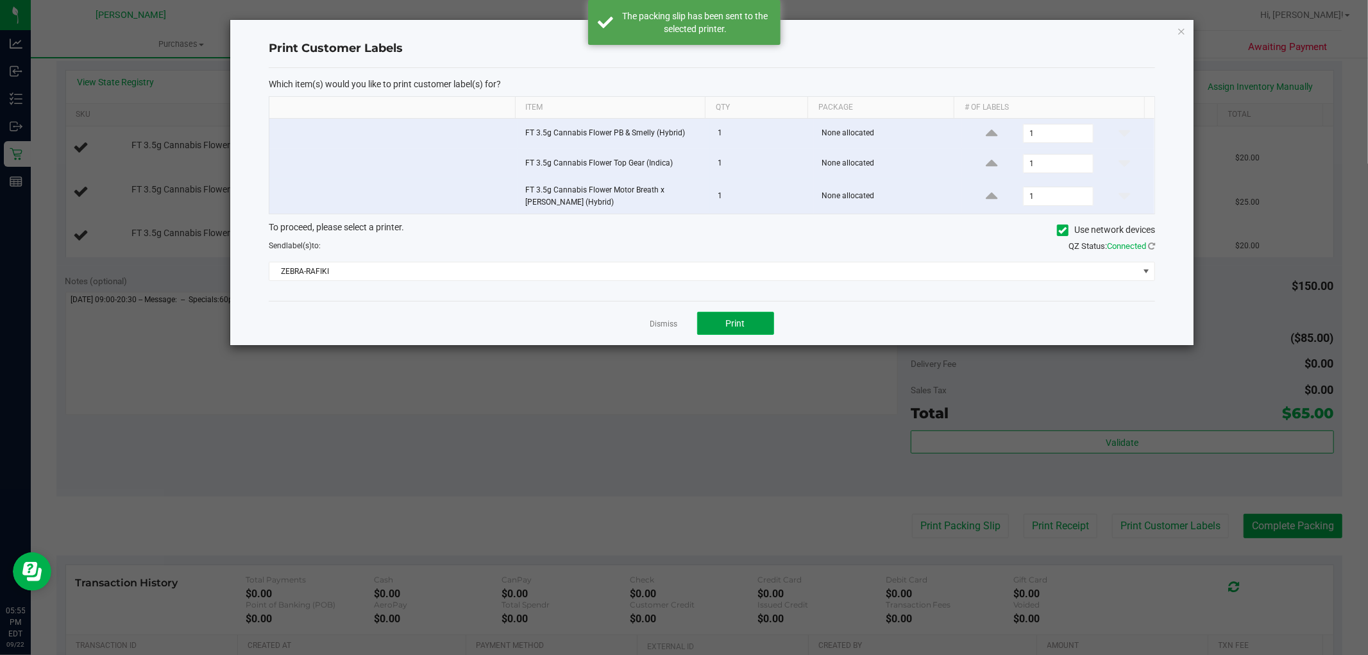
click at [739, 315] on button "Print" at bounding box center [735, 323] width 77 height 23
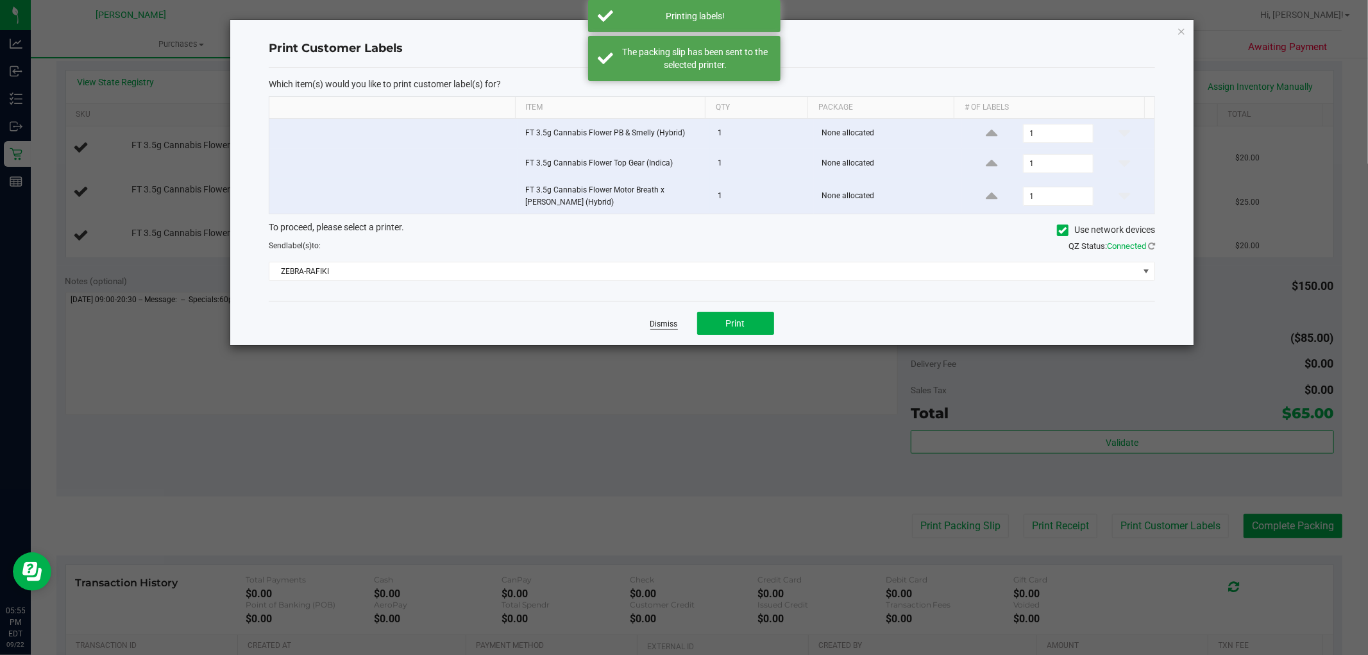
click at [671, 326] on link "Dismiss" at bounding box center [664, 324] width 28 height 11
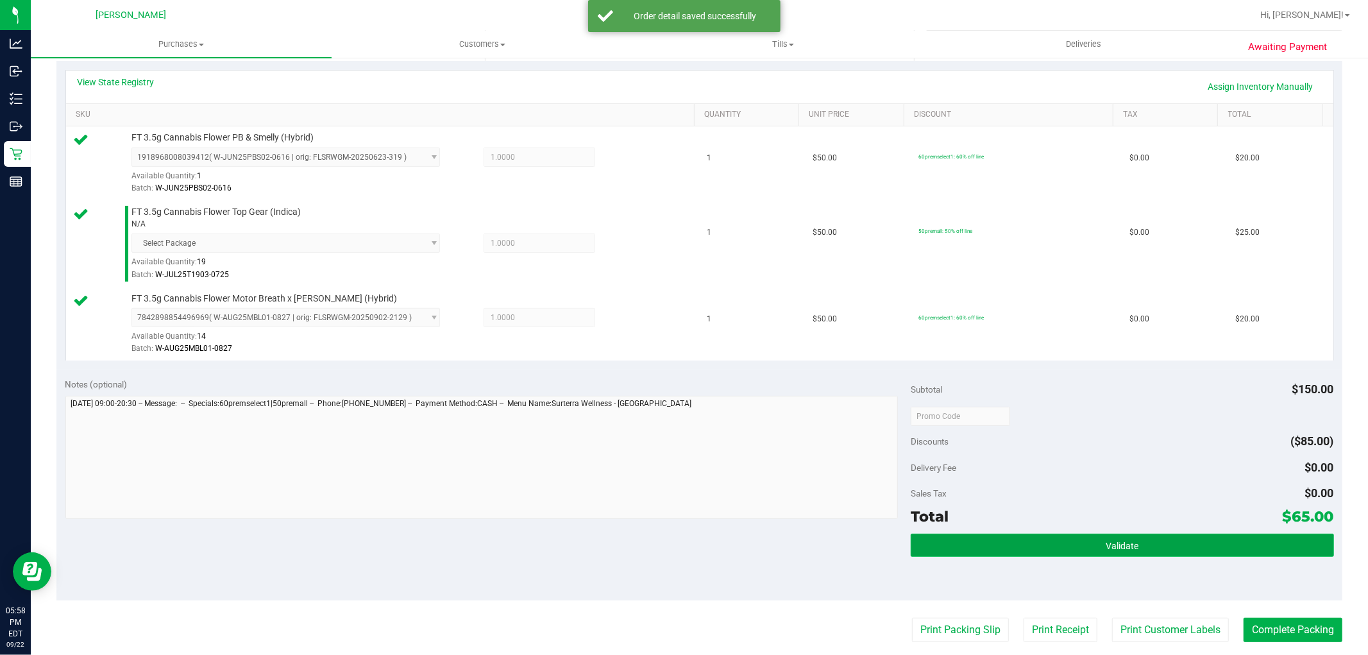
click at [1200, 555] on button "Validate" at bounding box center [1122, 545] width 423 height 23
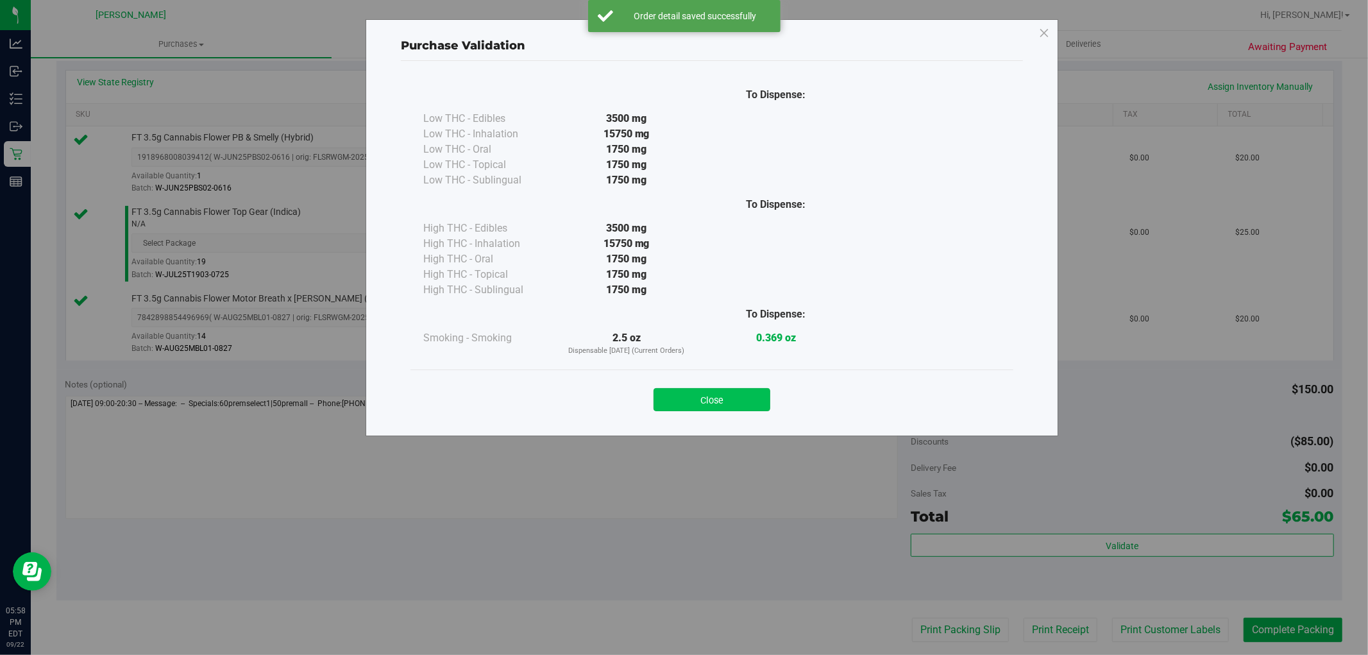
click at [727, 403] on button "Close" at bounding box center [711, 399] width 117 height 23
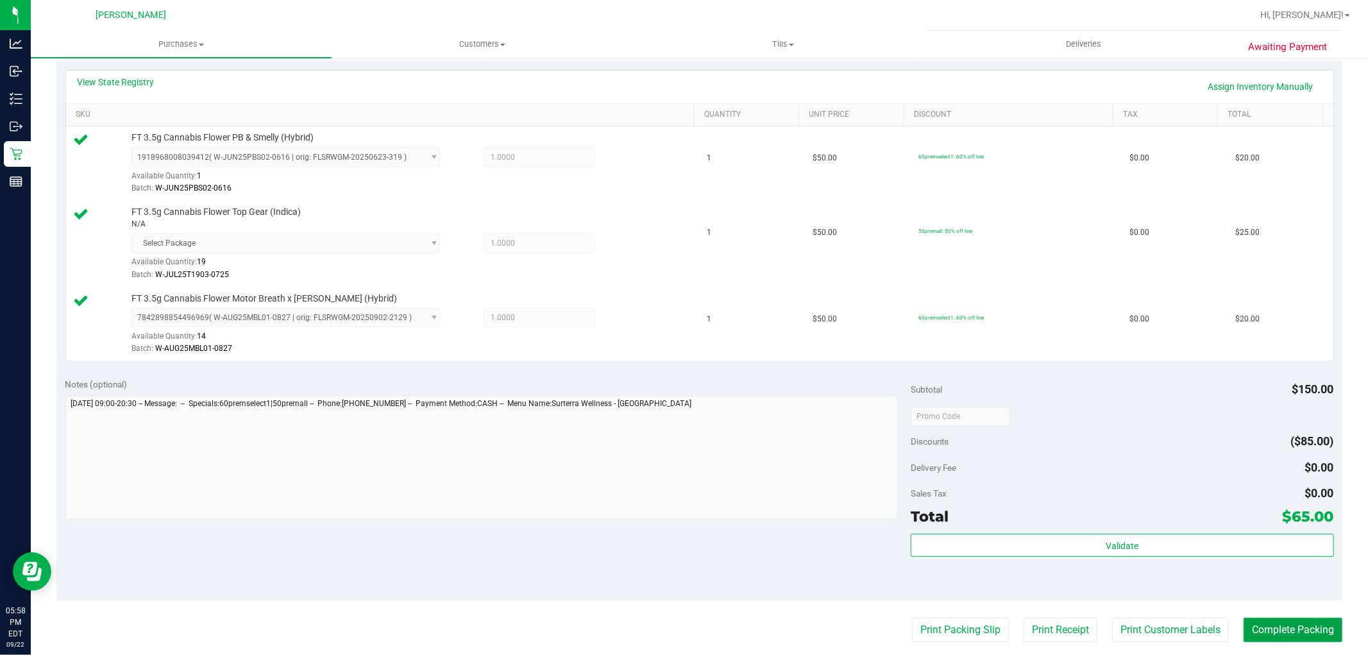
click at [1295, 628] on button "Complete Packing" at bounding box center [1292, 630] width 99 height 24
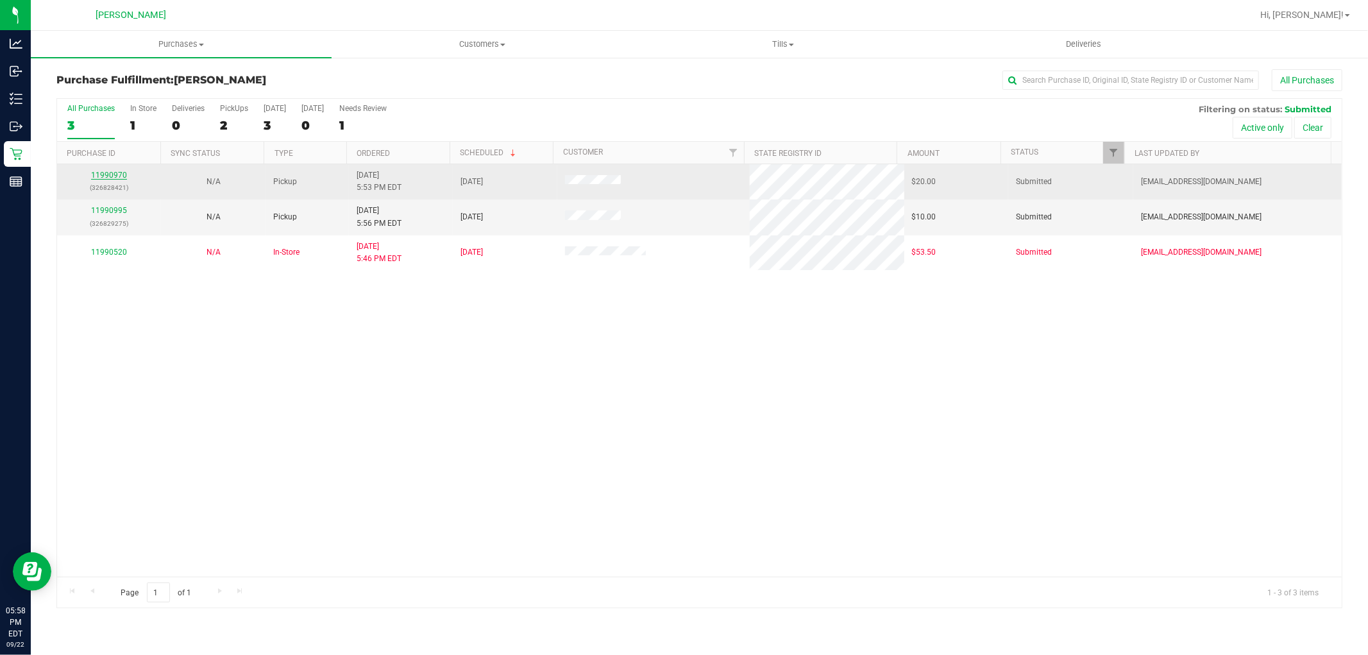
click at [96, 174] on link "11990970" at bounding box center [109, 175] width 36 height 9
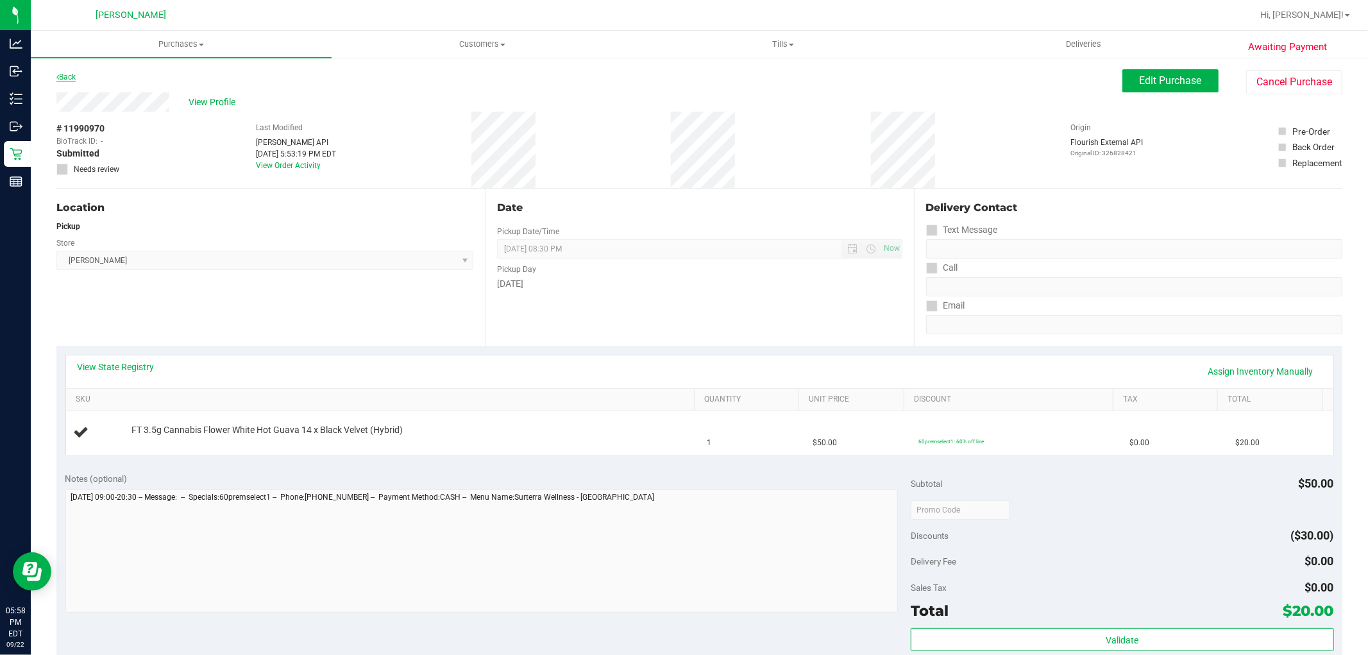
click at [74, 74] on link "Back" at bounding box center [65, 76] width 19 height 9
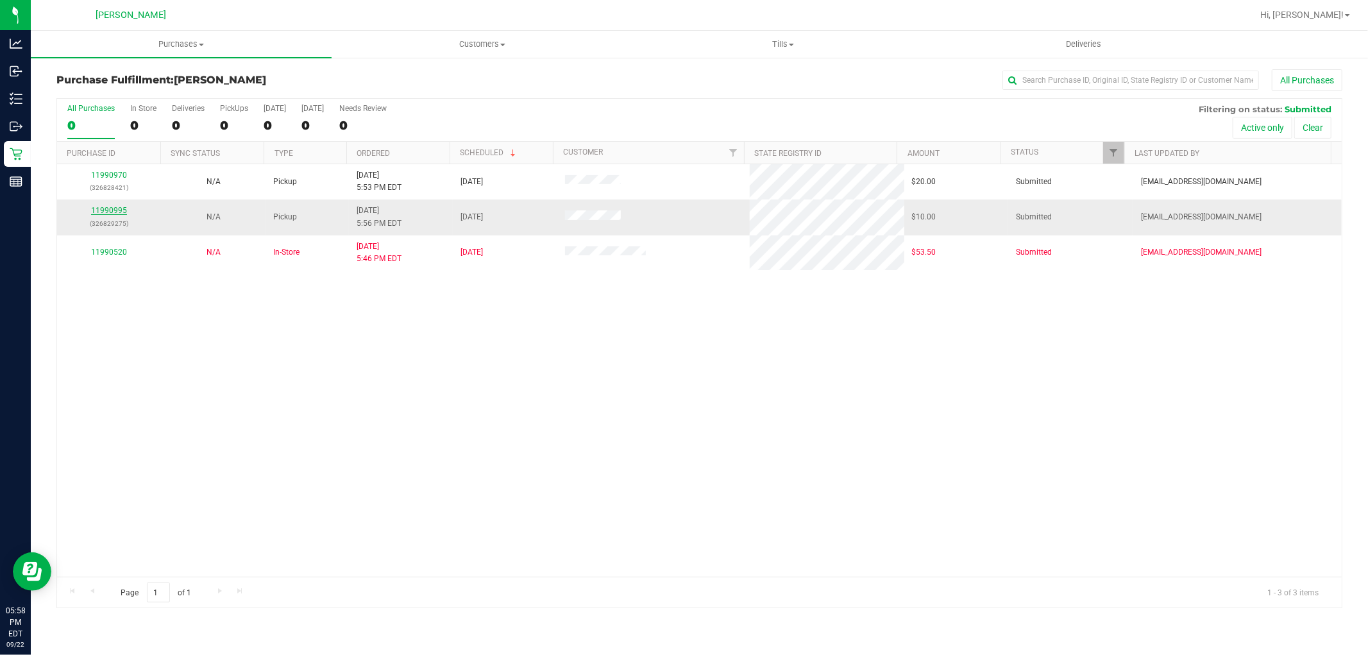
click at [116, 209] on link "11990995" at bounding box center [109, 210] width 36 height 9
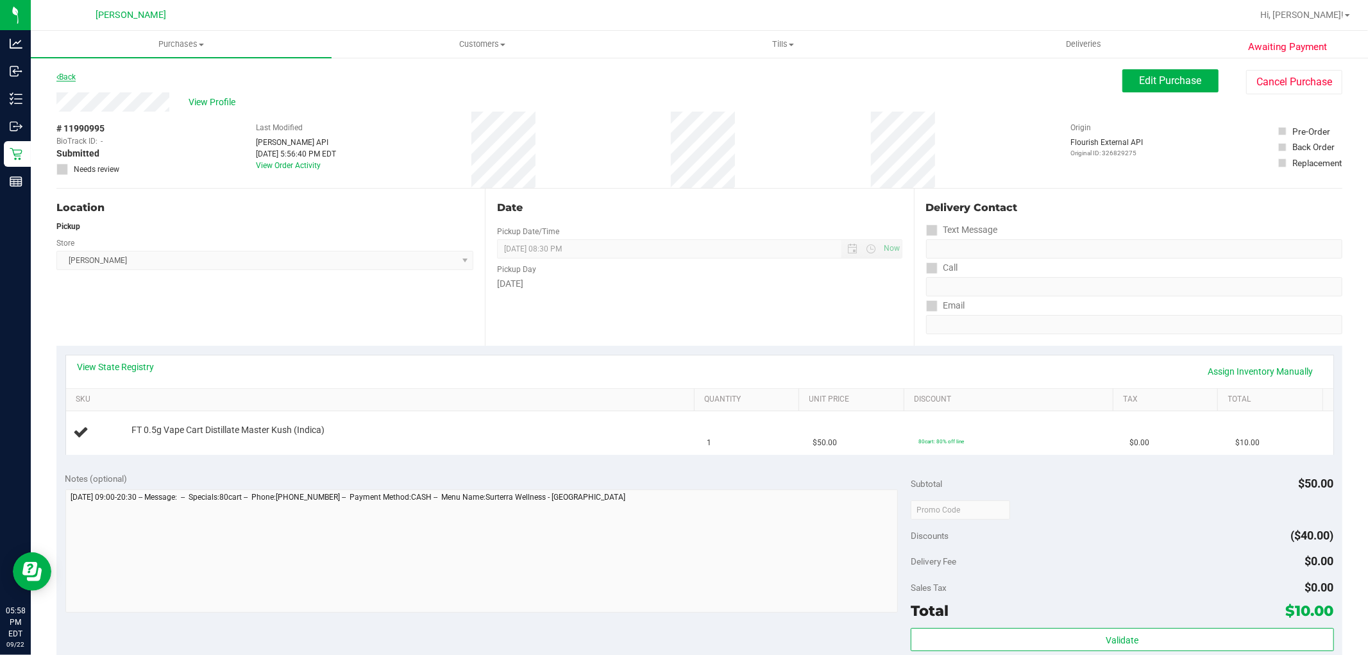
click at [74, 79] on link "Back" at bounding box center [65, 76] width 19 height 9
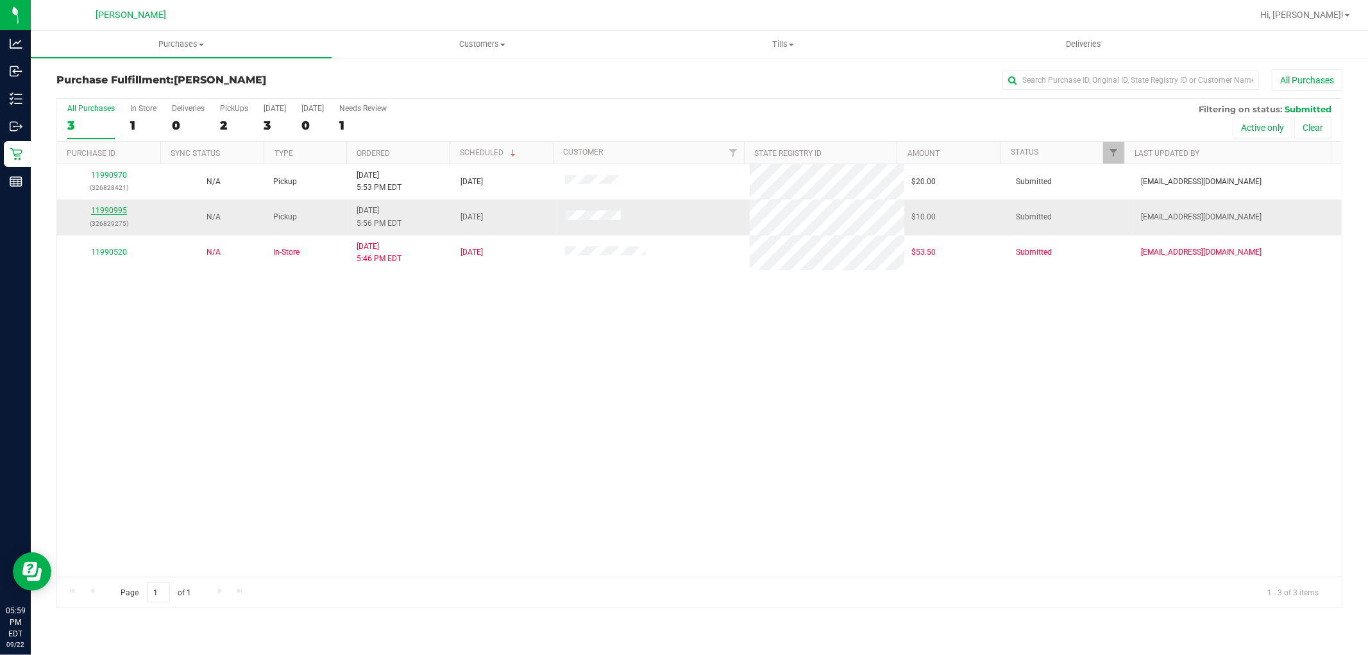
click at [123, 209] on link "11990995" at bounding box center [109, 210] width 36 height 9
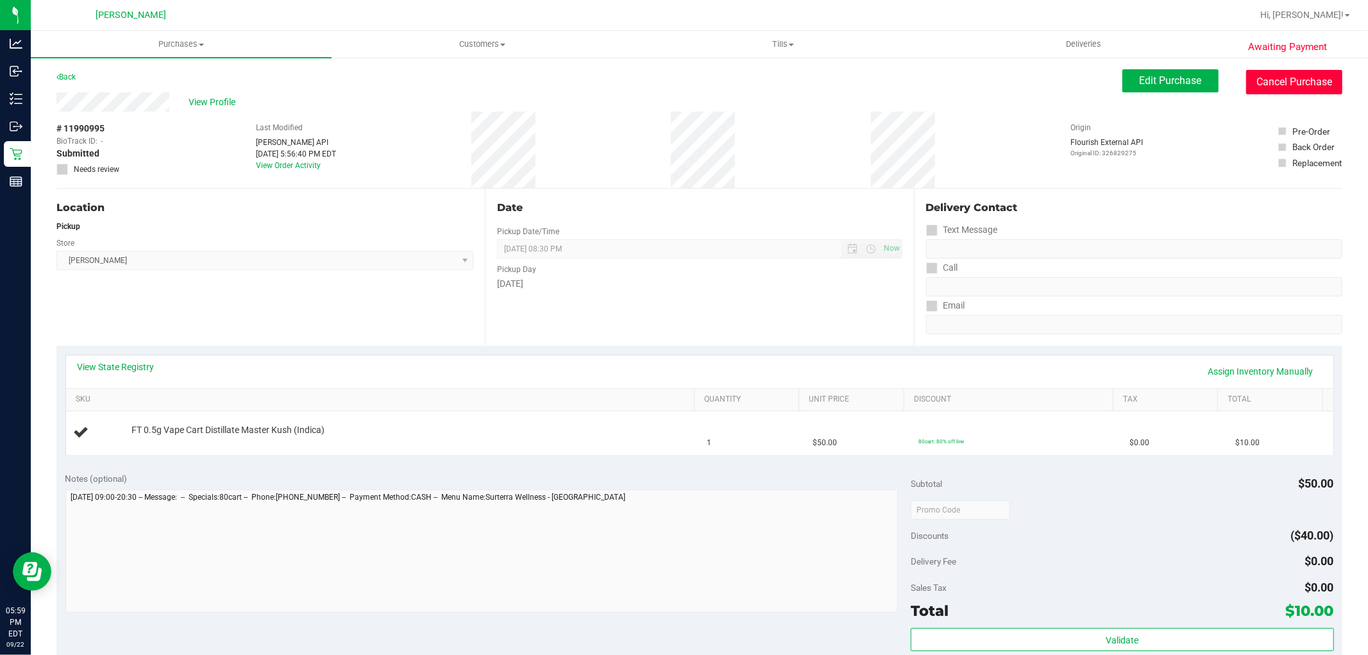
click at [1270, 78] on button "Cancel Purchase" at bounding box center [1294, 82] width 96 height 24
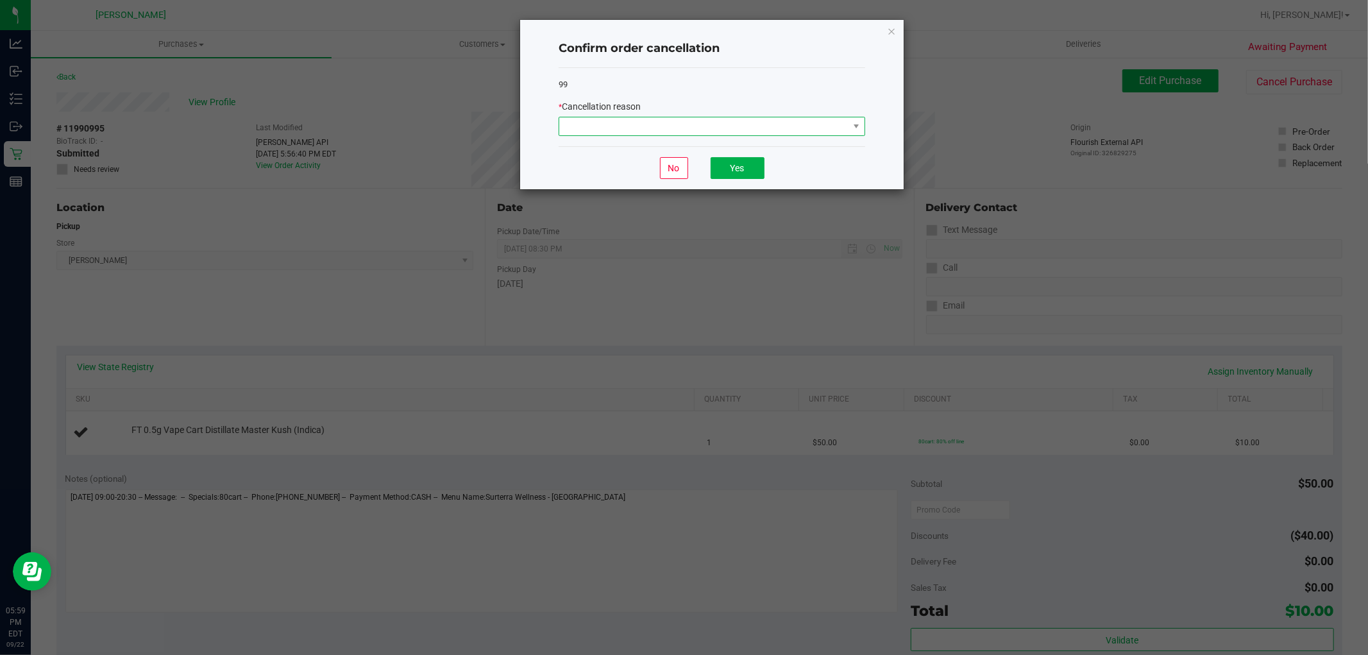
click at [744, 133] on span at bounding box center [703, 126] width 289 height 18
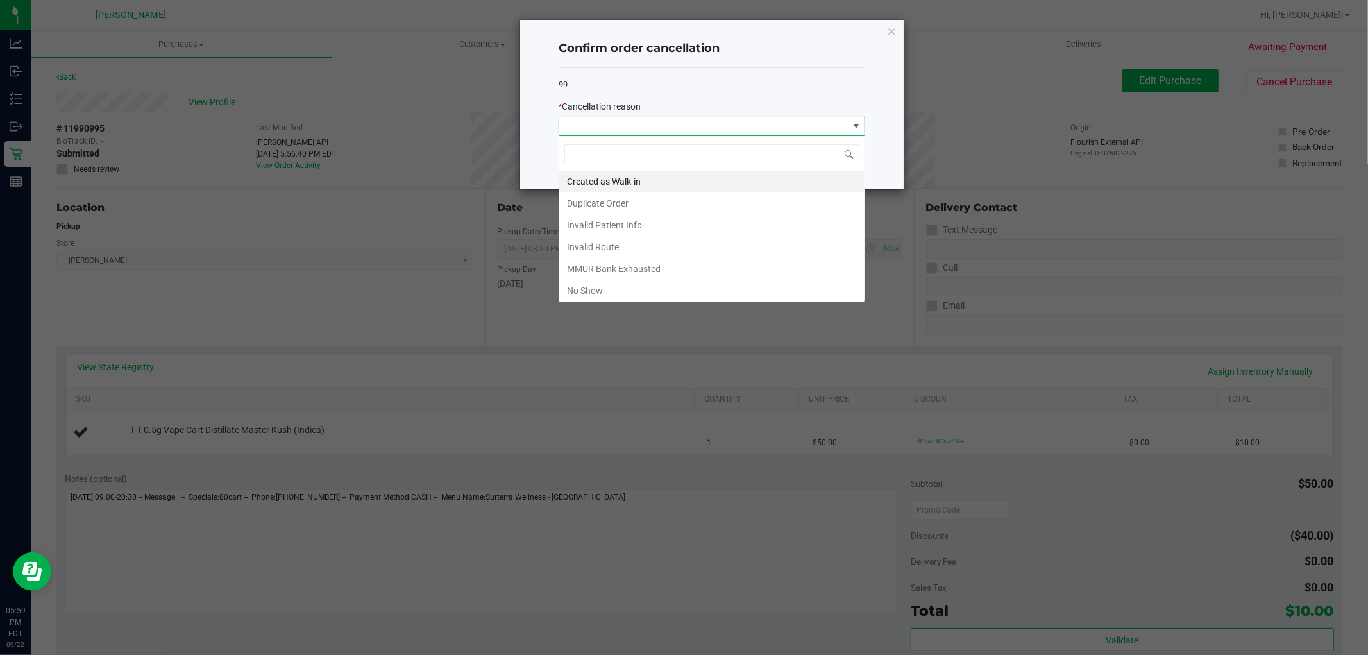
scroll to position [19, 306]
click at [712, 206] on li "Duplicate Order" at bounding box center [711, 203] width 305 height 22
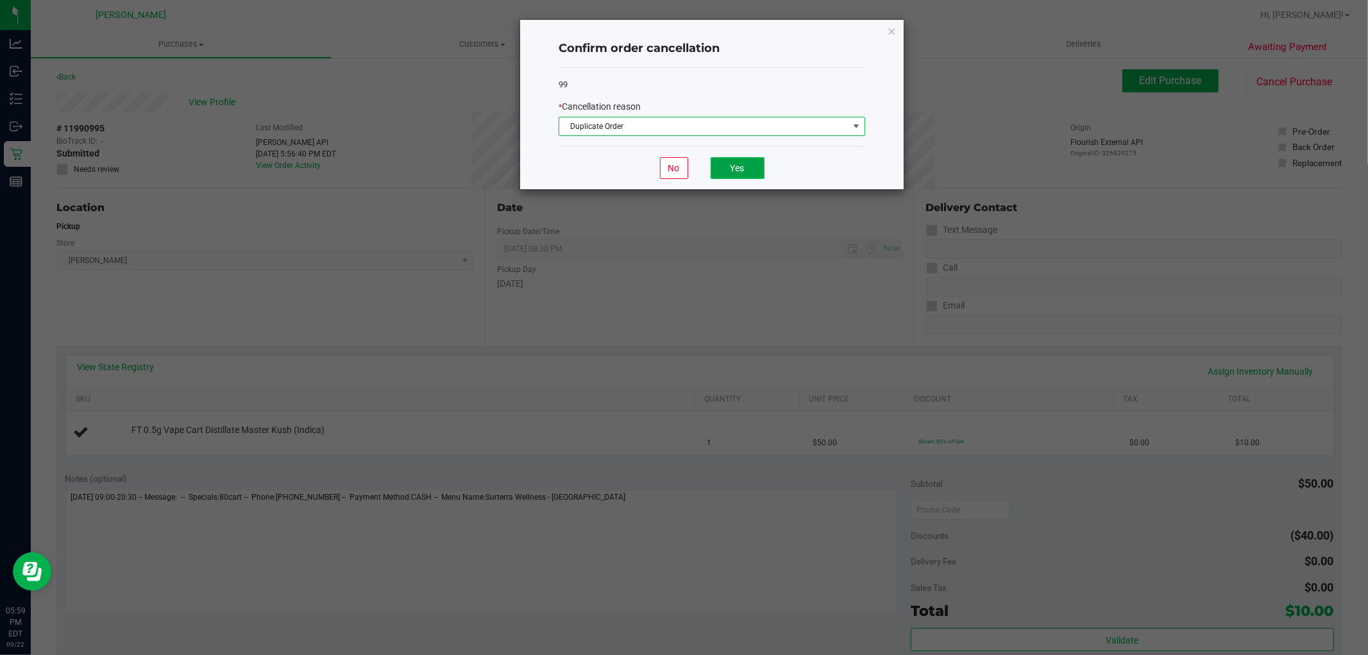
click at [731, 170] on button "Yes" at bounding box center [738, 168] width 54 height 22
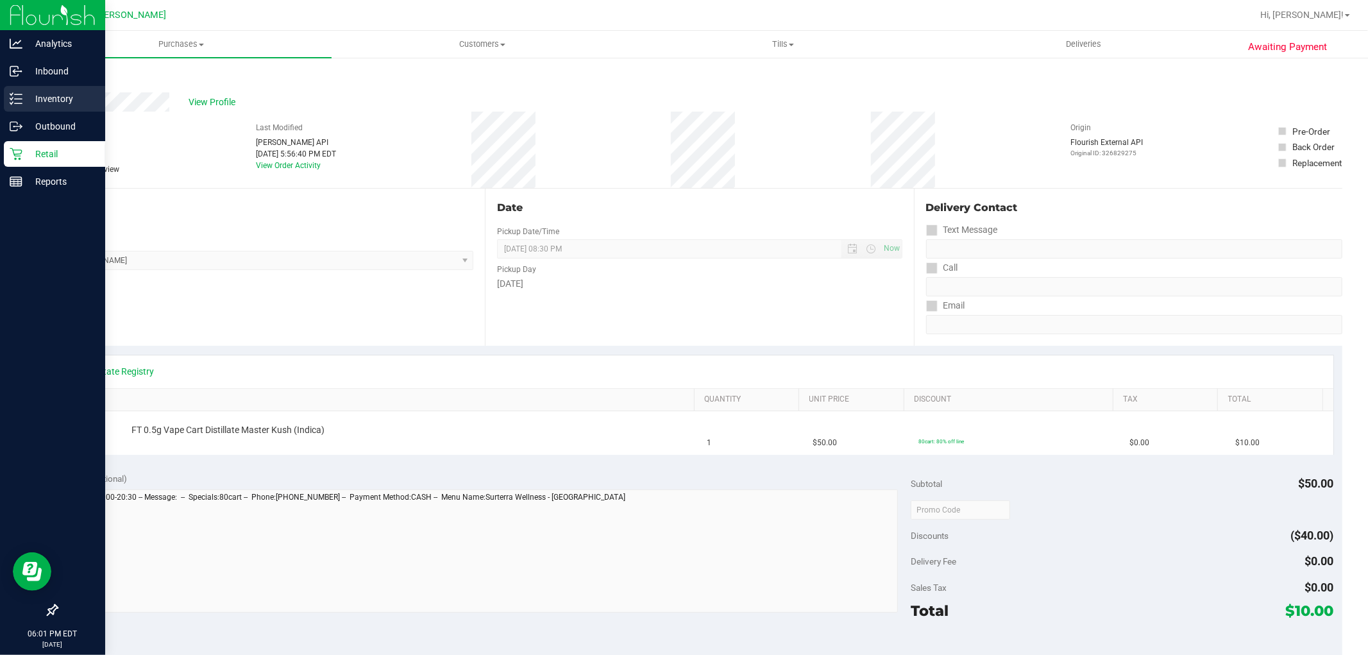
click at [35, 98] on p "Inventory" at bounding box center [60, 98] width 77 height 15
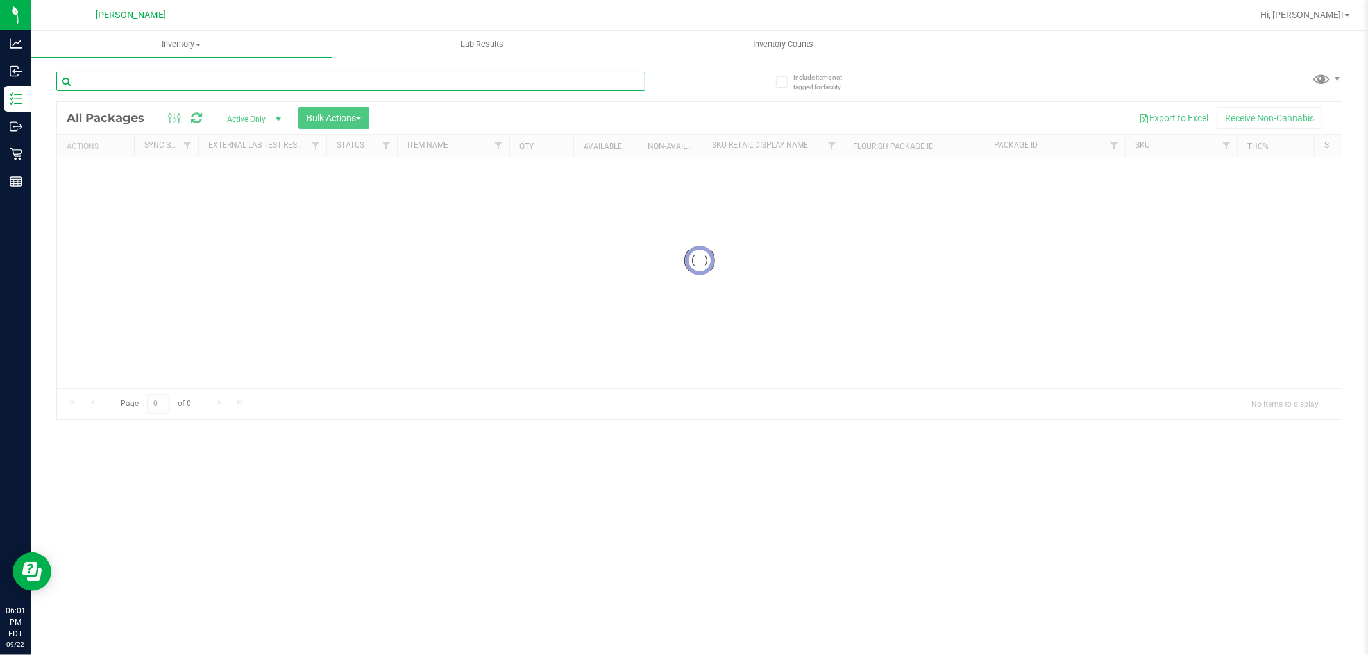
click at [183, 88] on input "text" at bounding box center [350, 81] width 589 height 19
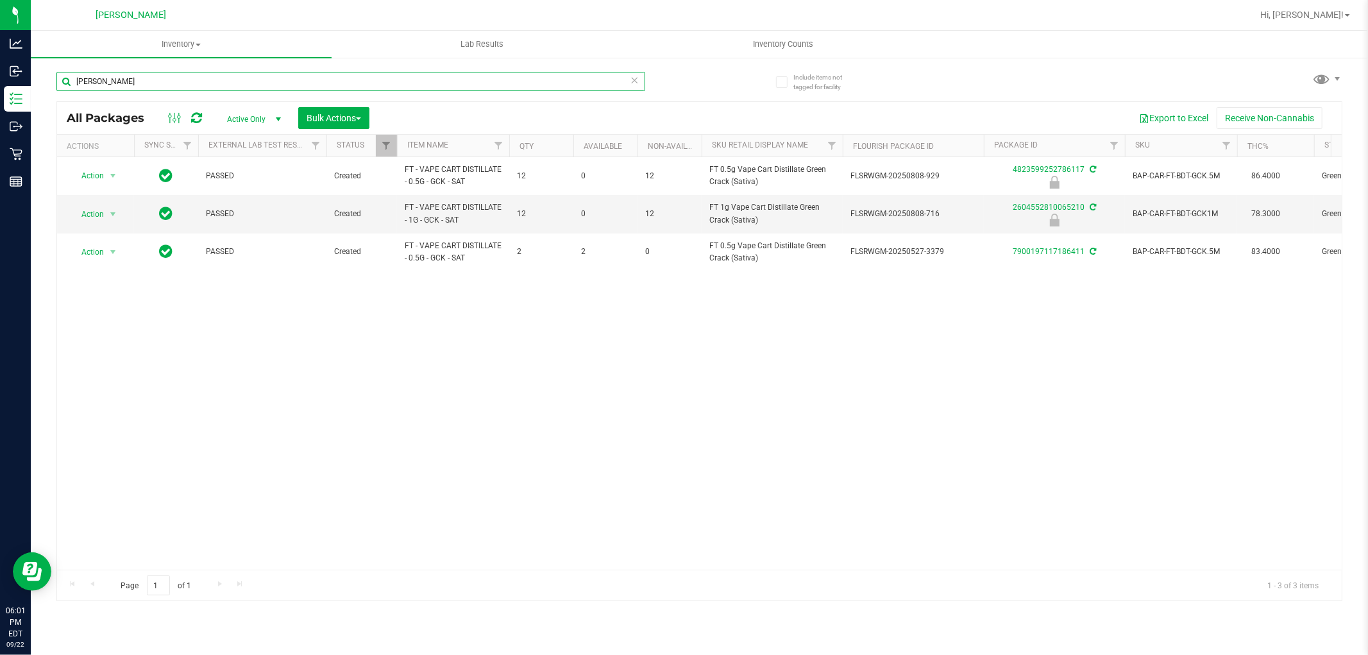
type input "[PERSON_NAME]"
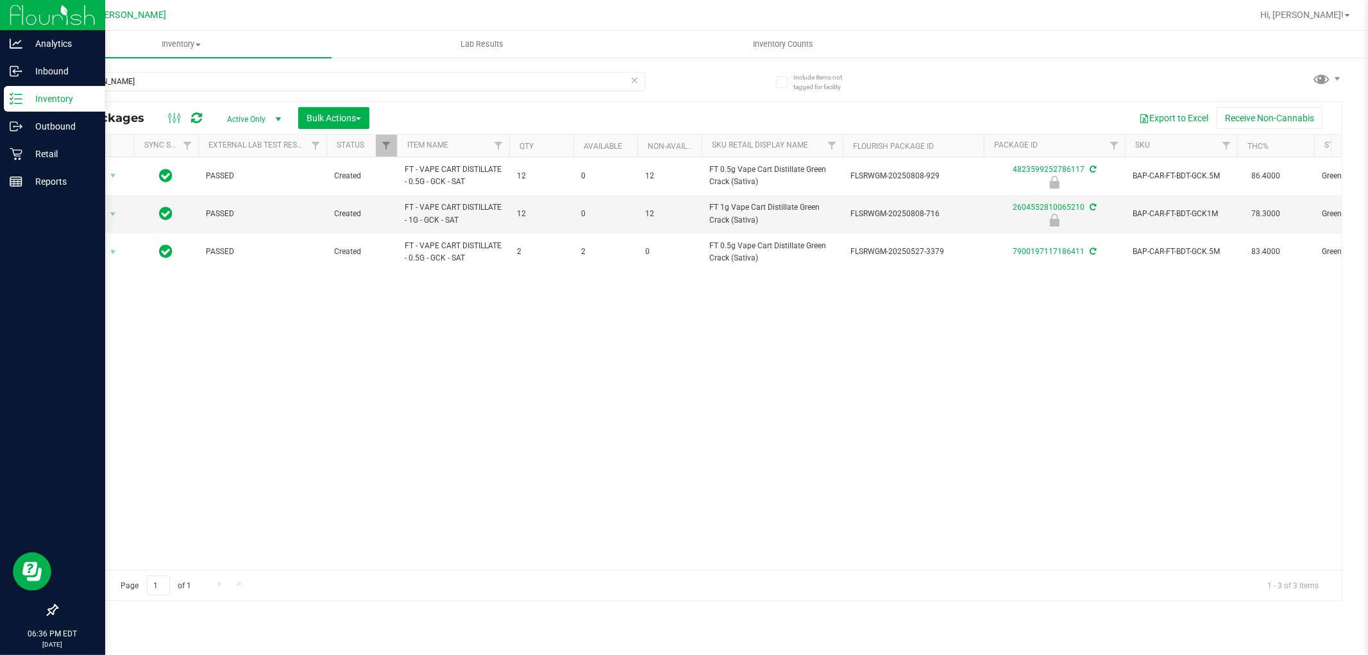
click at [27, 101] on p "Inventory" at bounding box center [60, 98] width 77 height 15
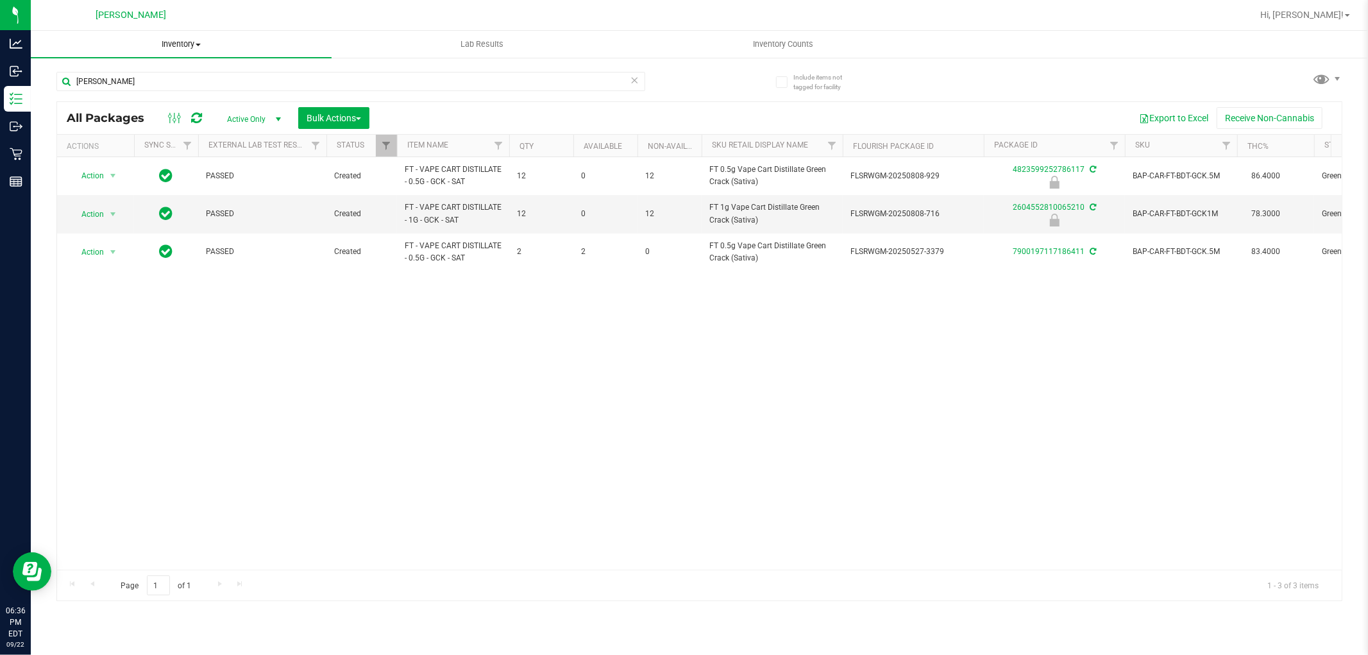
click at [180, 46] on span "Inventory" at bounding box center [181, 44] width 301 height 12
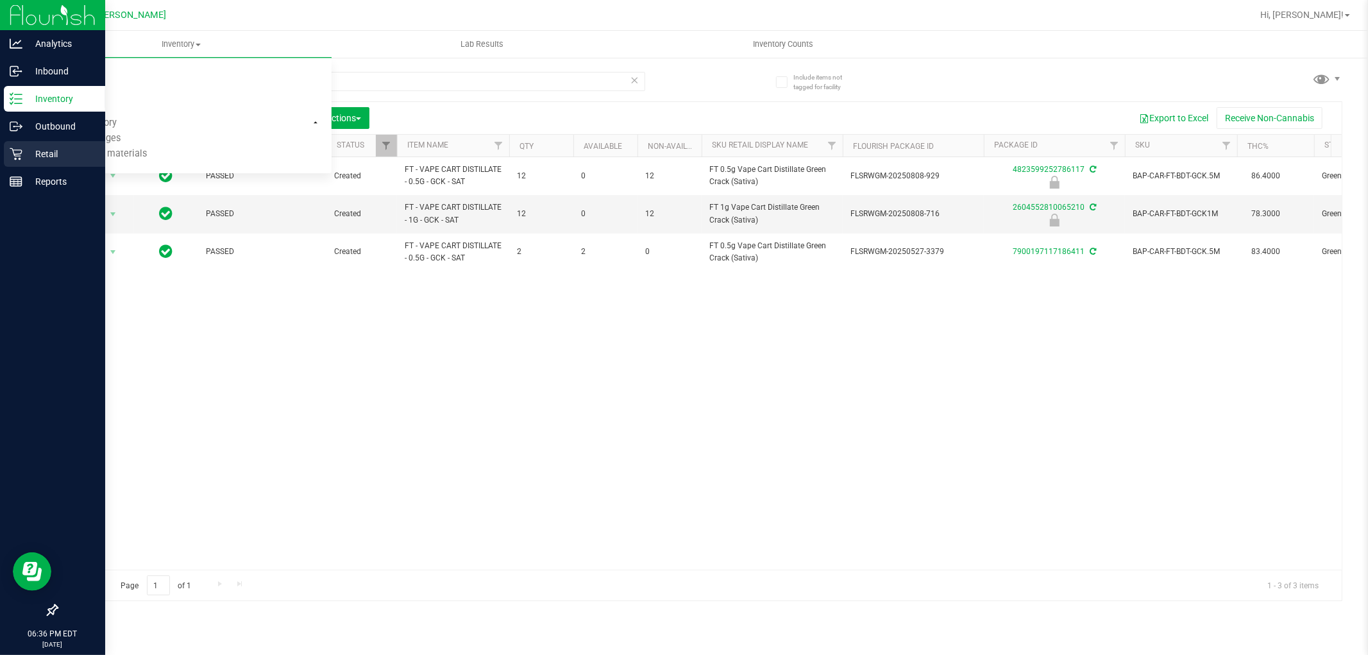
click at [29, 149] on p "Retail" at bounding box center [60, 153] width 77 height 15
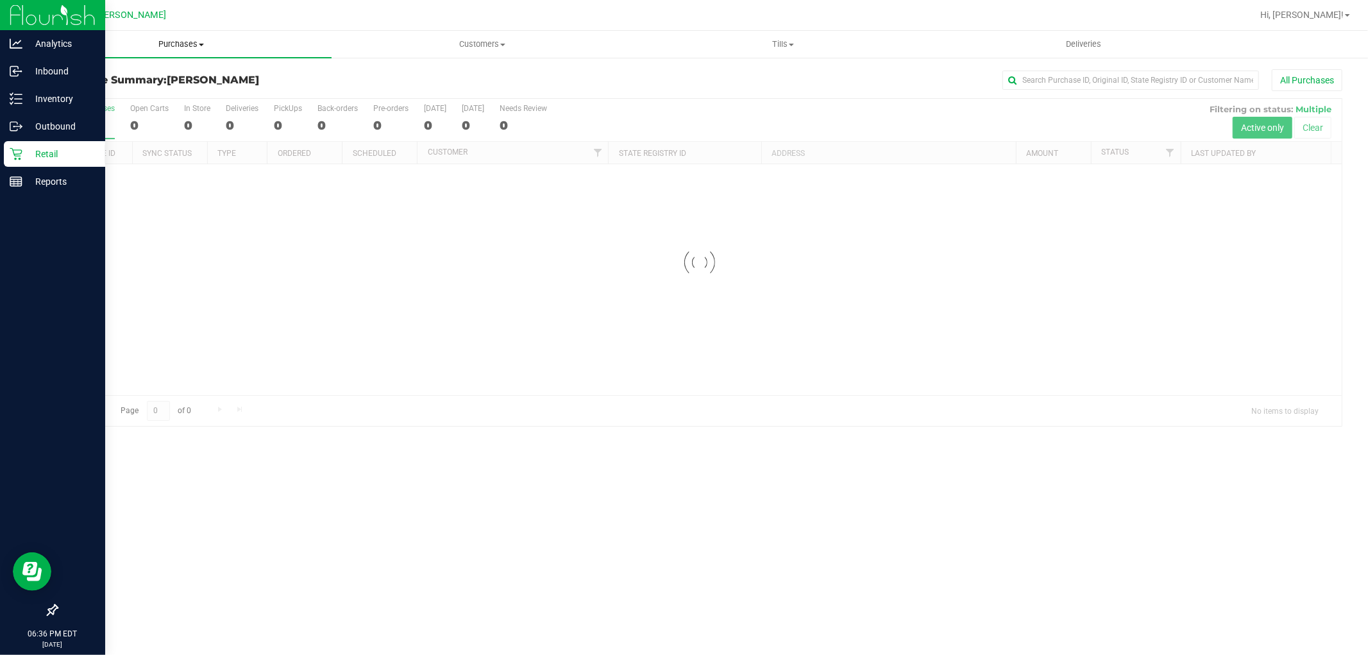
click at [167, 44] on span "Purchases" at bounding box center [181, 44] width 301 height 12
click at [165, 92] on li "Fulfillment" at bounding box center [181, 92] width 301 height 15
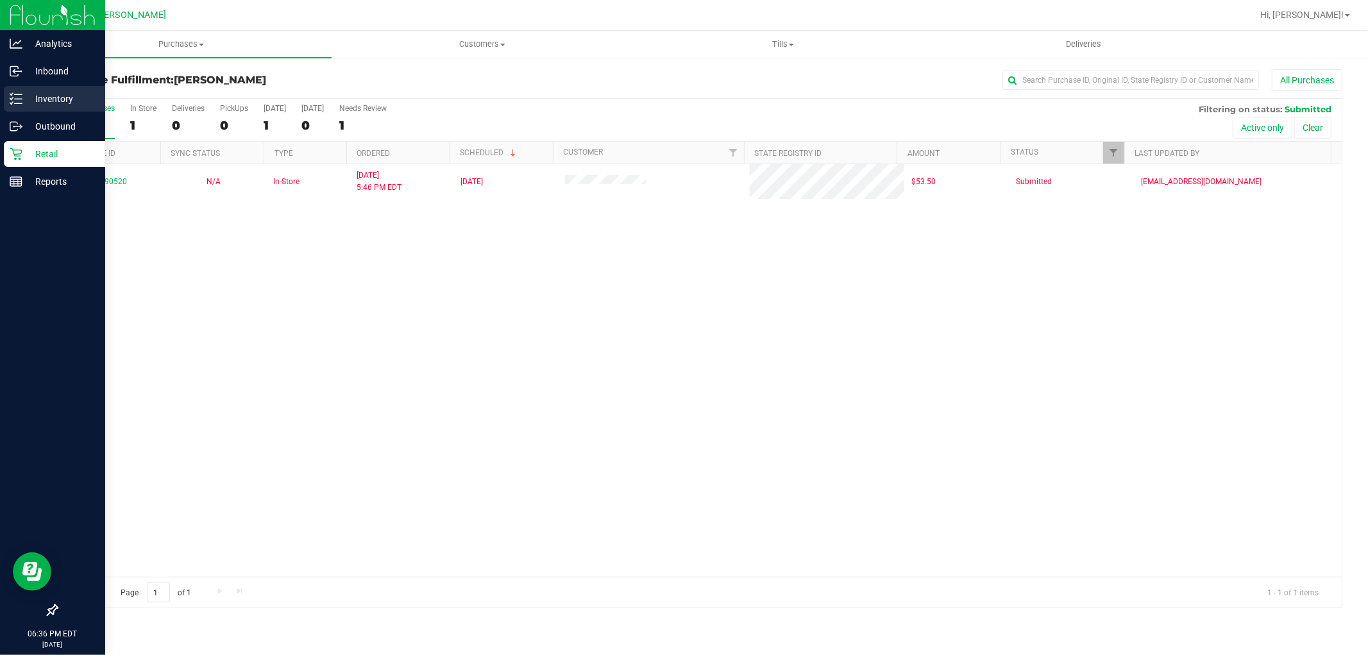
click at [42, 92] on p "Inventory" at bounding box center [60, 98] width 77 height 15
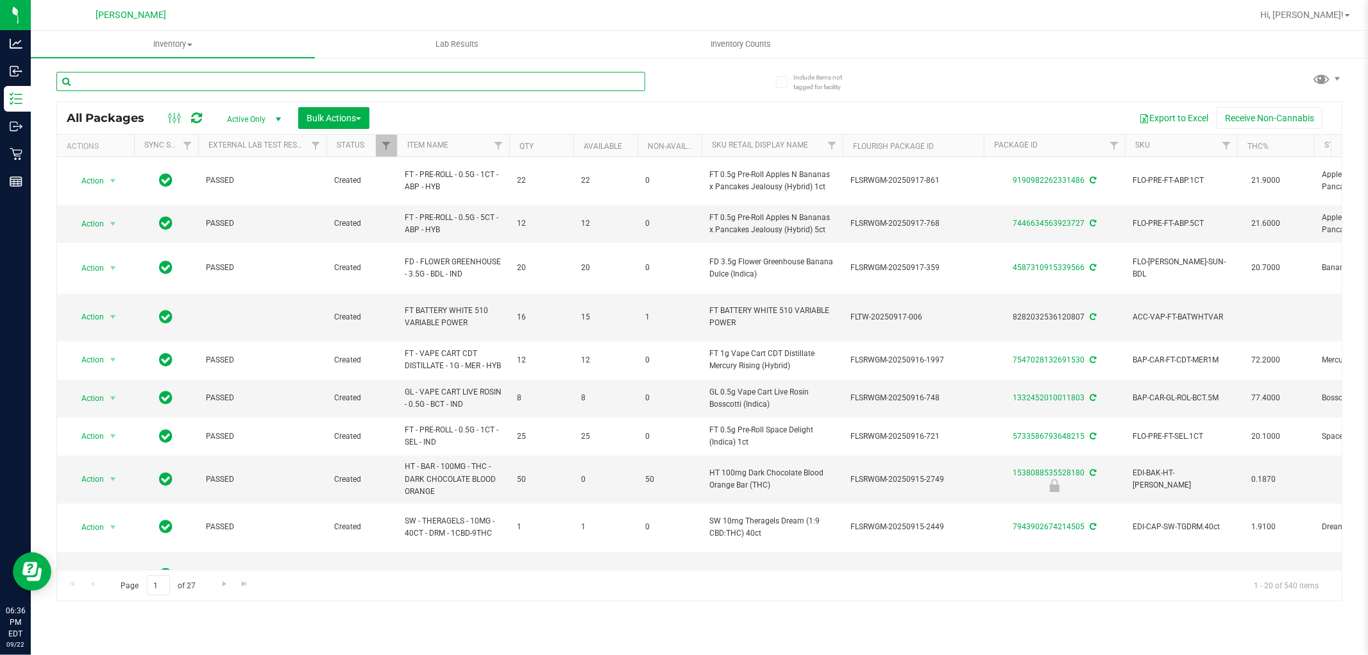
click at [500, 79] on input "text" at bounding box center [350, 81] width 589 height 19
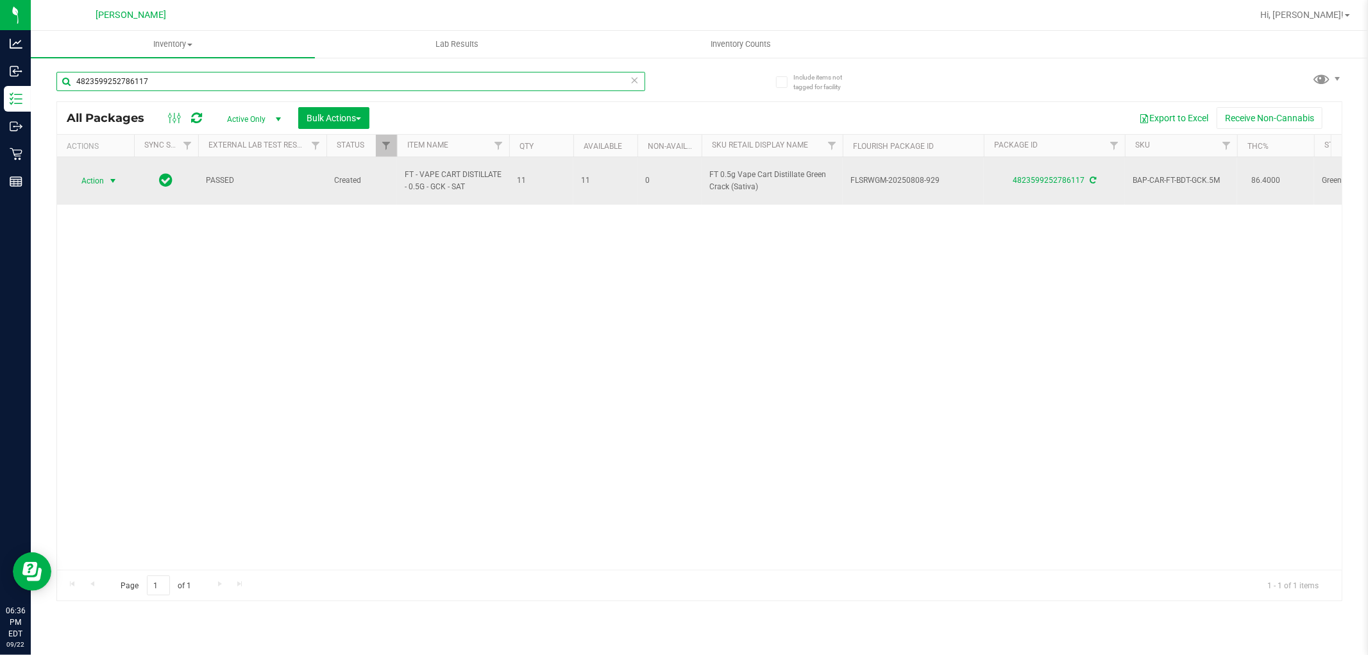
type input "4823599252786117"
click at [95, 180] on span "Action" at bounding box center [87, 181] width 35 height 18
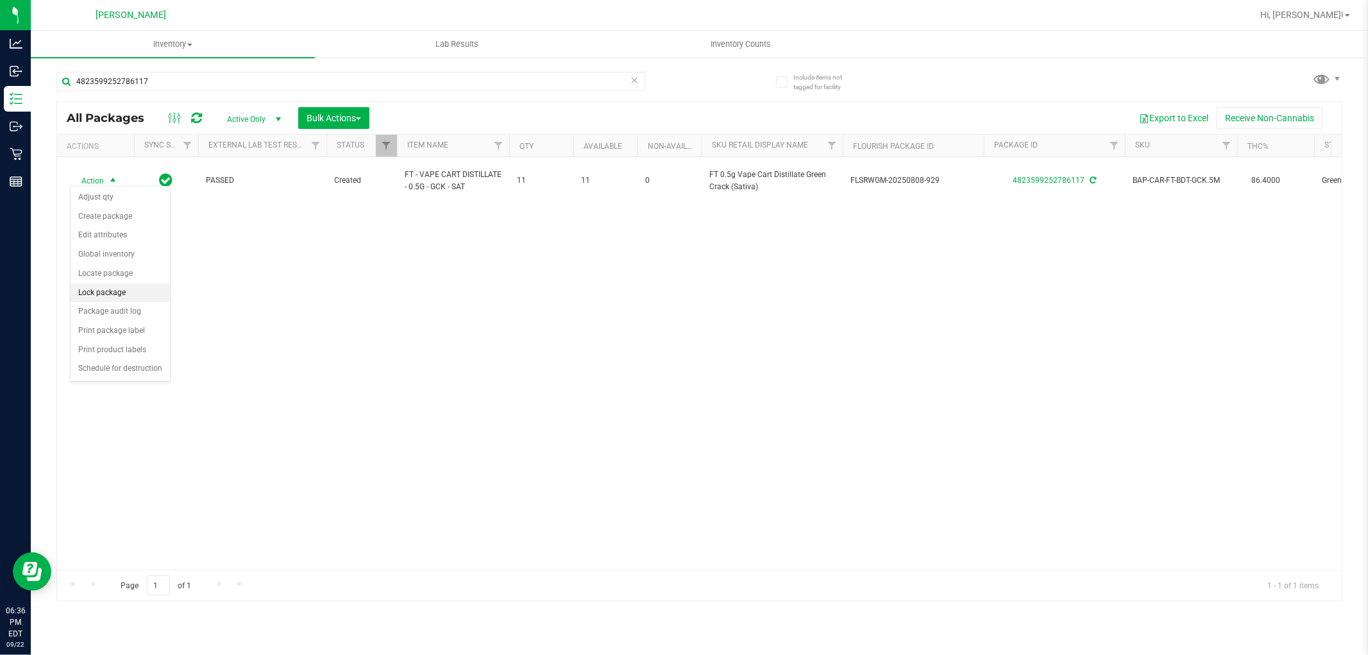
click at [127, 296] on li "Lock package" at bounding box center [120, 292] width 99 height 19
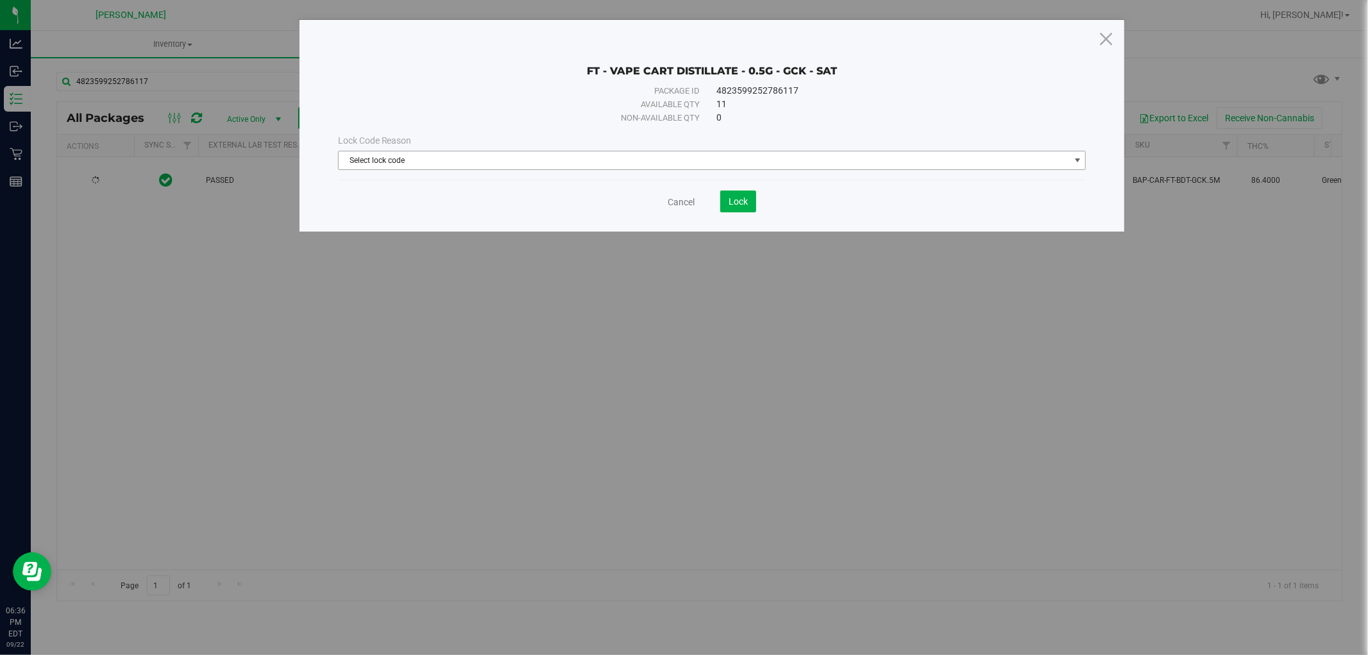
click at [450, 163] on span "Select lock code" at bounding box center [704, 160] width 731 height 18
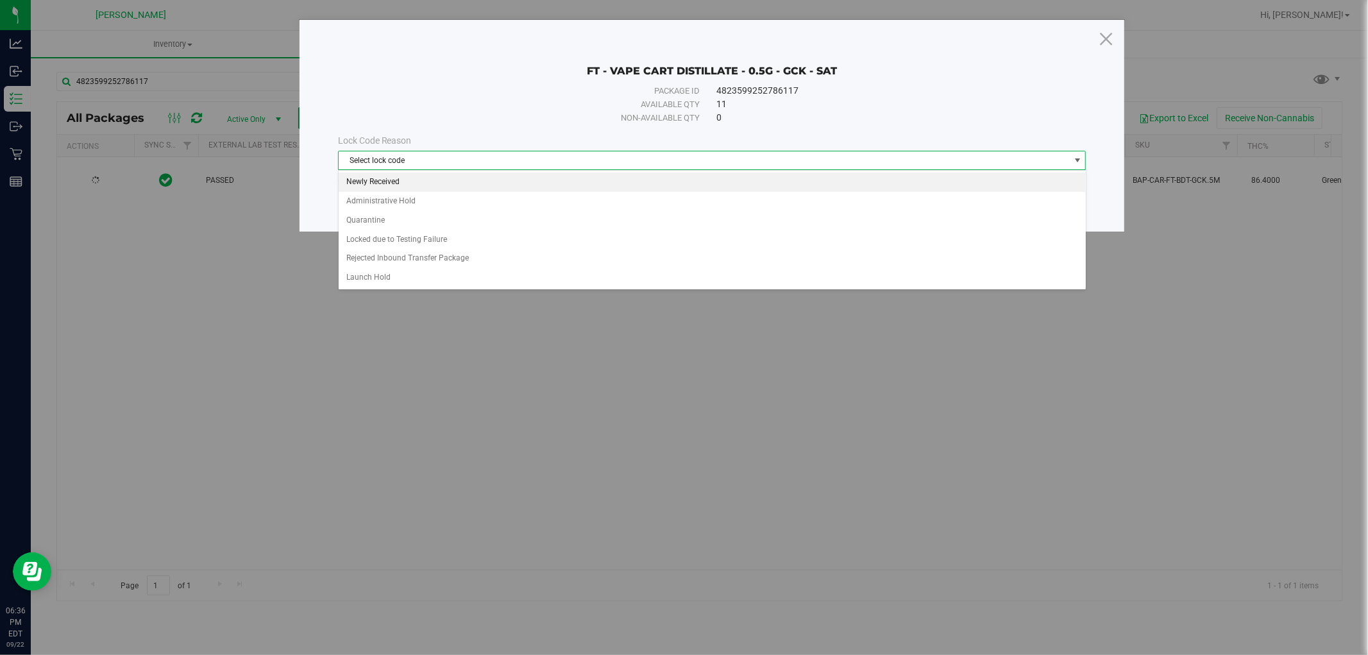
click at [449, 180] on li "Newly Received" at bounding box center [712, 182] width 747 height 19
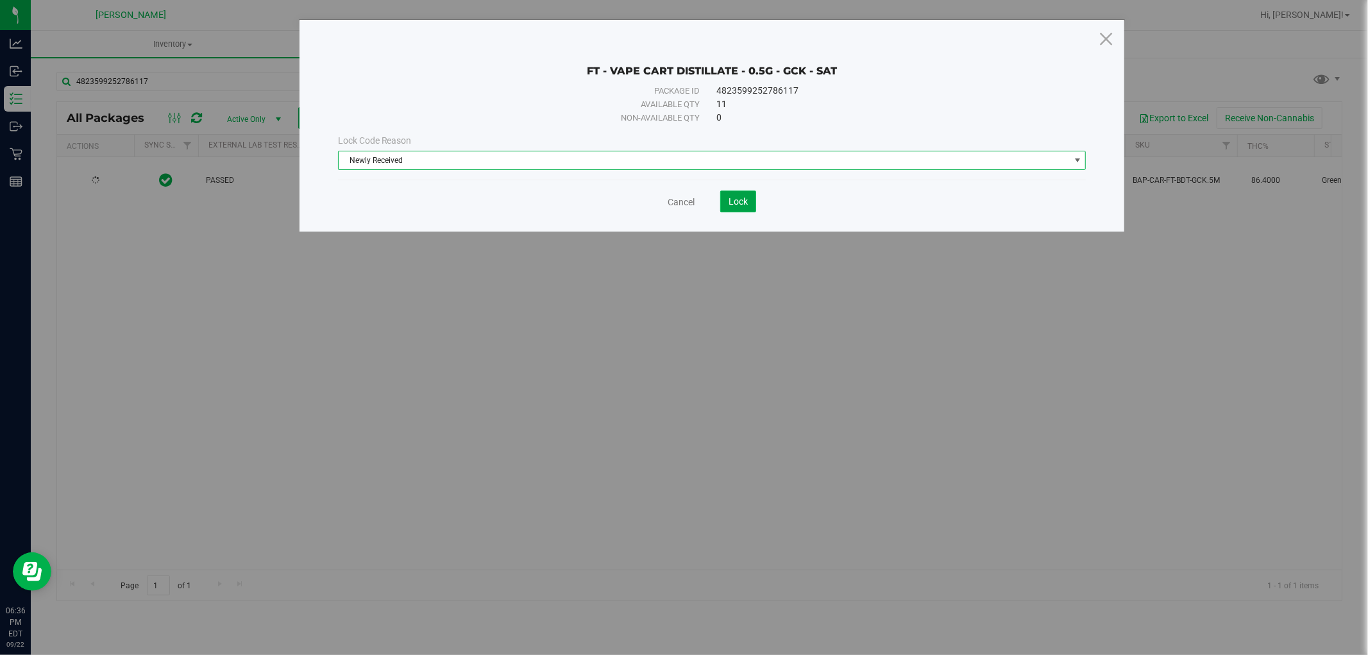
click at [725, 197] on button "Lock" at bounding box center [738, 201] width 36 height 22
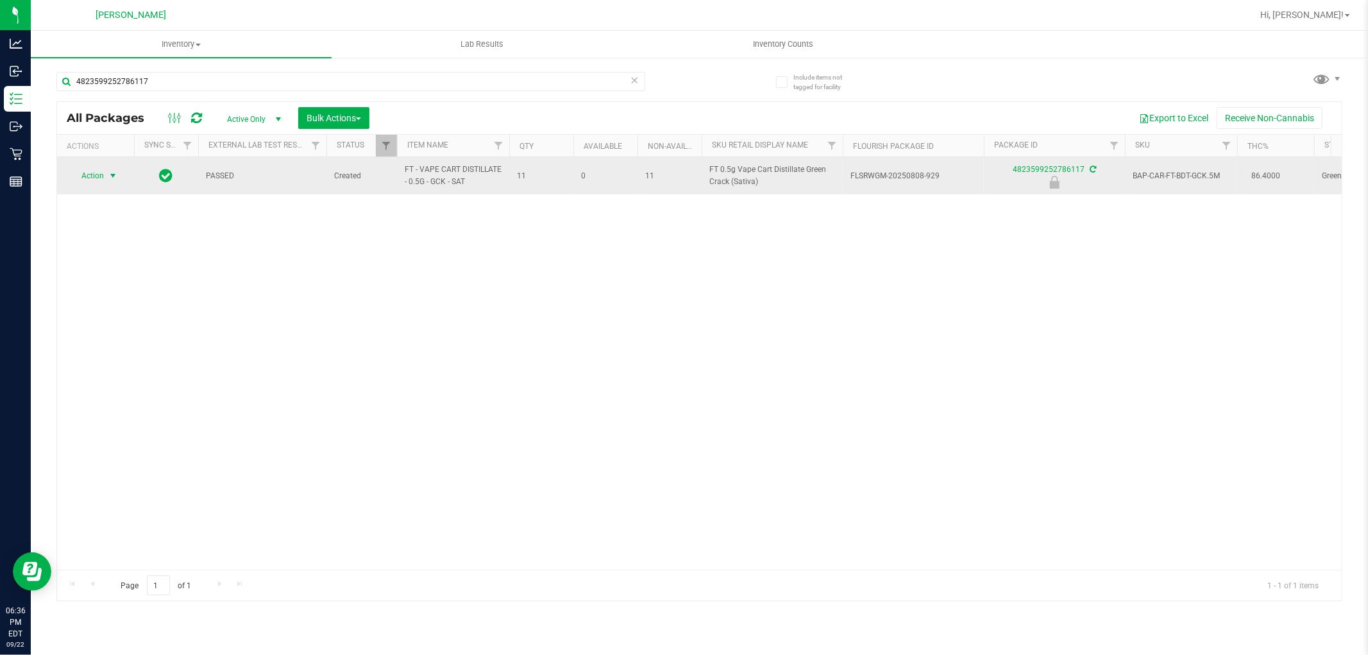
click at [103, 176] on span "Action" at bounding box center [87, 176] width 35 height 18
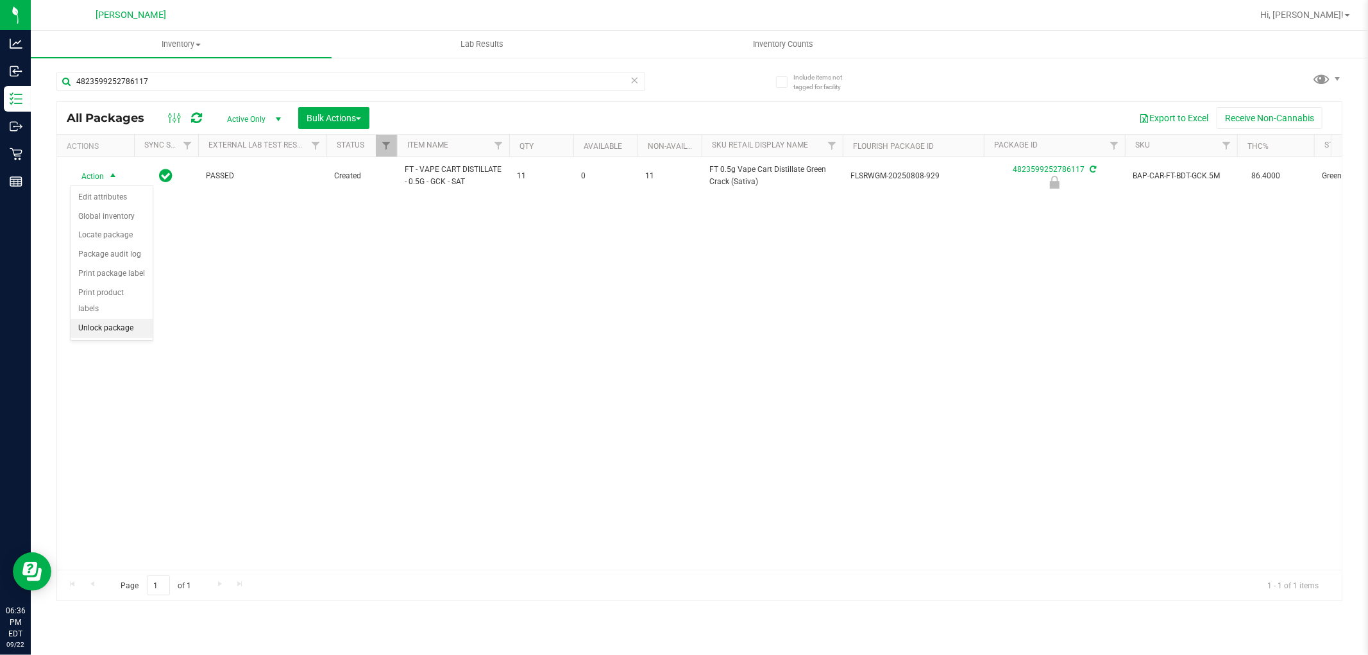
click at [108, 326] on li "Unlock package" at bounding box center [112, 328] width 82 height 19
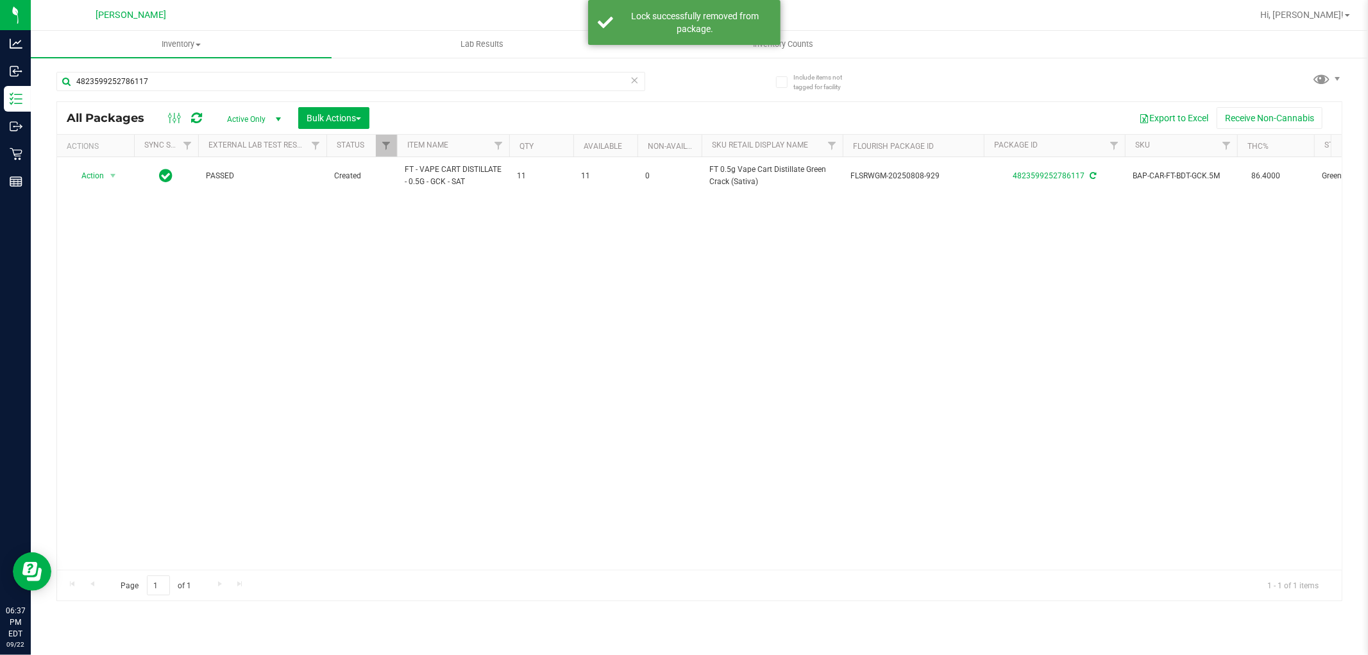
click at [947, 345] on div "Action Action Adjust qty Create package Edit attributes Global inventory Locate…" at bounding box center [699, 363] width 1284 height 412
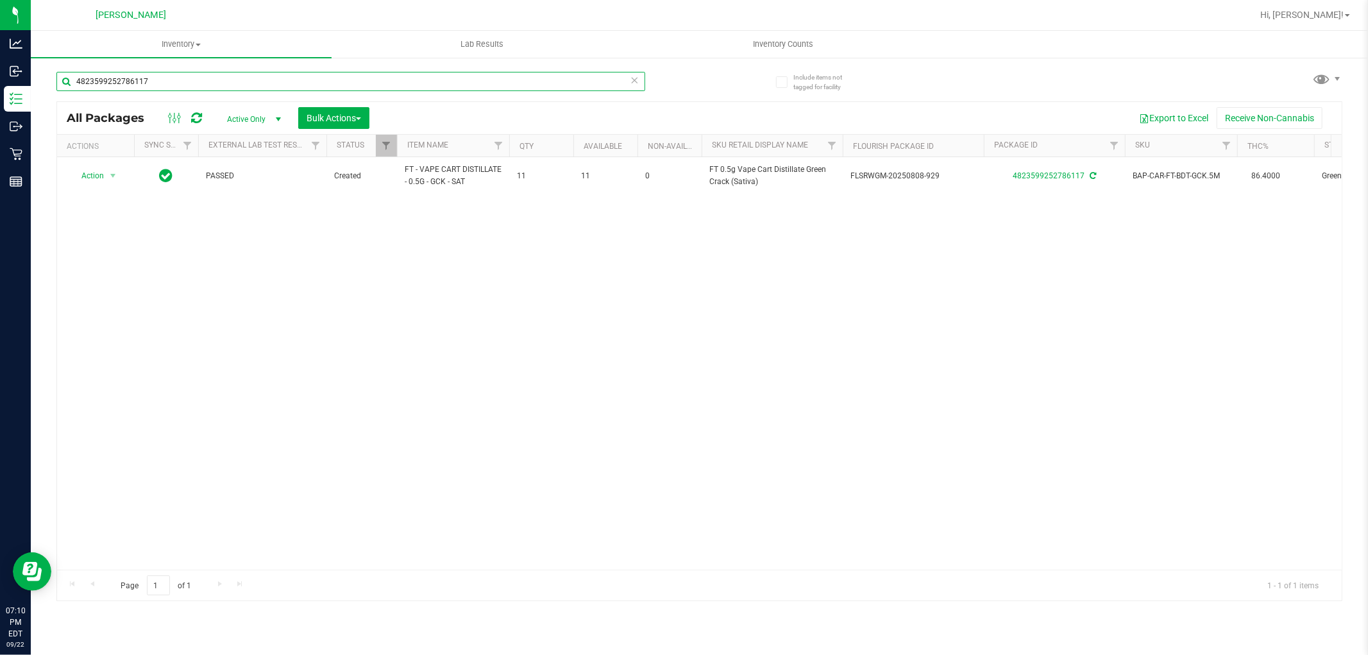
click at [260, 88] on input "4823599252786117" at bounding box center [350, 81] width 589 height 19
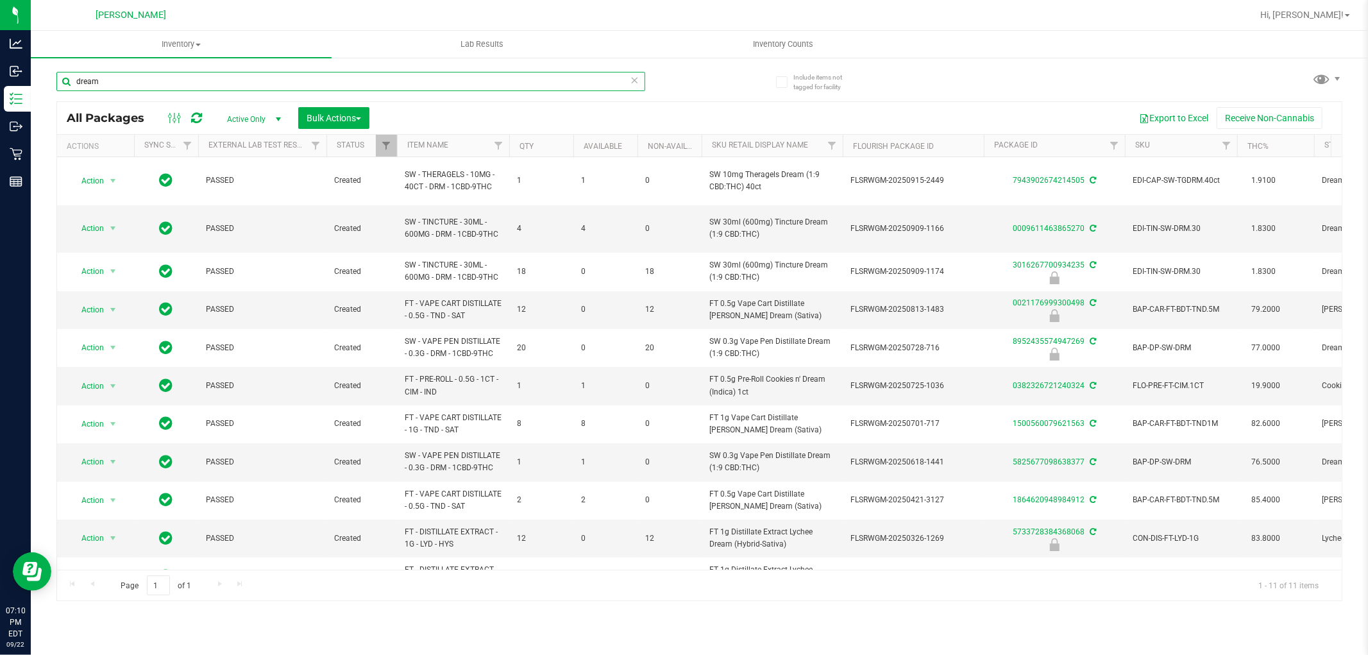
type input "dream"
click at [633, 82] on icon at bounding box center [634, 79] width 9 height 15
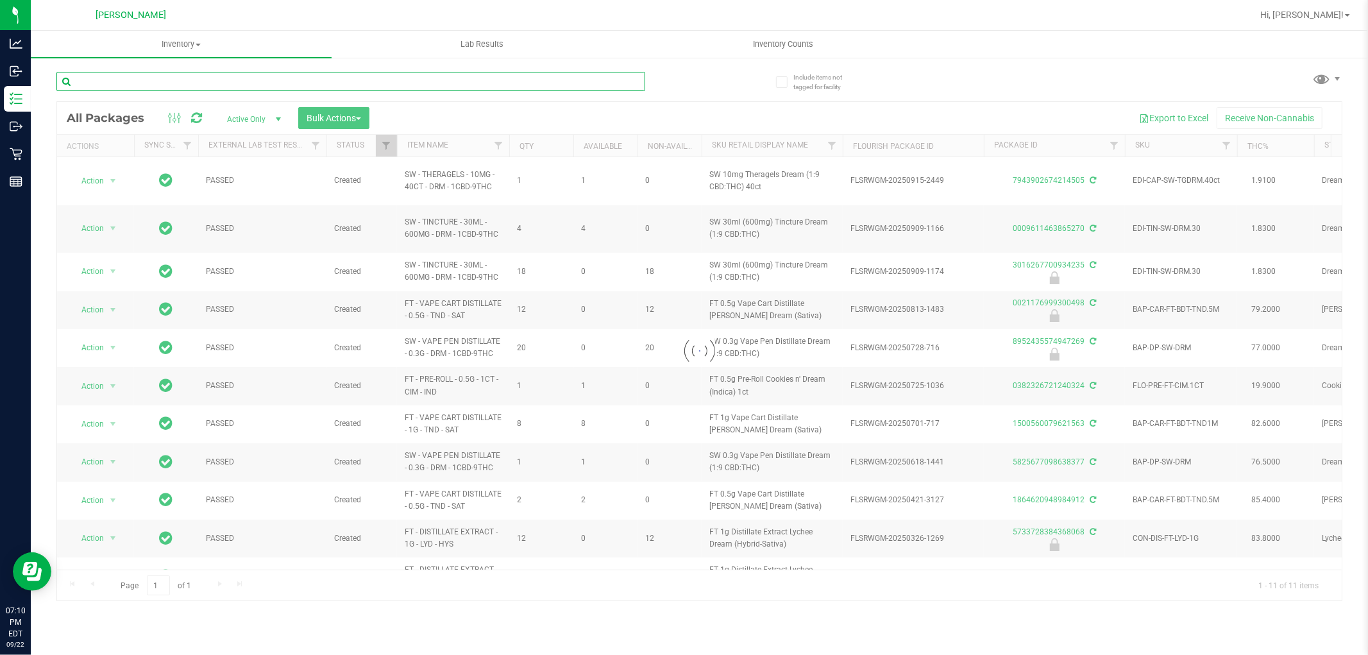
click at [585, 74] on input "text" at bounding box center [350, 81] width 589 height 19
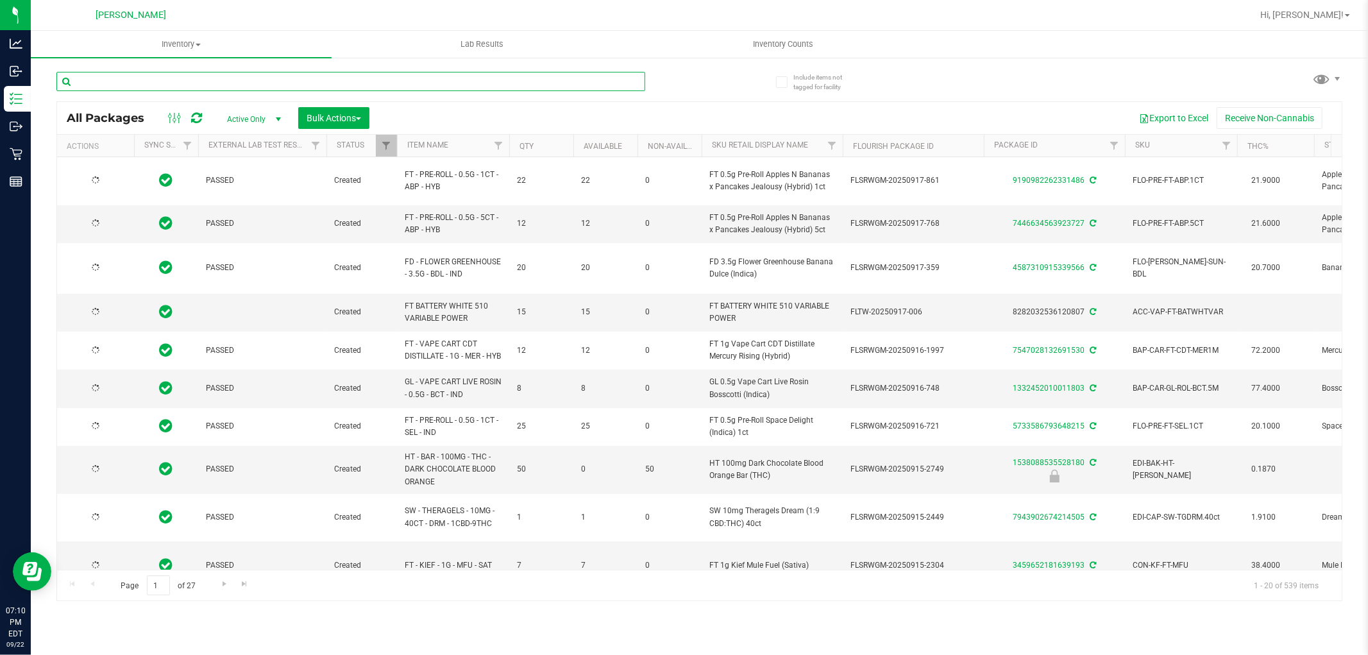
type input "[DATE]"
click at [585, 81] on input "text" at bounding box center [350, 81] width 589 height 19
type input "calm"
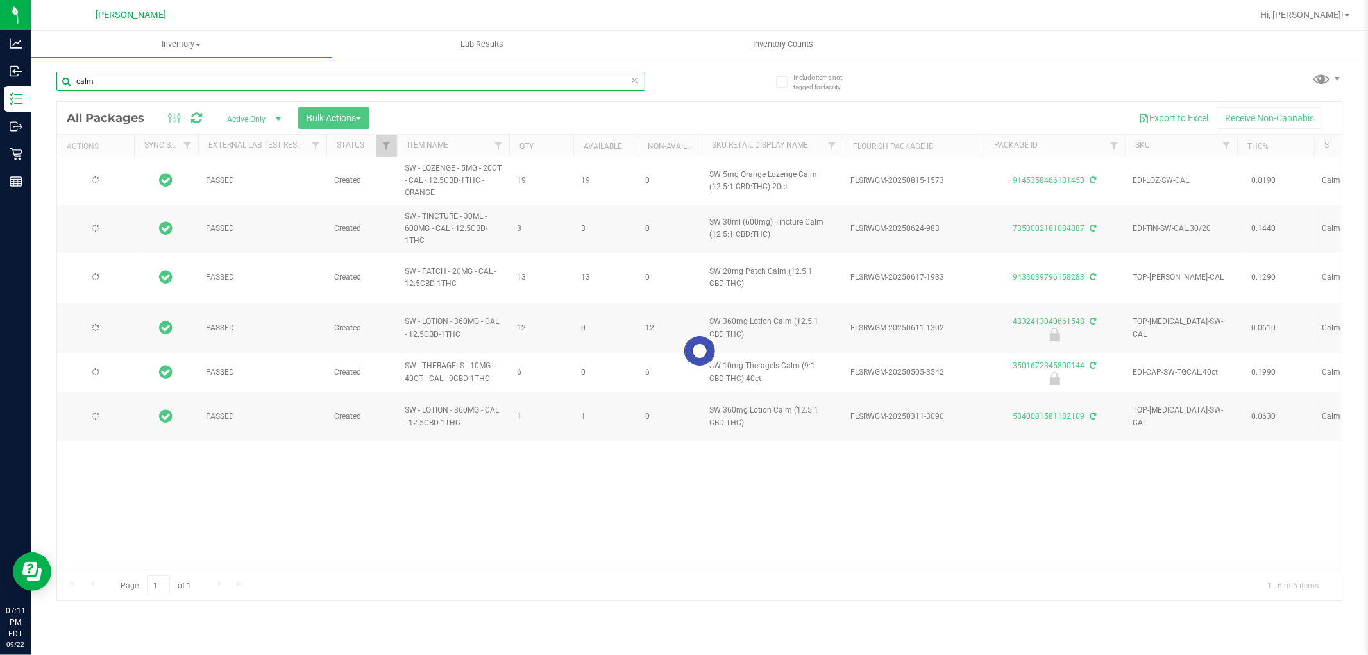
type input "[DATE]"
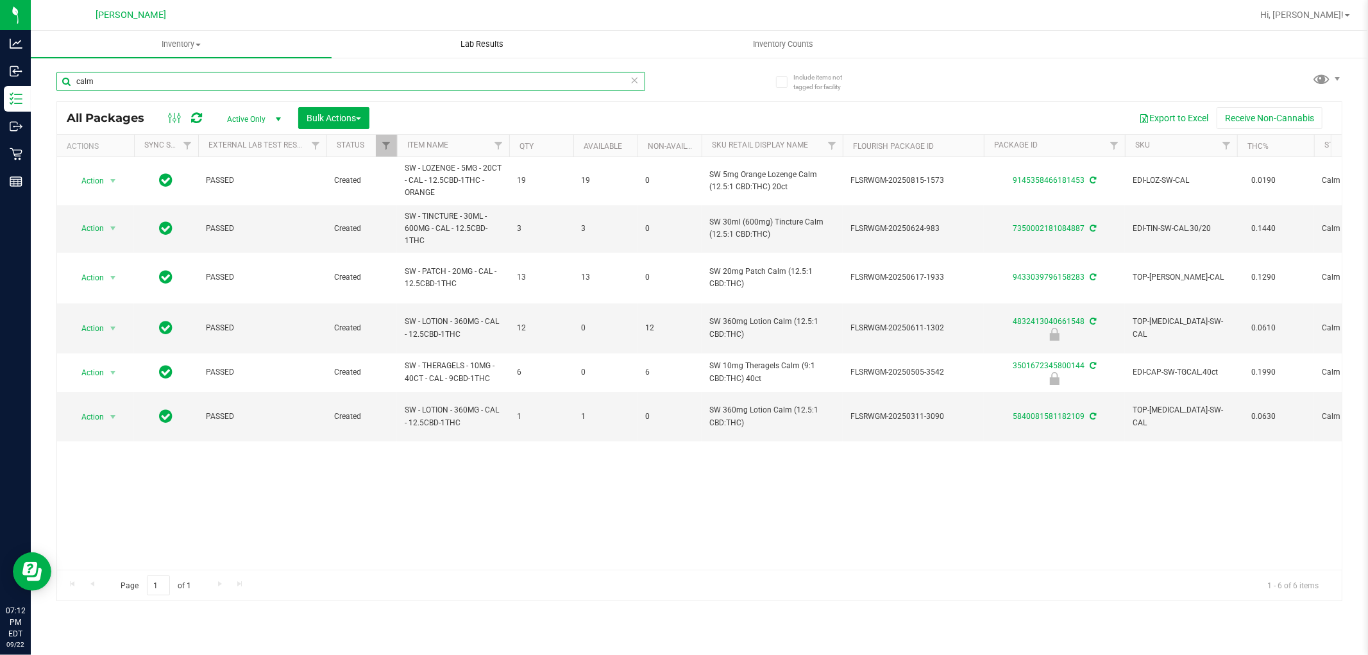
type input "calm"
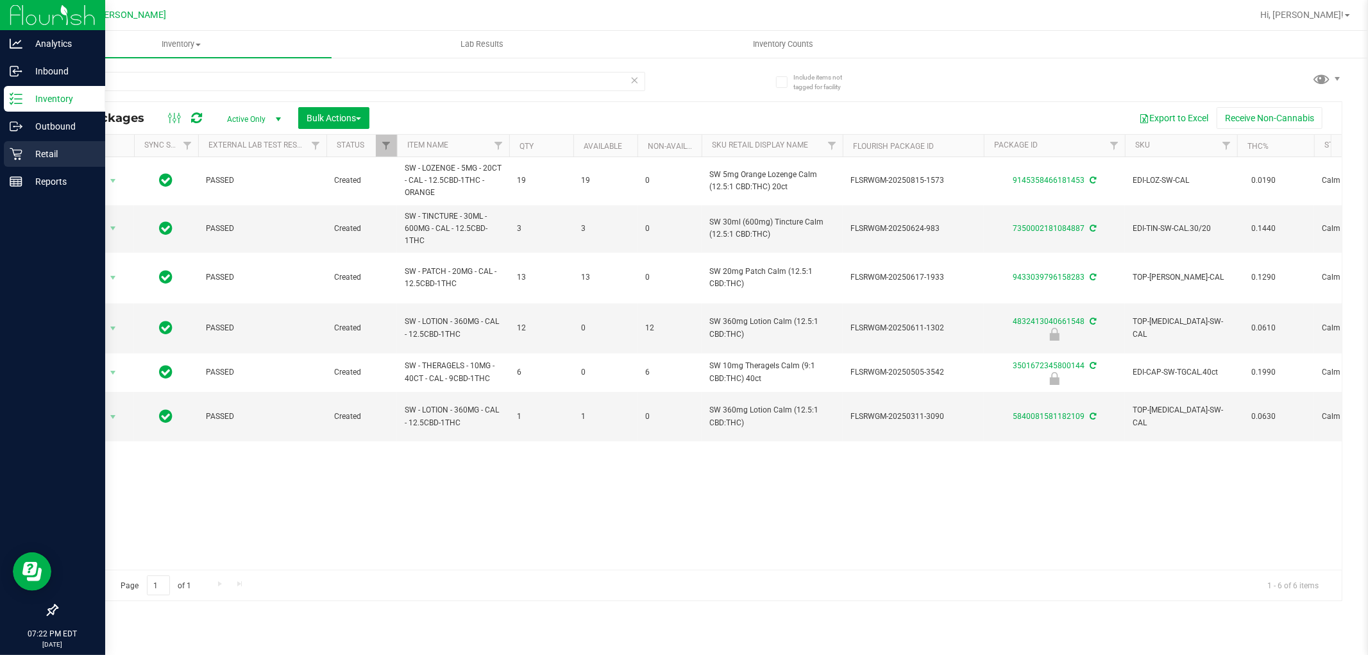
click at [61, 158] on p "Retail" at bounding box center [60, 153] width 77 height 15
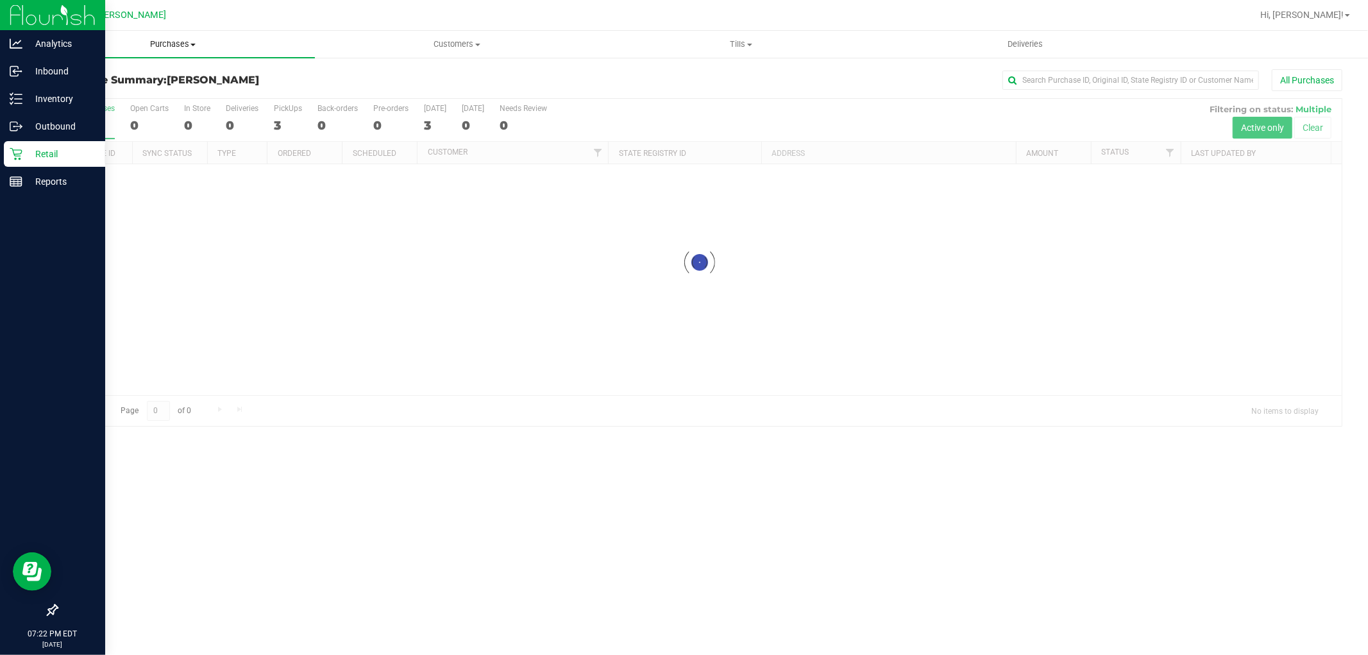
click at [178, 51] on uib-tab-heading "Purchases Summary of purchases Fulfillment All purchases" at bounding box center [173, 44] width 284 height 27
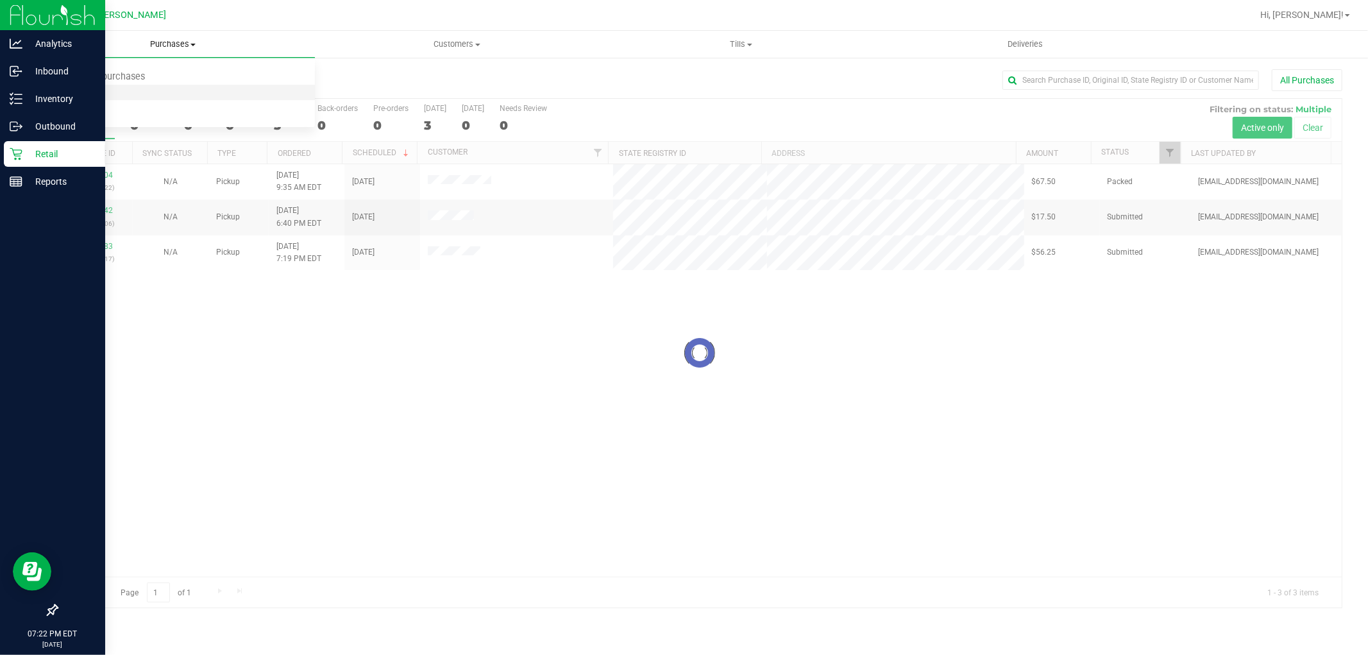
click at [164, 94] on li "Fulfillment" at bounding box center [173, 92] width 284 height 15
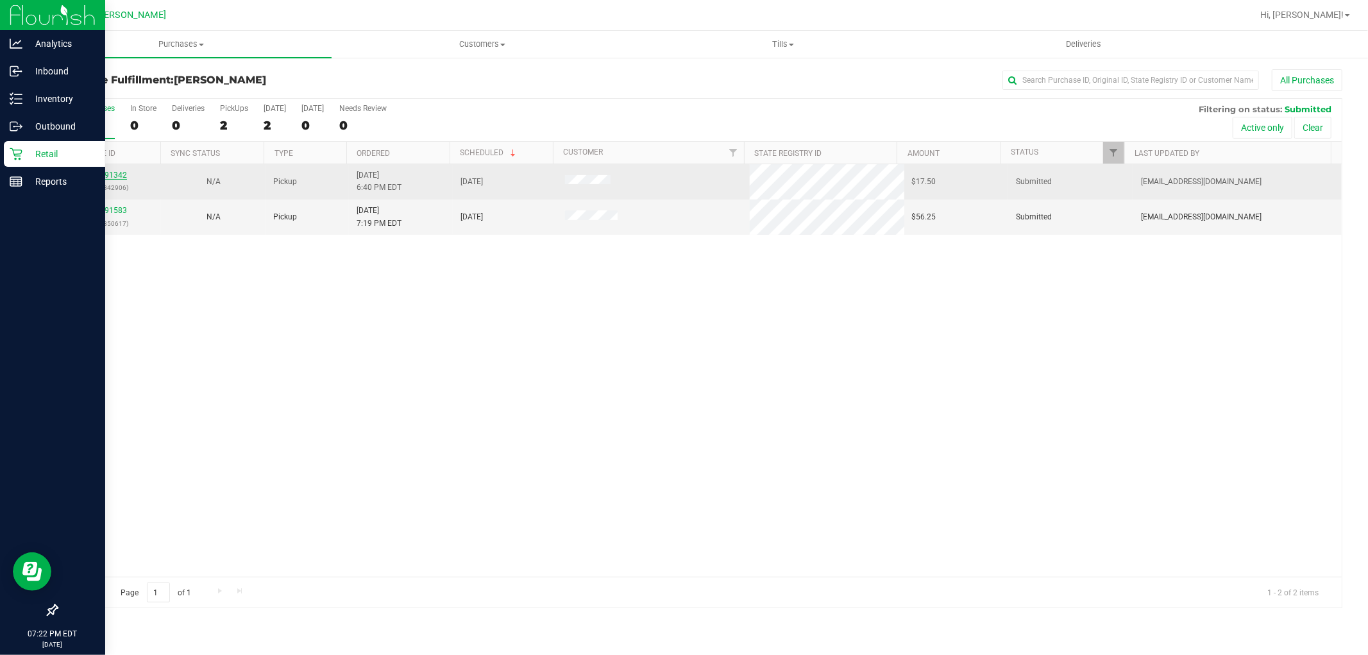
click at [112, 175] on link "11991342" at bounding box center [109, 175] width 36 height 9
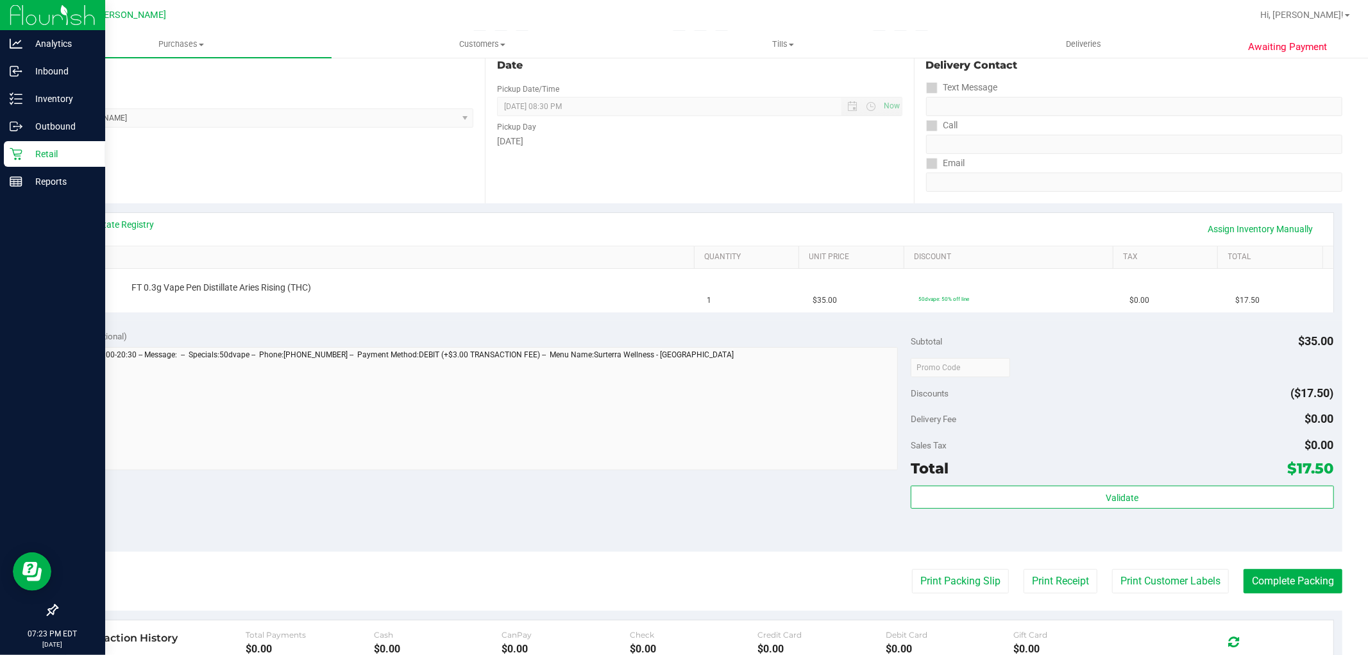
scroll to position [71, 0]
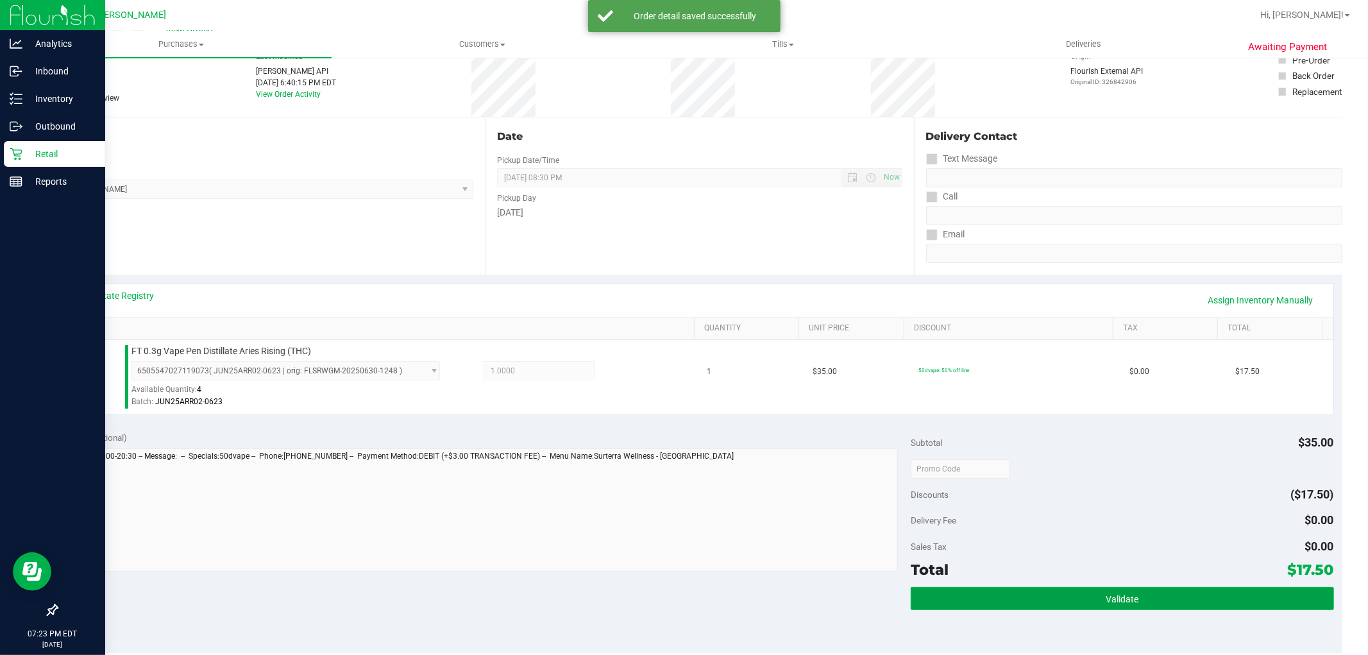
click at [1172, 590] on button "Validate" at bounding box center [1122, 598] width 423 height 23
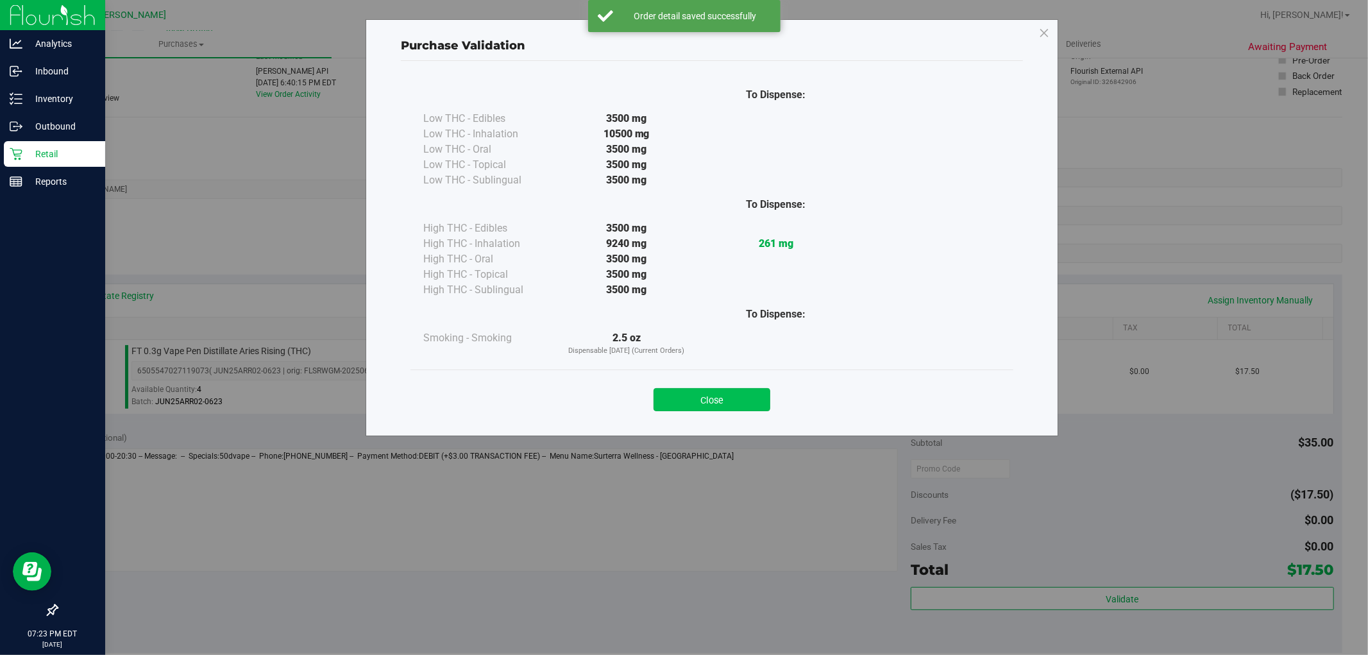
click at [707, 396] on button "Close" at bounding box center [711, 399] width 117 height 23
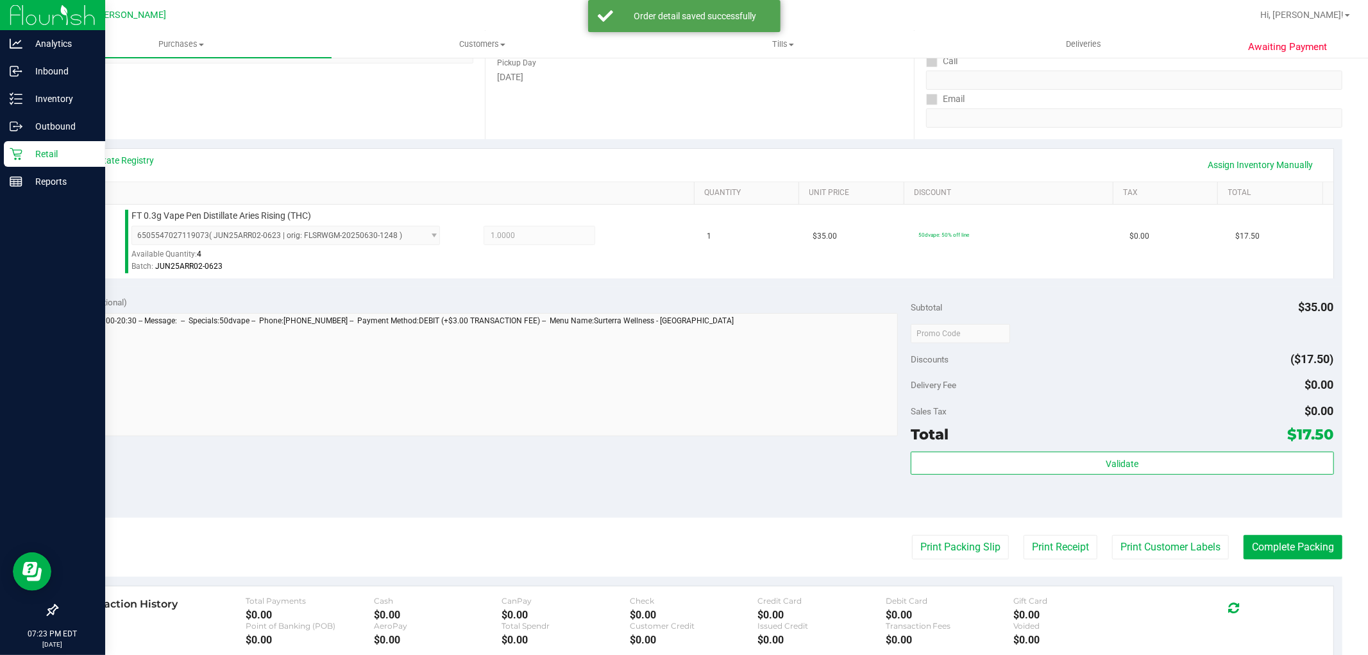
scroll to position [285, 0]
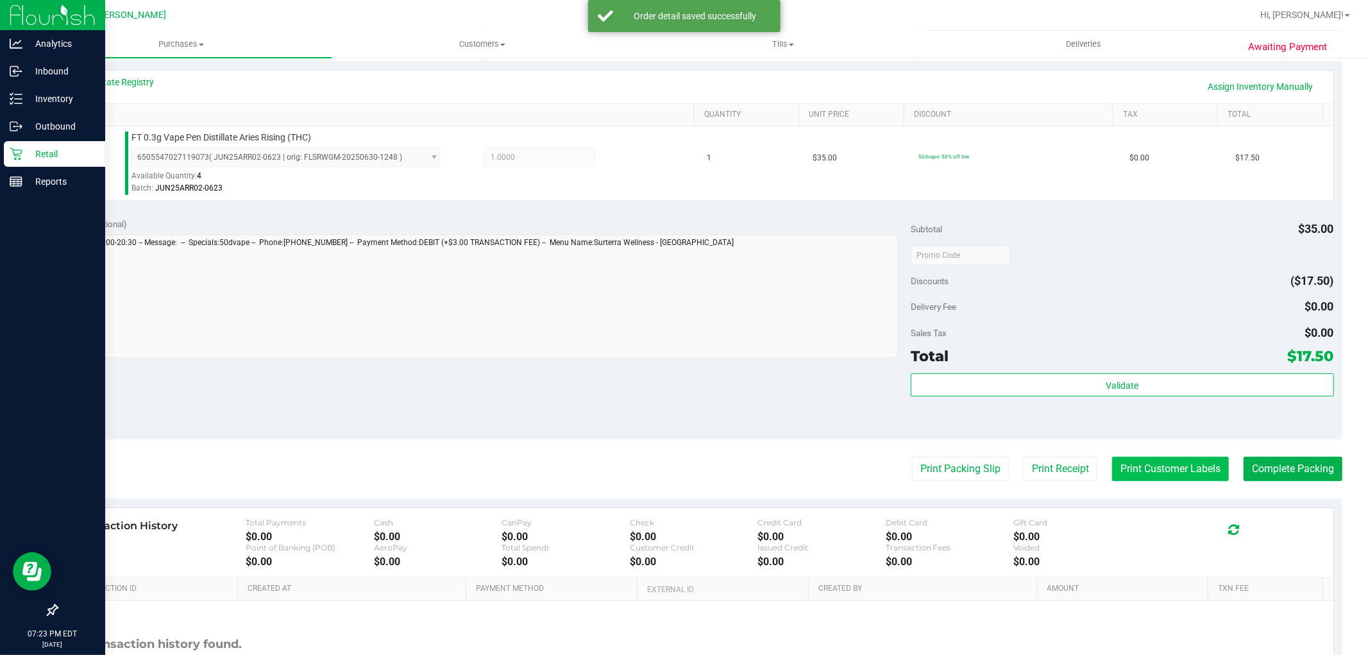
click at [1145, 470] on button "Print Customer Labels" at bounding box center [1170, 469] width 117 height 24
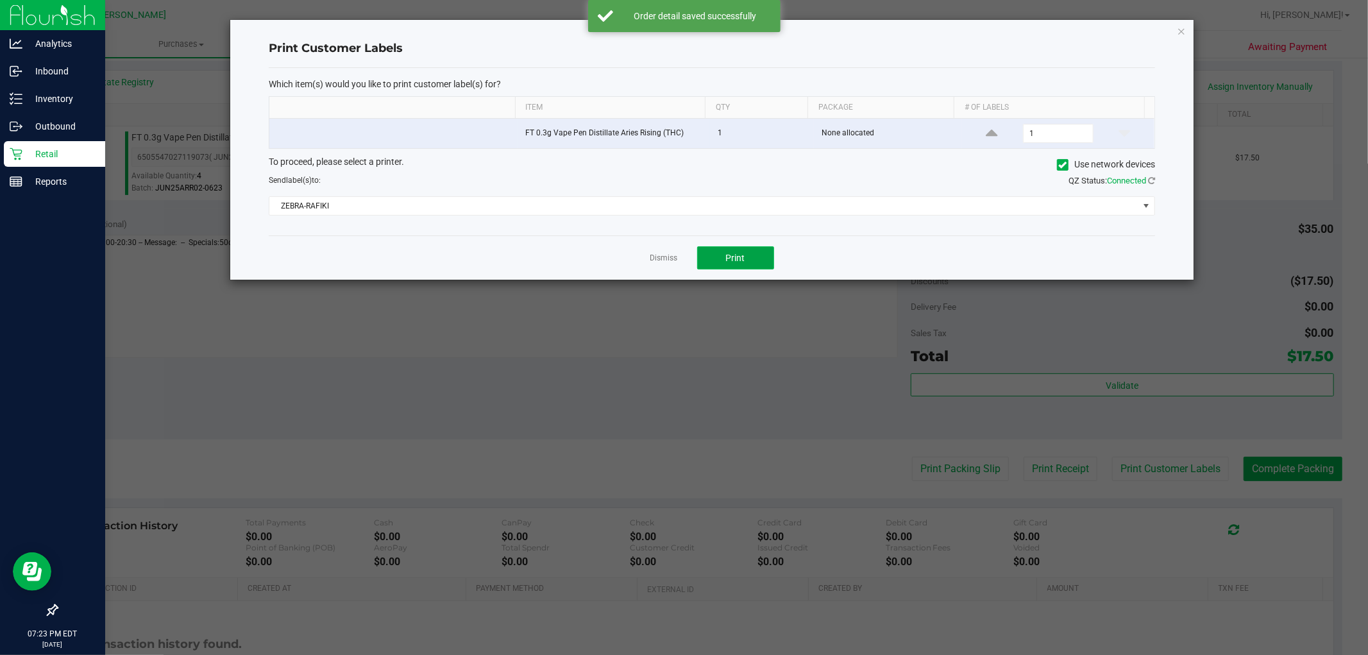
click at [723, 248] on button "Print" at bounding box center [735, 257] width 77 height 23
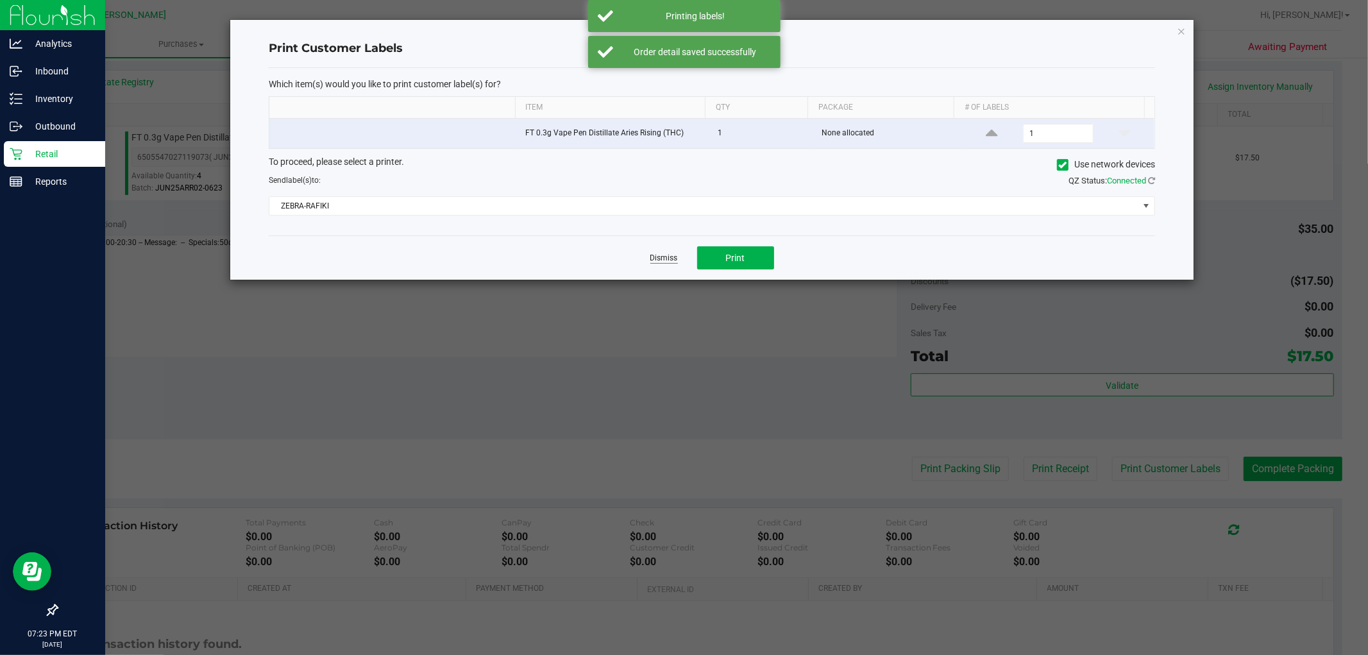
click at [661, 257] on link "Dismiss" at bounding box center [664, 258] width 28 height 11
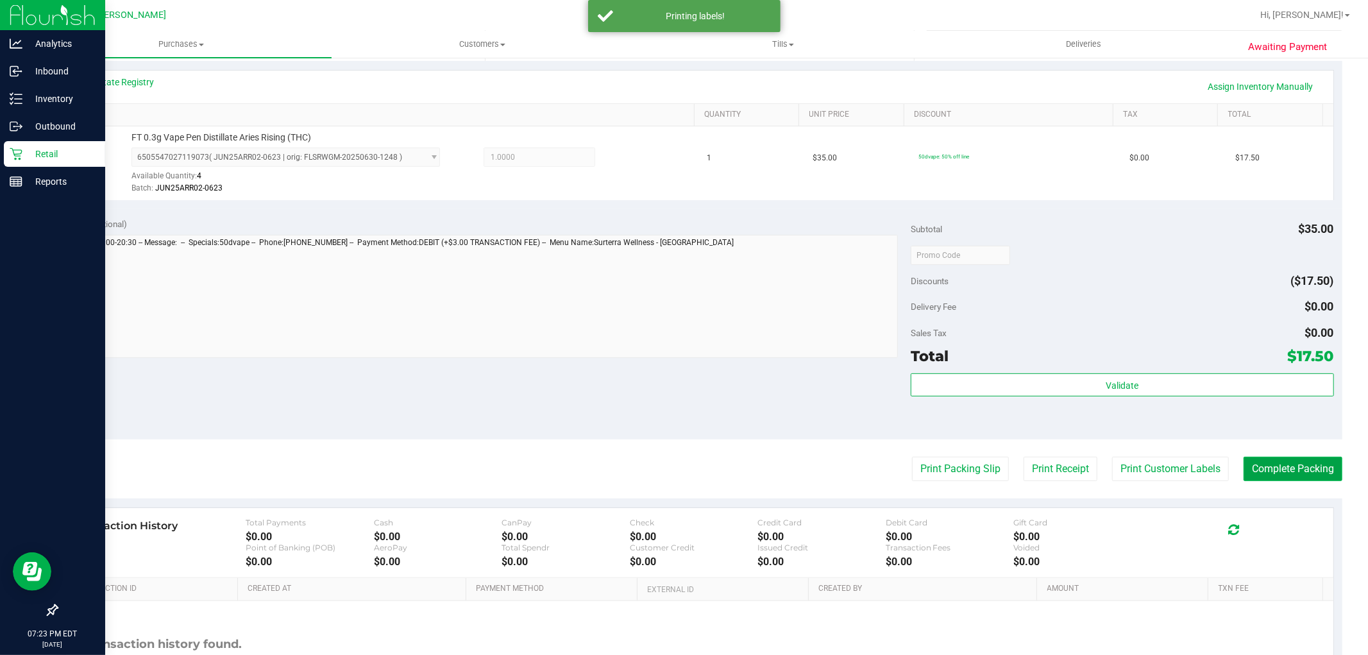
click at [1278, 465] on button "Complete Packing" at bounding box center [1292, 469] width 99 height 24
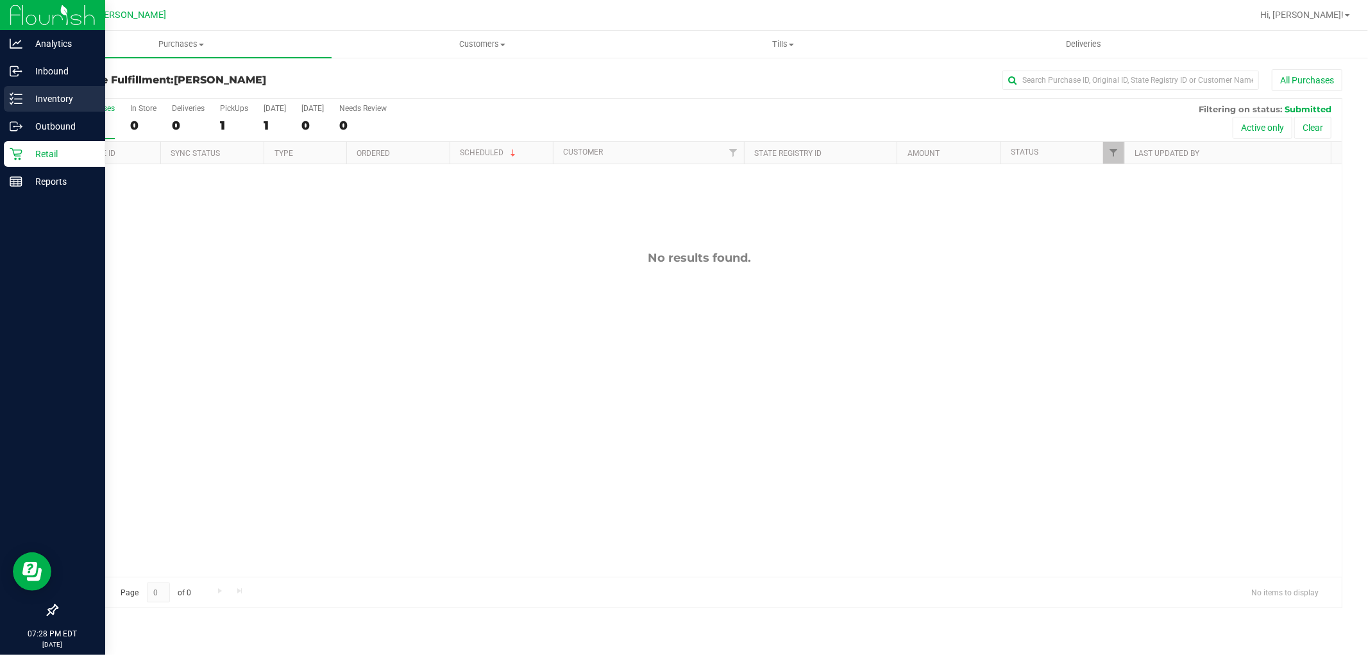
click at [38, 99] on p "Inventory" at bounding box center [60, 98] width 77 height 15
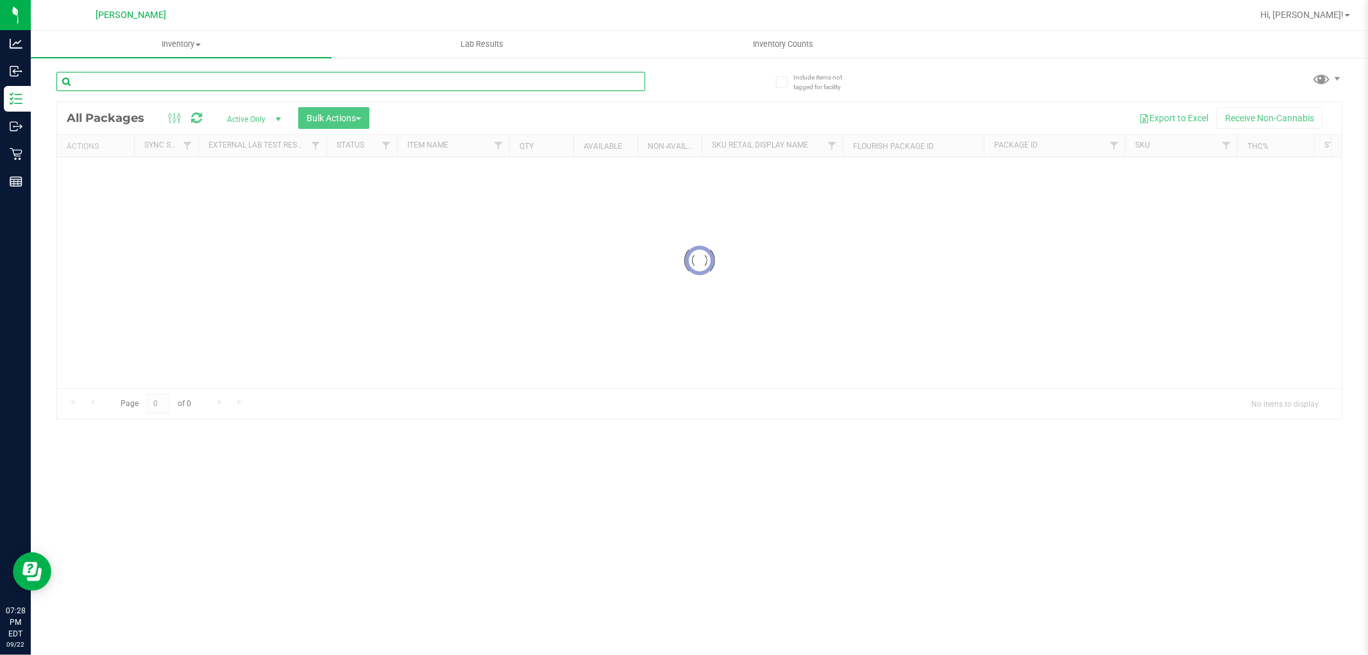
click at [368, 85] on input "text" at bounding box center [350, 81] width 589 height 19
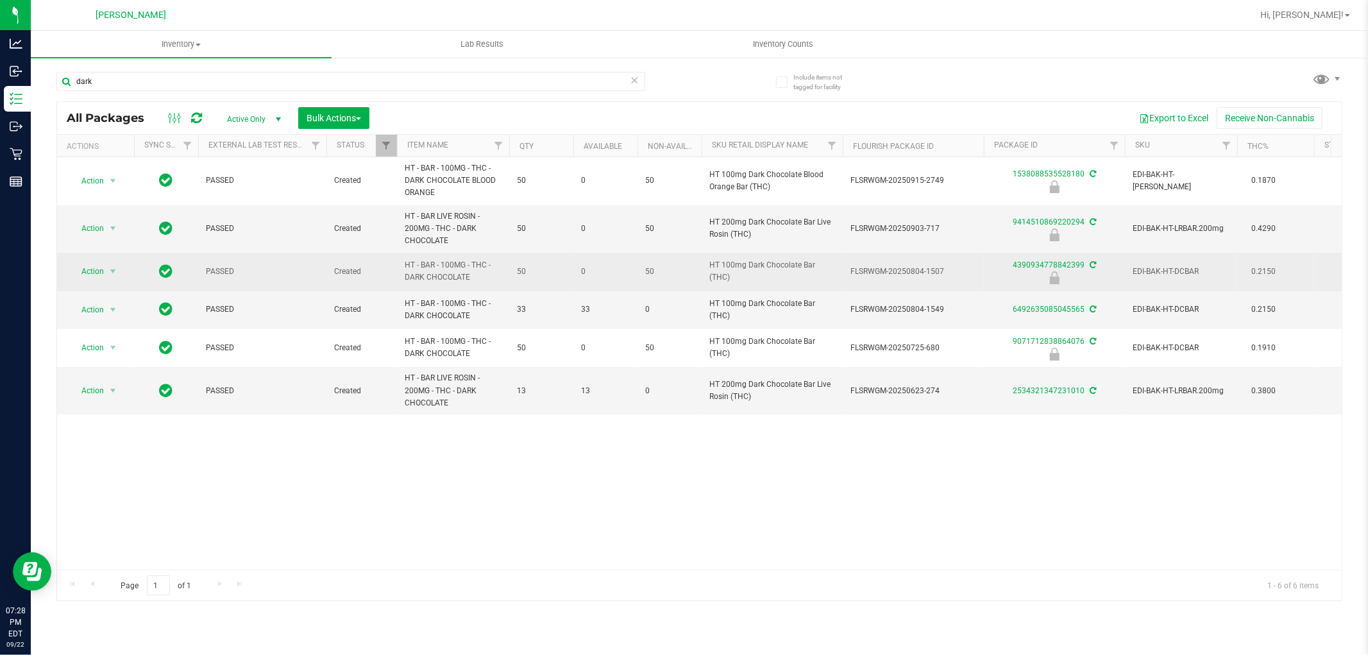
click at [451, 265] on span "HT - BAR - 100MG - THC - DARK CHOCOLATE" at bounding box center [453, 271] width 97 height 24
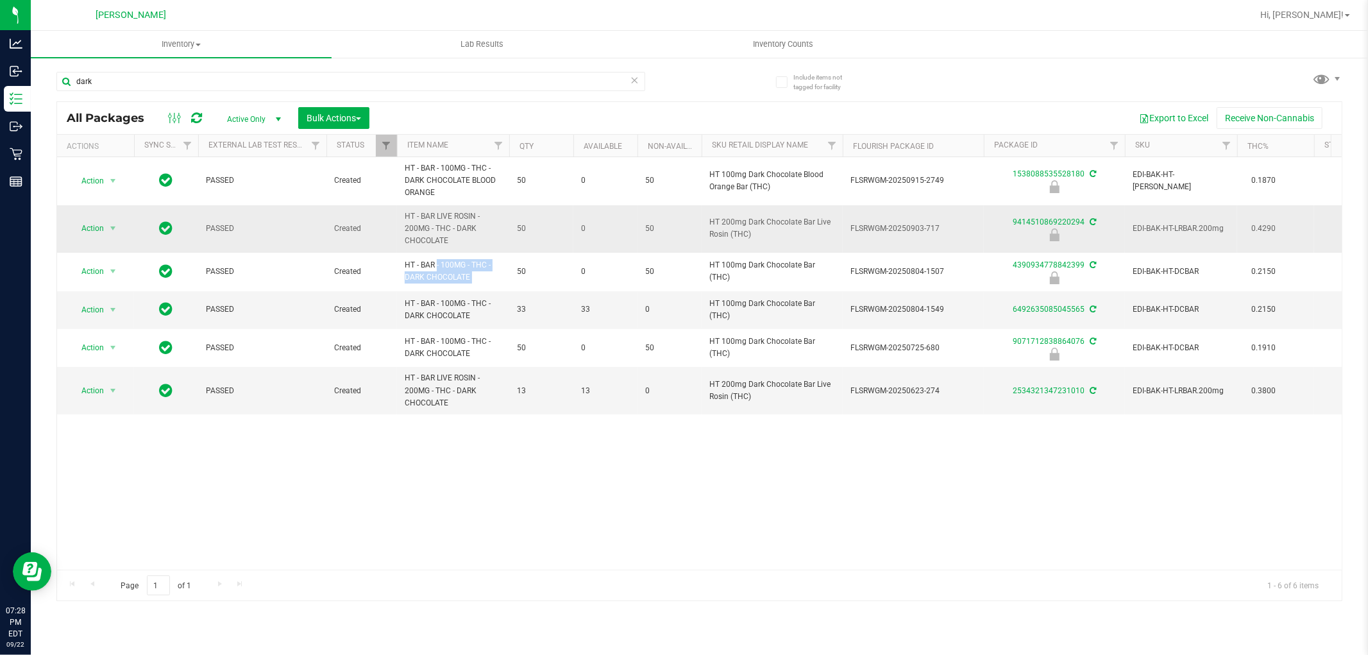
copy tr "HT - BAR - 100MG - THC - DARK CHOCOLATE"
click at [371, 84] on input "dark" at bounding box center [350, 81] width 589 height 19
paste input "HT - BAR - 100MG - THC - DARK CHOCOLATE"
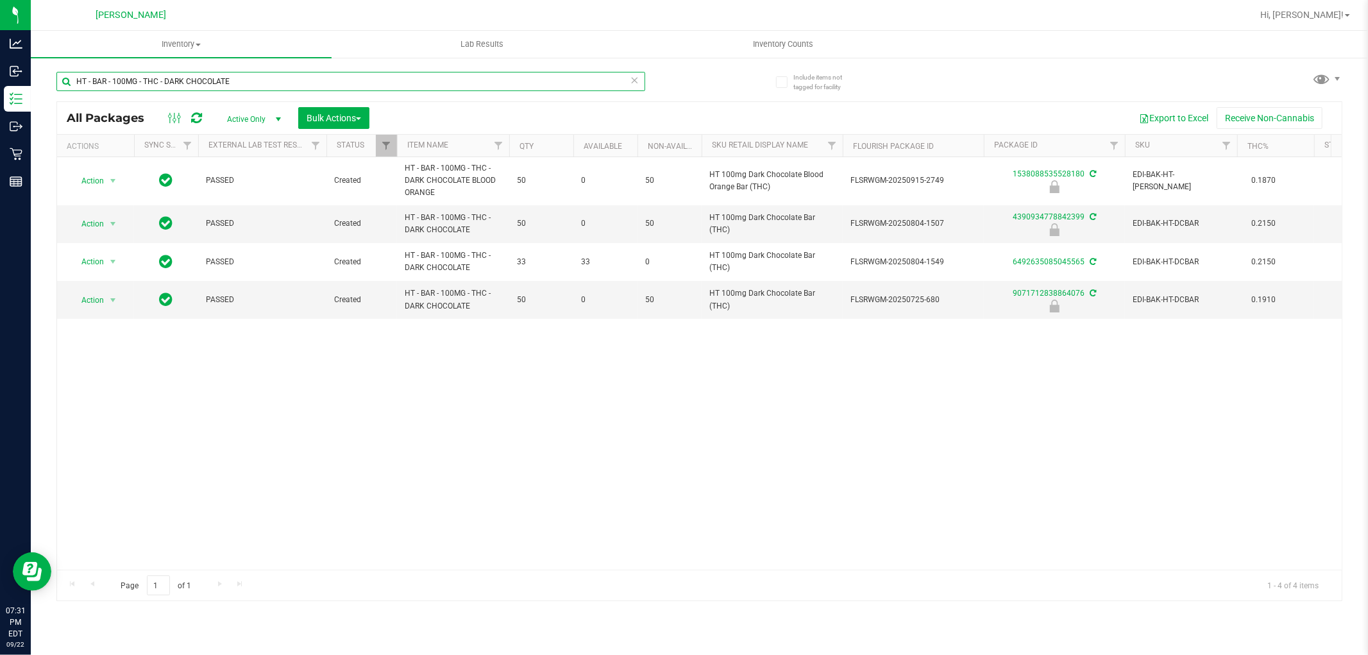
type input "HT - BAR - 100MG - THC - DARK CHOCOLATE"
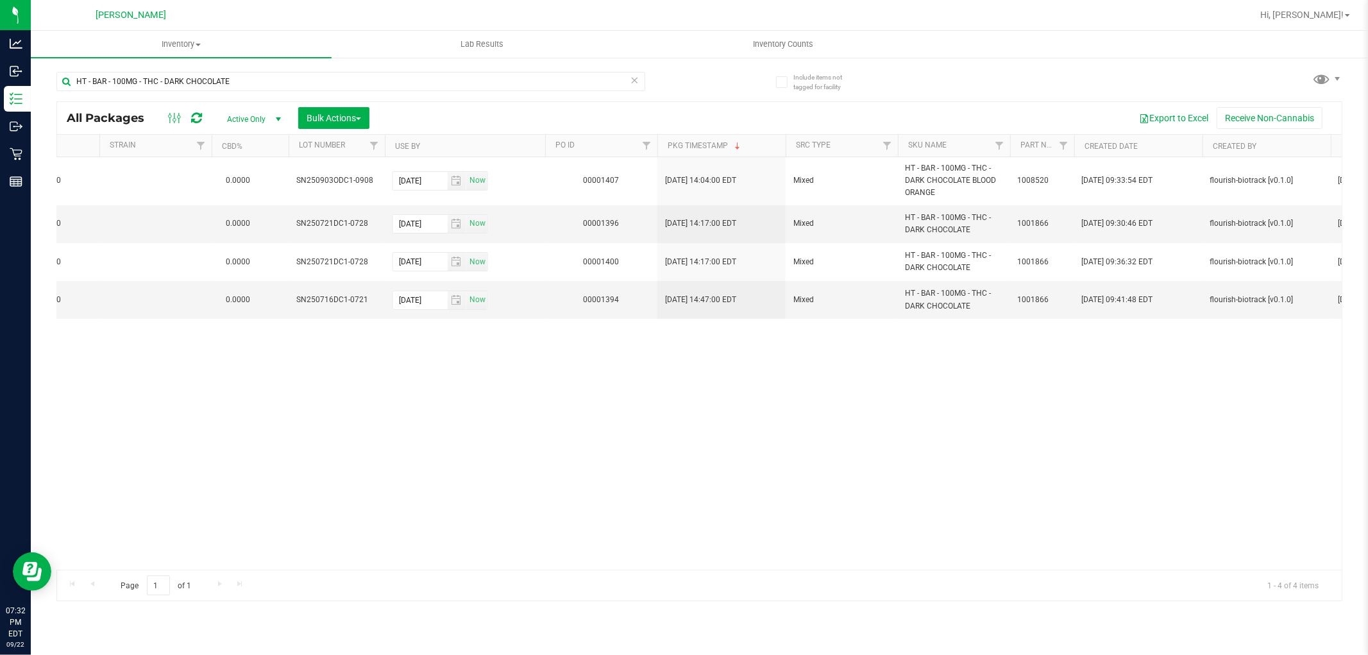
click at [494, 414] on div "Action Action Edit attributes Global inventory Locate package Package audit log…" at bounding box center [699, 363] width 1284 height 412
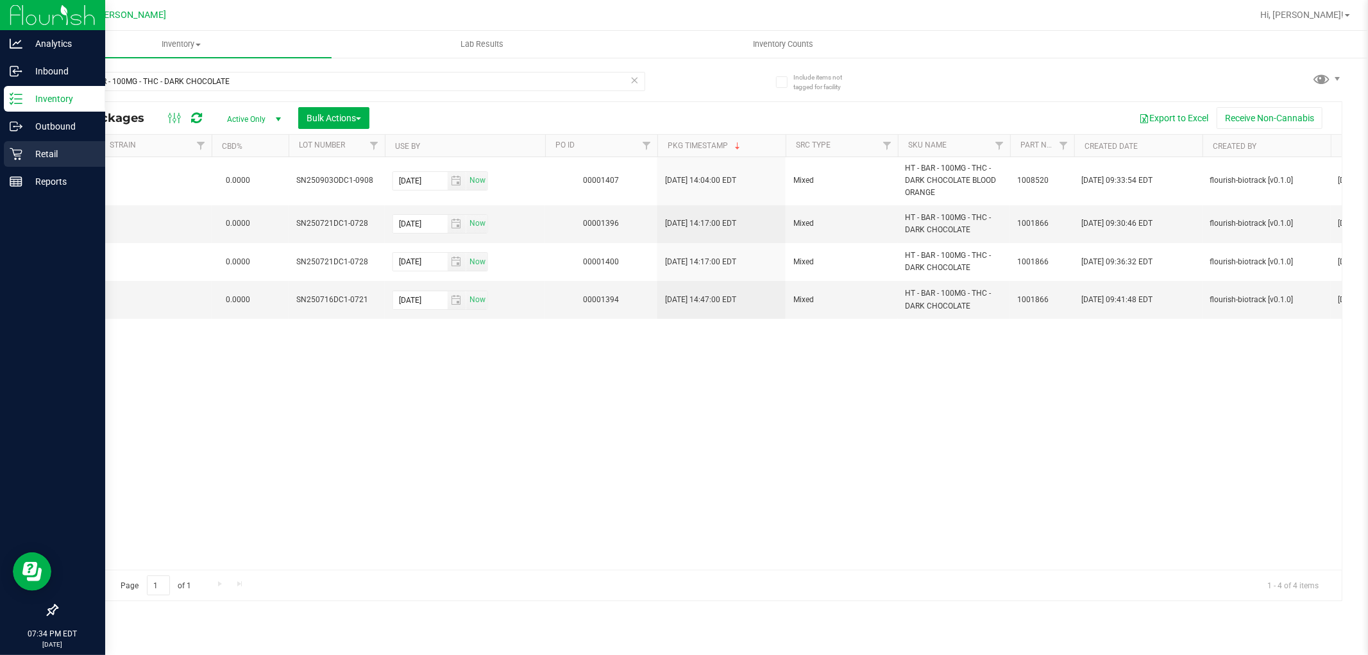
click at [10, 154] on icon at bounding box center [16, 153] width 13 height 13
